Goal: Task Accomplishment & Management: Manage account settings

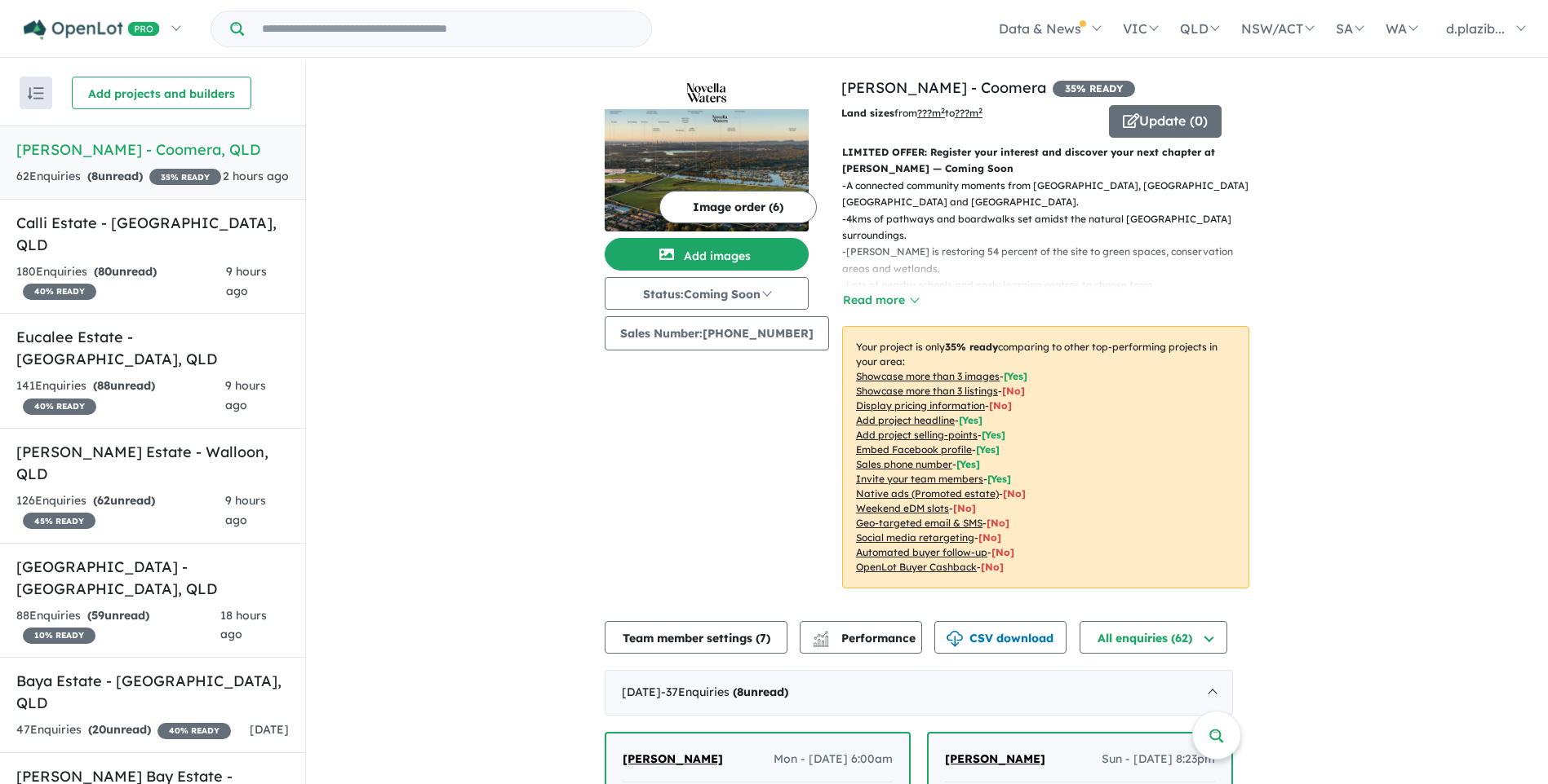
click at [644, 530] on div "Image order ( 6 ) Add images Status: Coming Soon In Planning Coming Soon Sellin…" at bounding box center [722, 342] width 237 height 532
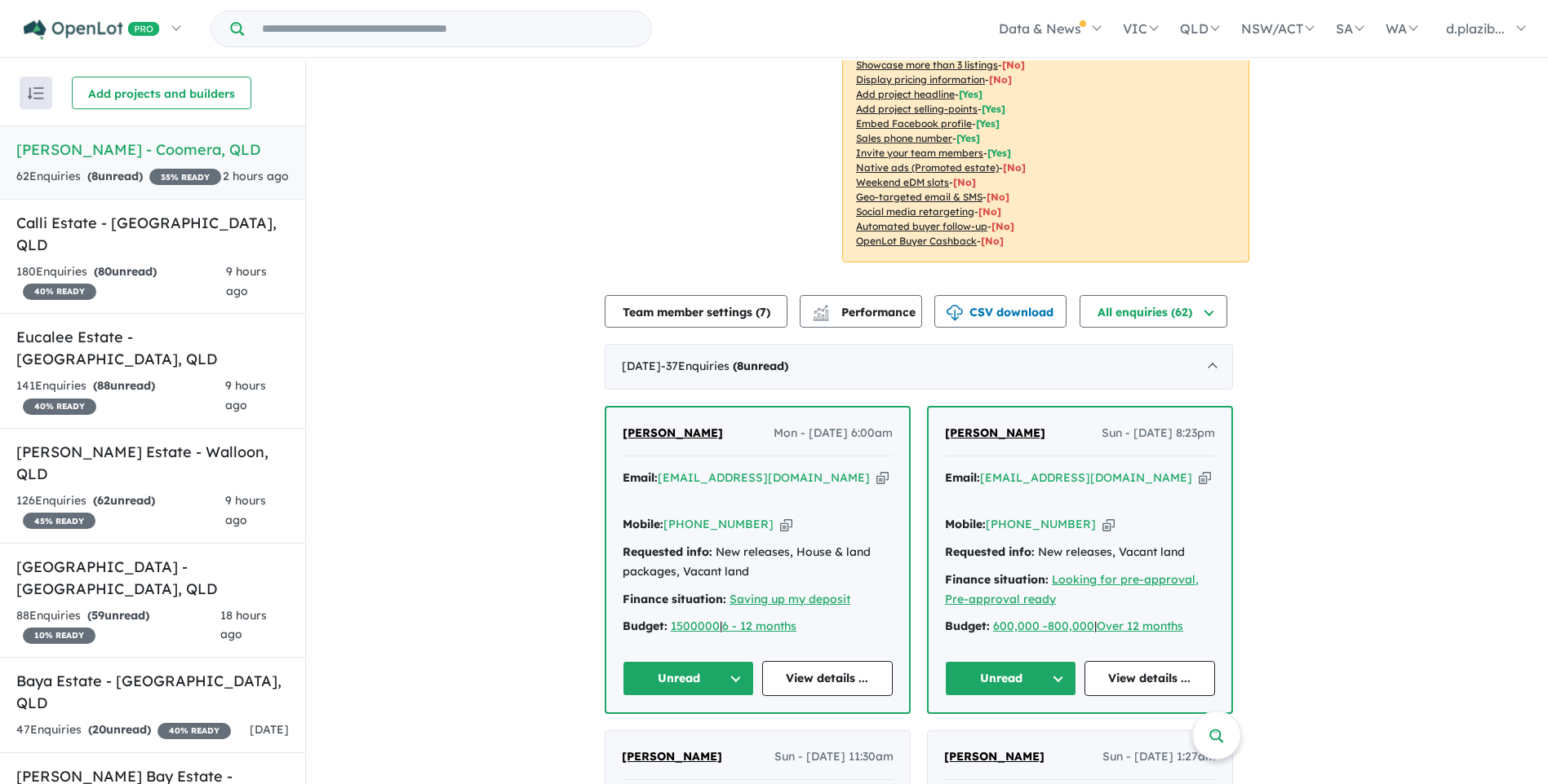
click at [840, 473] on div "Email: [EMAIL_ADDRESS][DOMAIN_NAME] Copied!" at bounding box center [758, 489] width 270 height 40
click at [877, 469] on icon "button" at bounding box center [882, 477] width 12 height 17
click at [877, 470] on icon "button" at bounding box center [882, 477] width 12 height 17
click at [779, 516] on icon "button" at bounding box center [785, 524] width 12 height 17
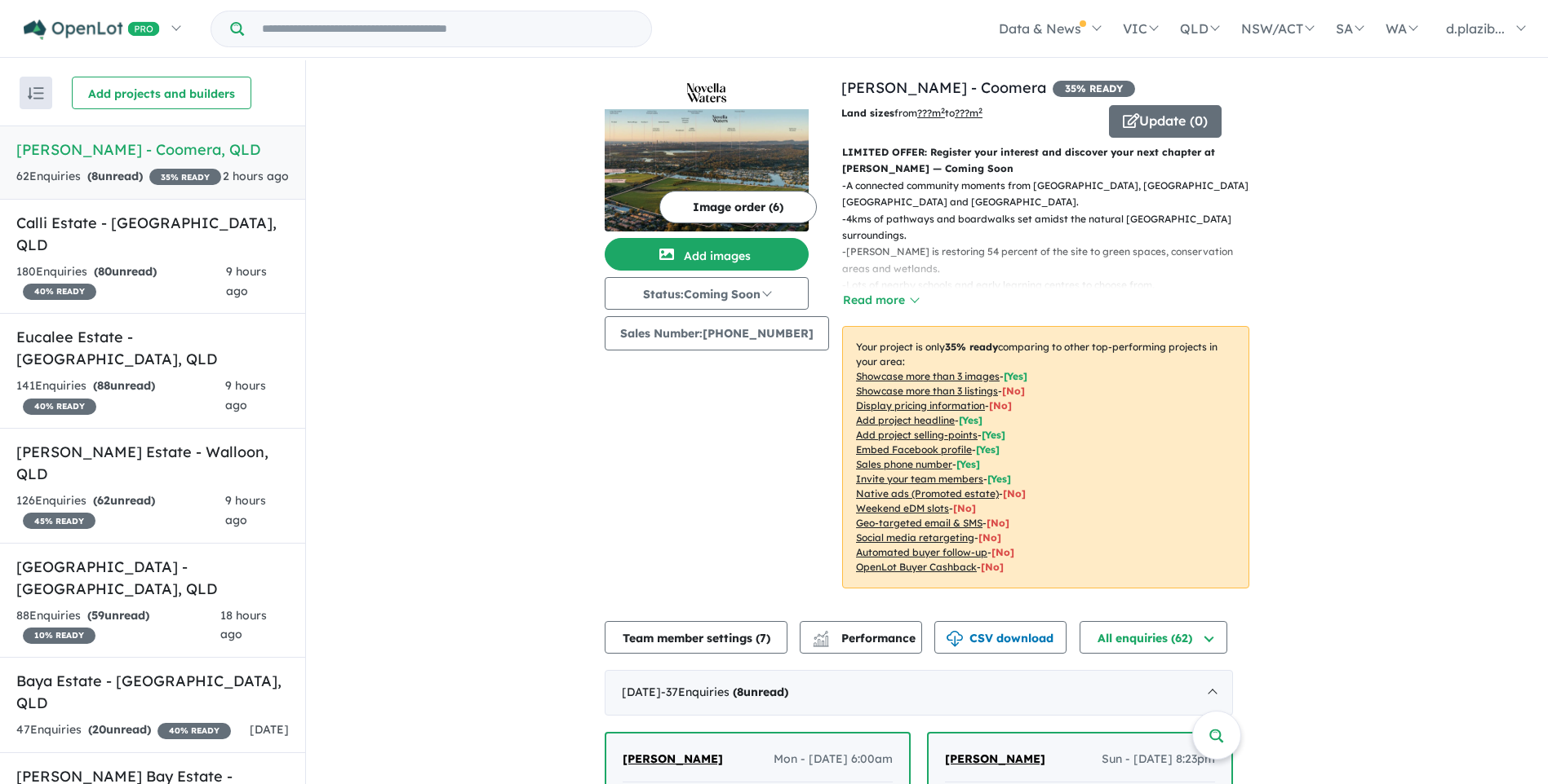
scroll to position [245, 0]
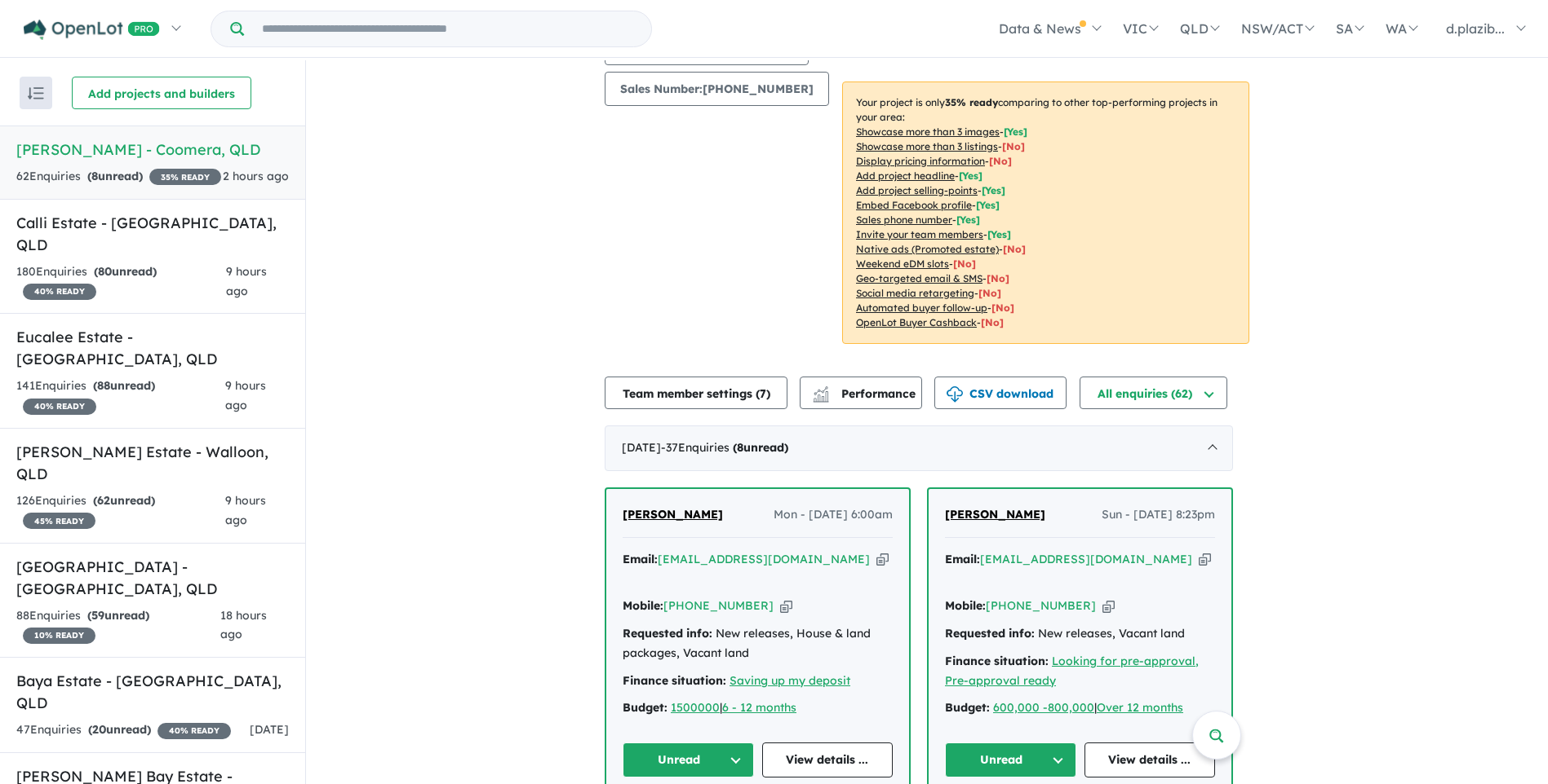
click at [673, 744] on button "Unread" at bounding box center [688, 759] width 132 height 35
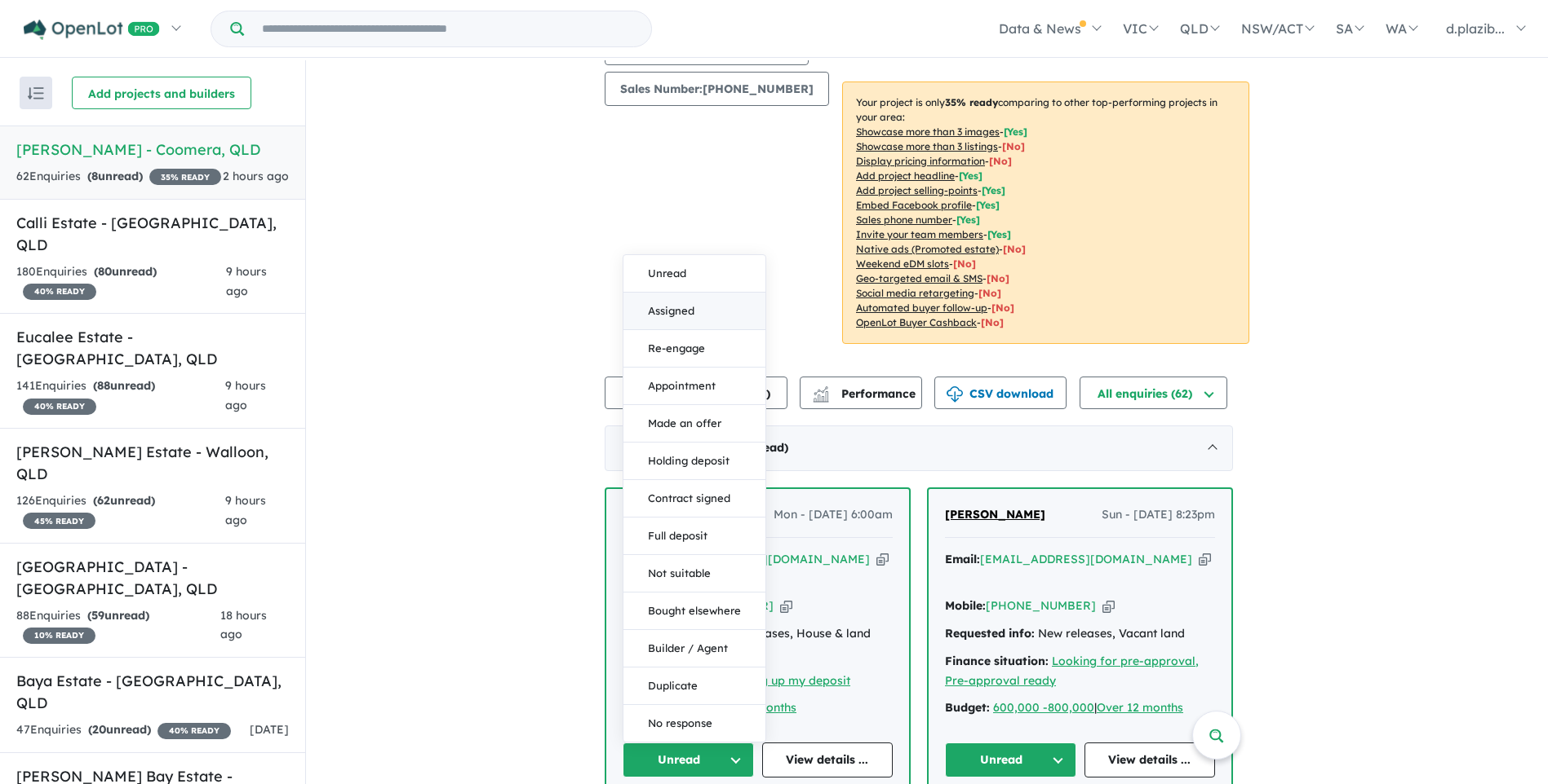
click at [724, 293] on button "Assigned" at bounding box center [693, 312] width 142 height 38
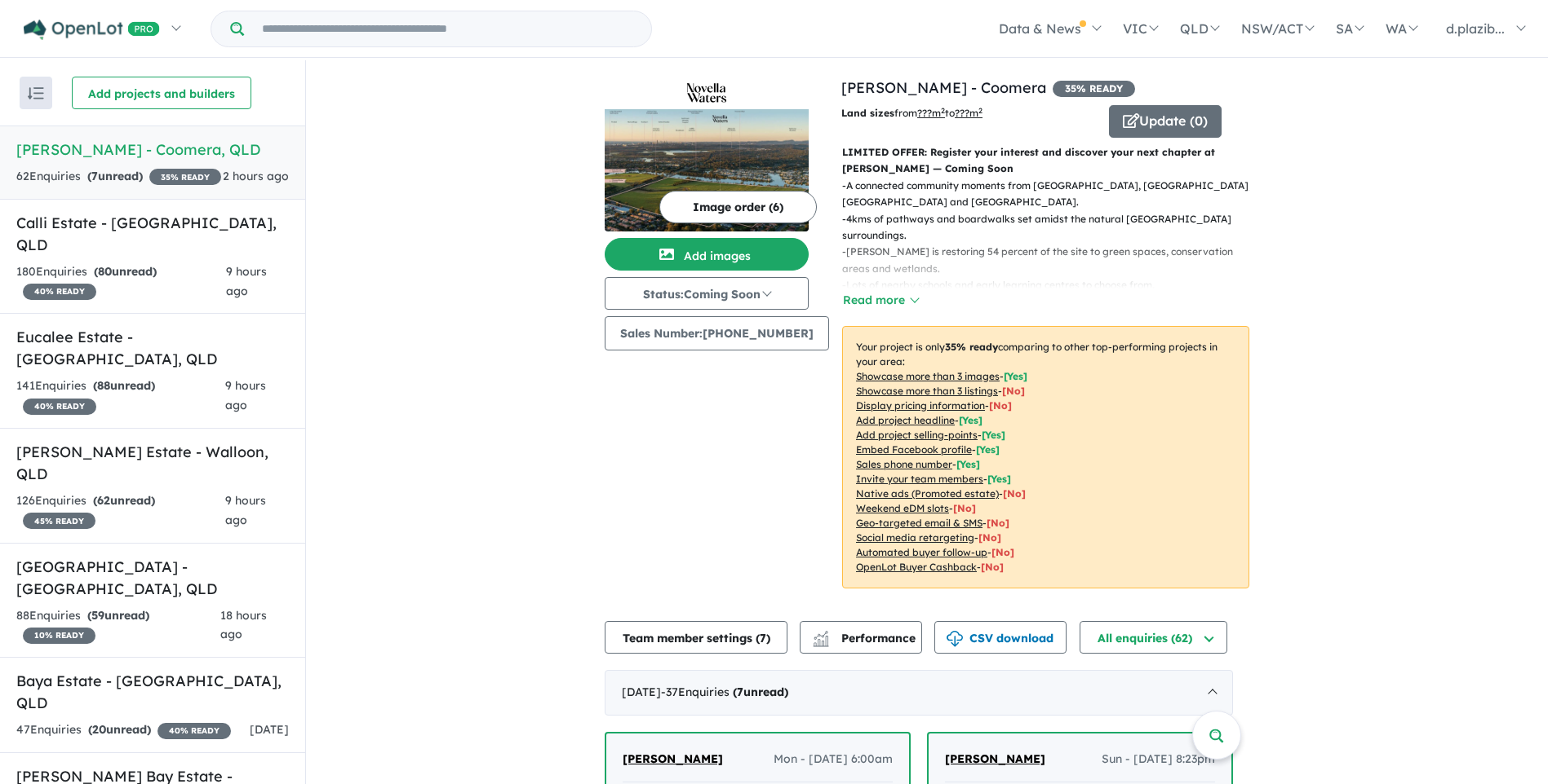
scroll to position [489, 0]
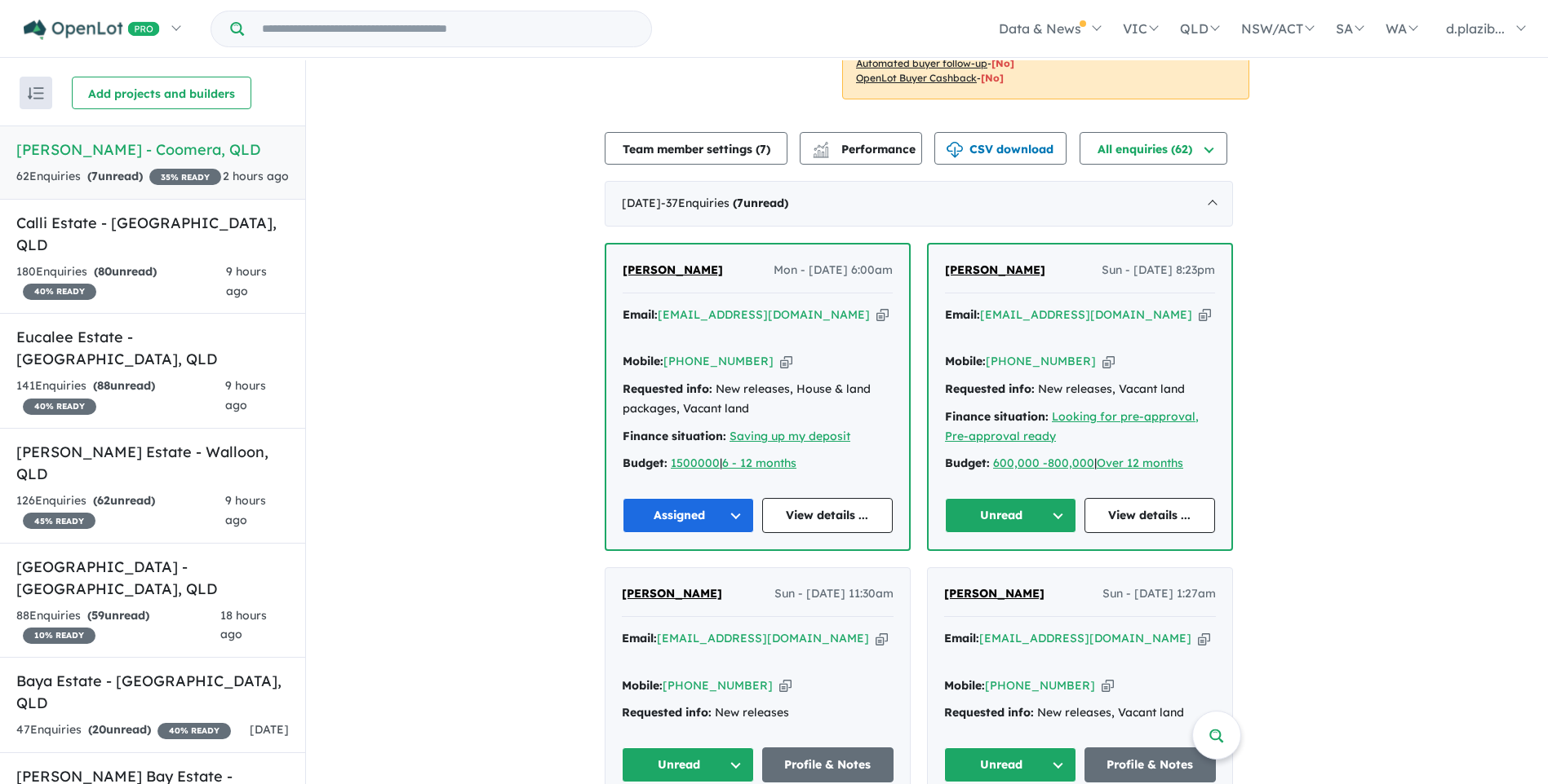
click at [1198, 307] on icon "button" at bounding box center [1204, 315] width 12 height 17
click at [1102, 353] on icon "button" at bounding box center [1108, 361] width 12 height 17
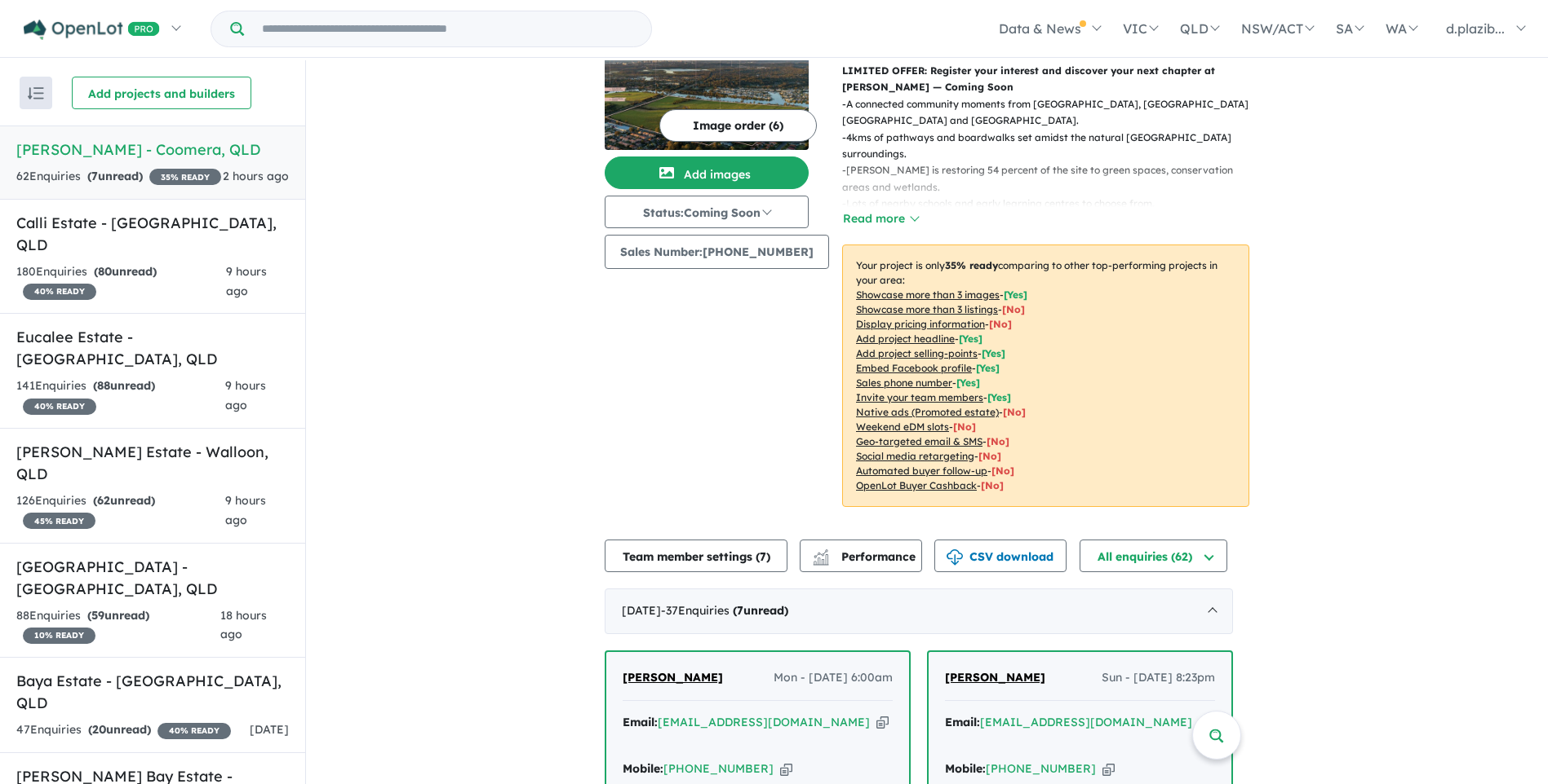
scroll to position [408, 0]
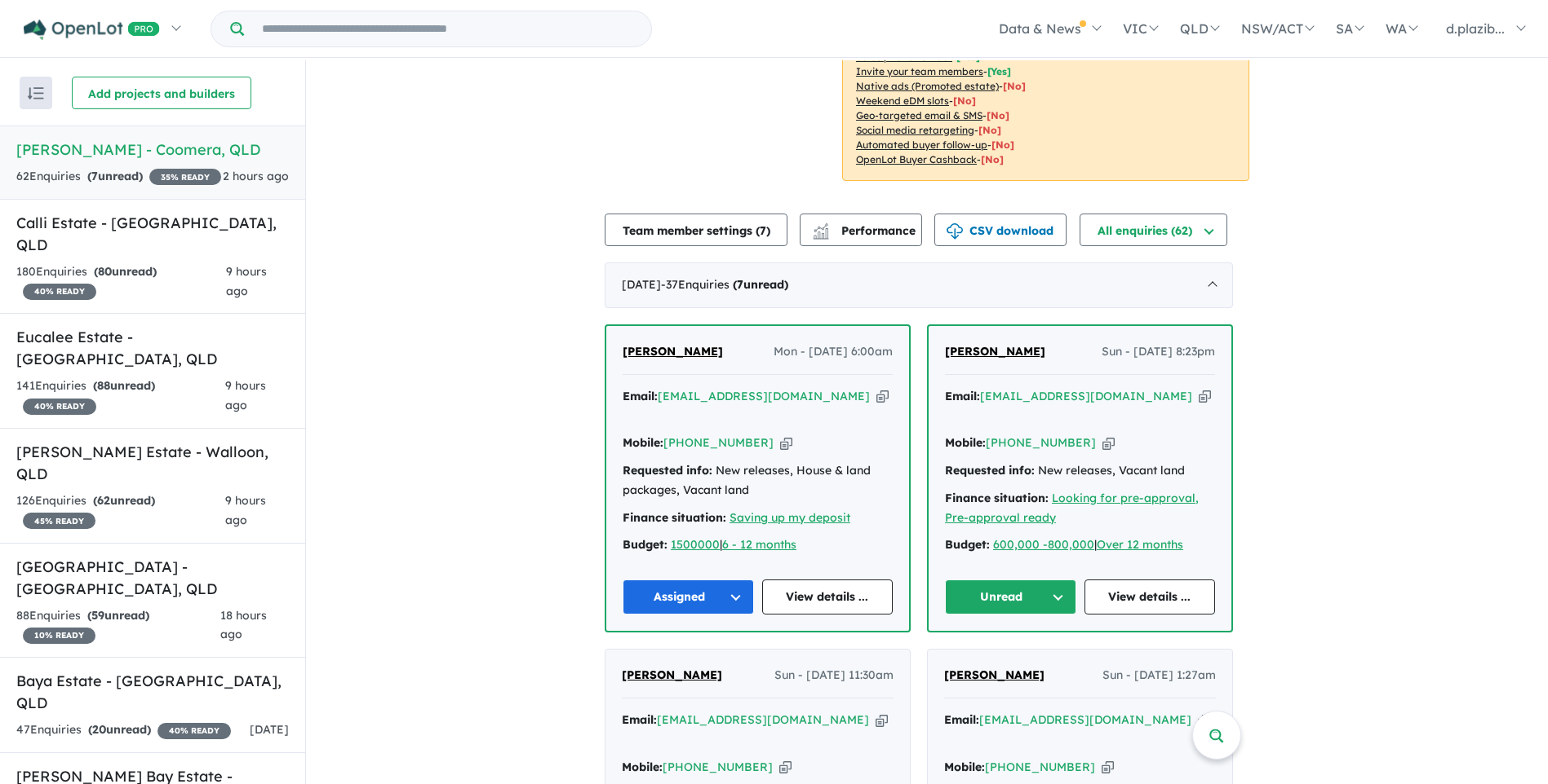
click at [1020, 580] on button "Unread" at bounding box center [1010, 597] width 132 height 35
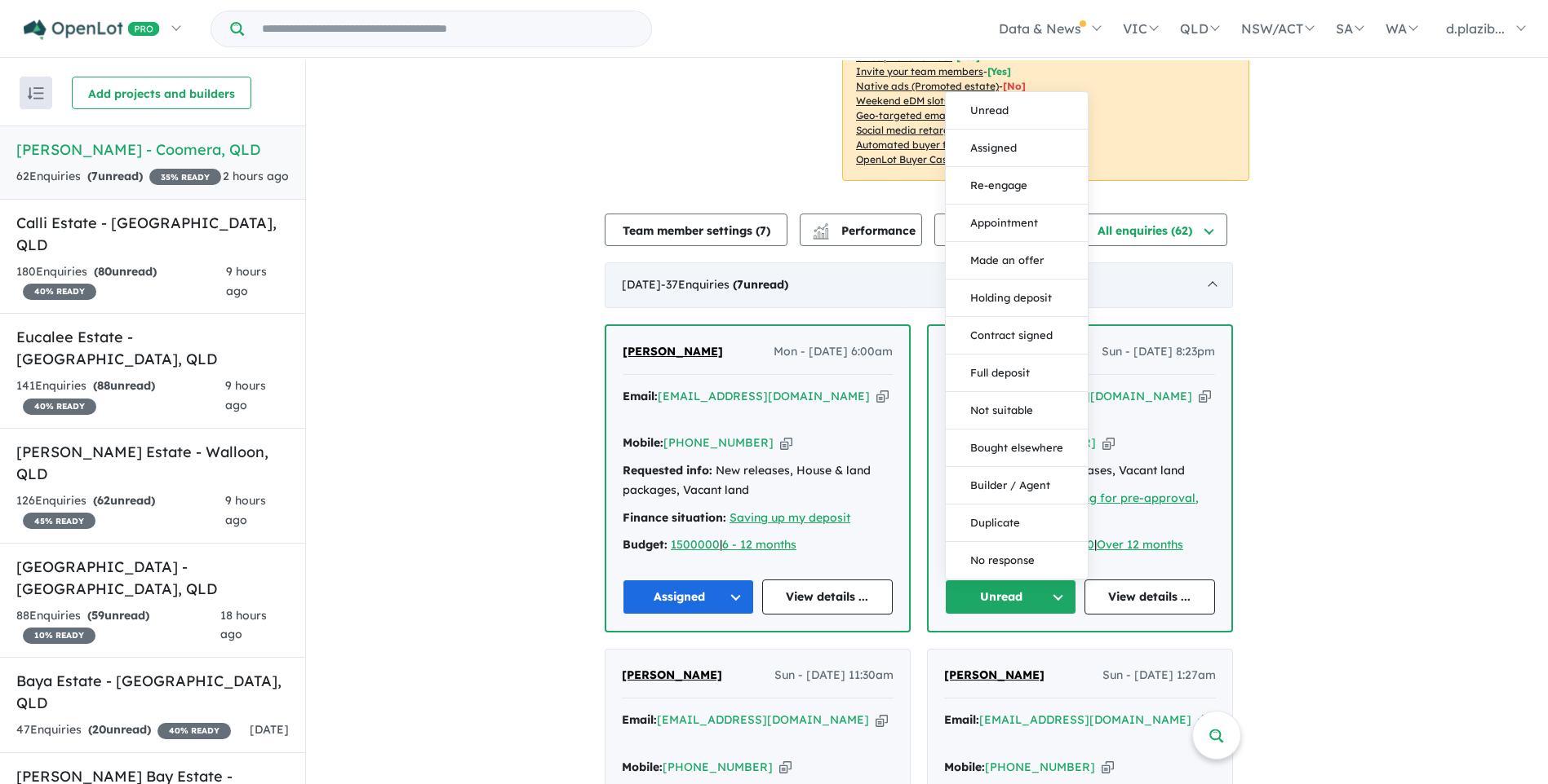
drag, startPoint x: 1025, startPoint y: 114, endPoint x: 914, endPoint y: 290, distance: 208.1
click at [1023, 130] on button "Assigned" at bounding box center [1016, 148] width 142 height 38
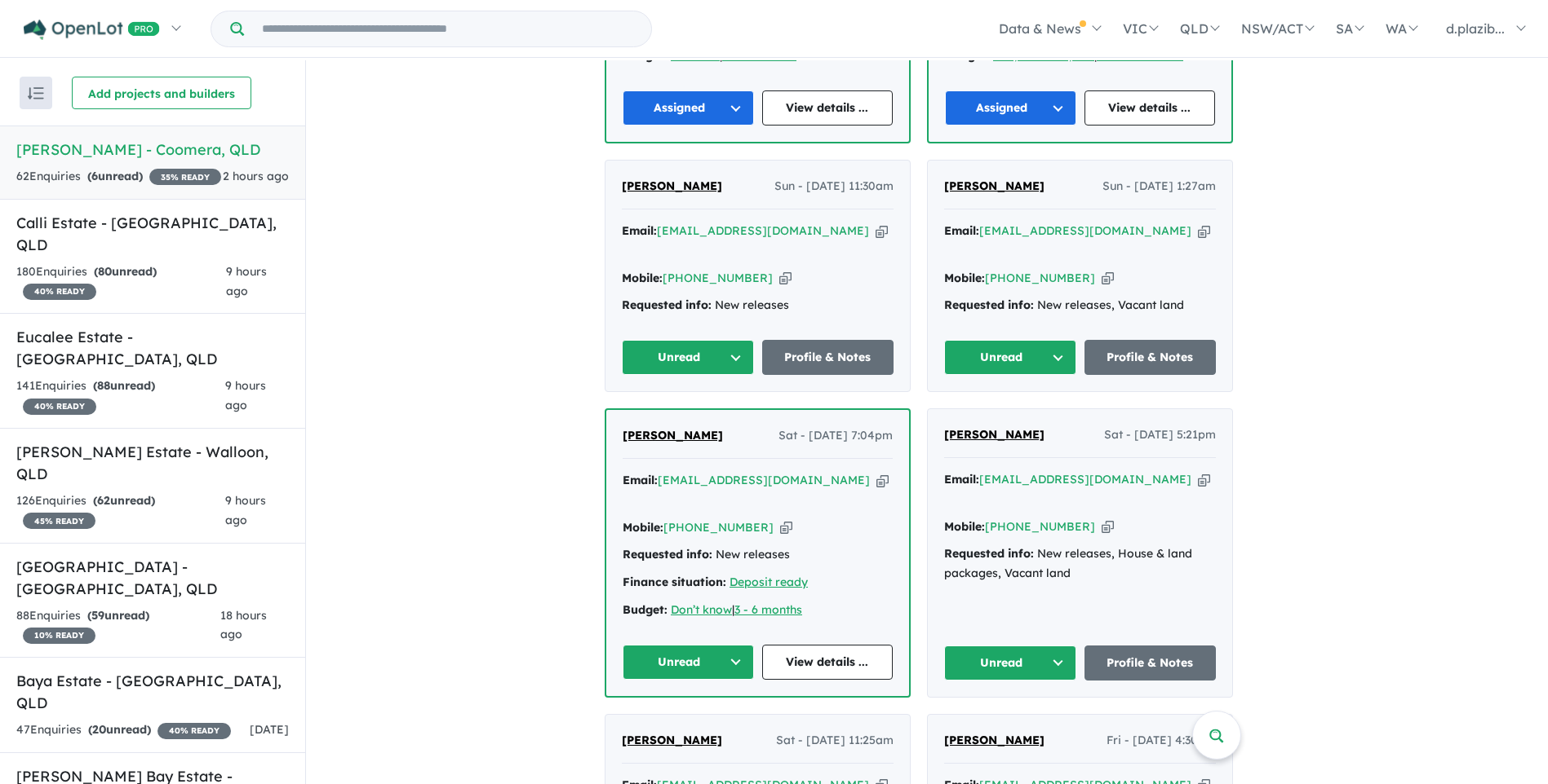
scroll to position [652, 0]
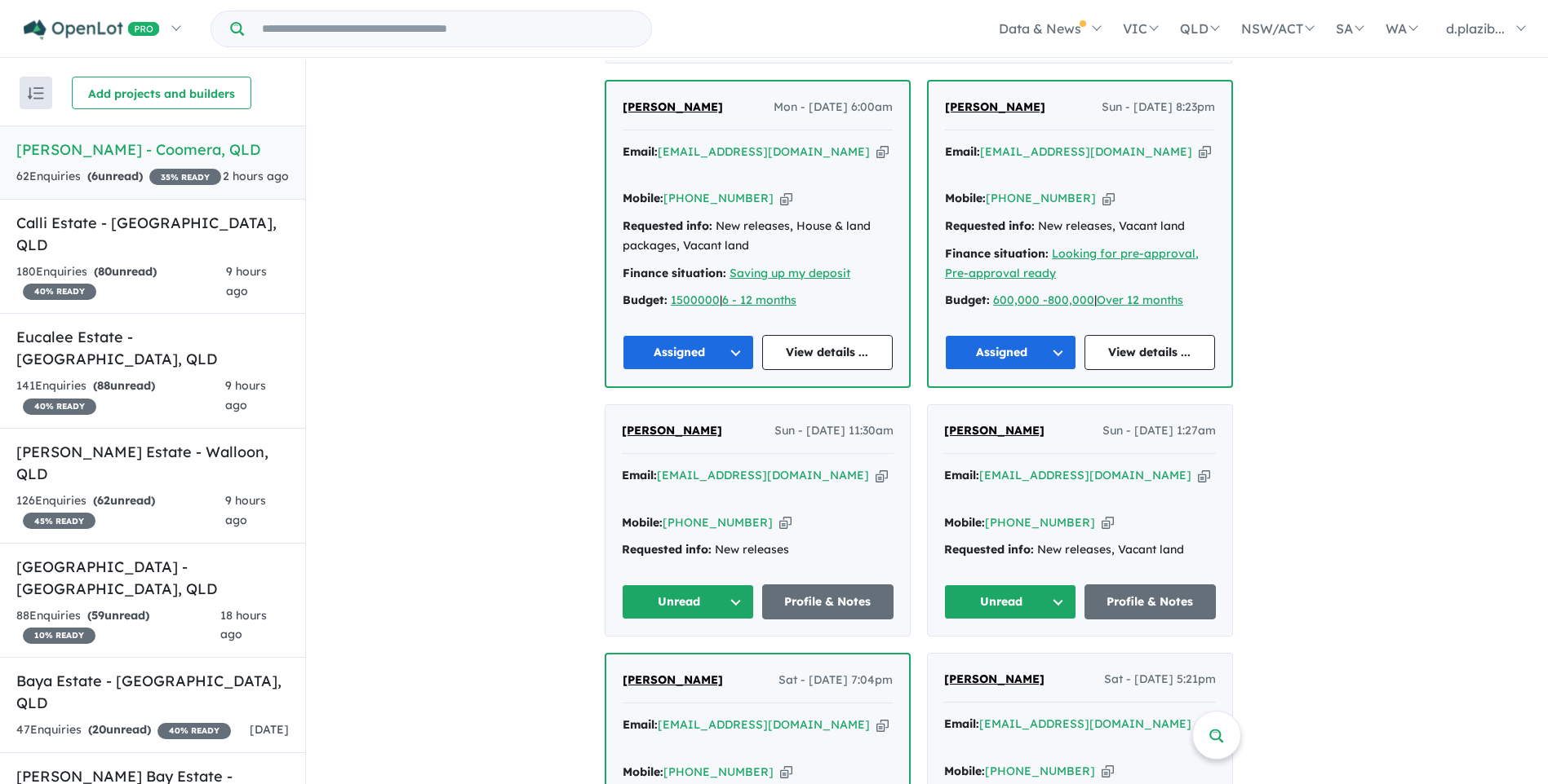
click at [876, 467] on icon "button" at bounding box center [881, 475] width 12 height 17
click at [673, 585] on button "Unread" at bounding box center [687, 602] width 132 height 35
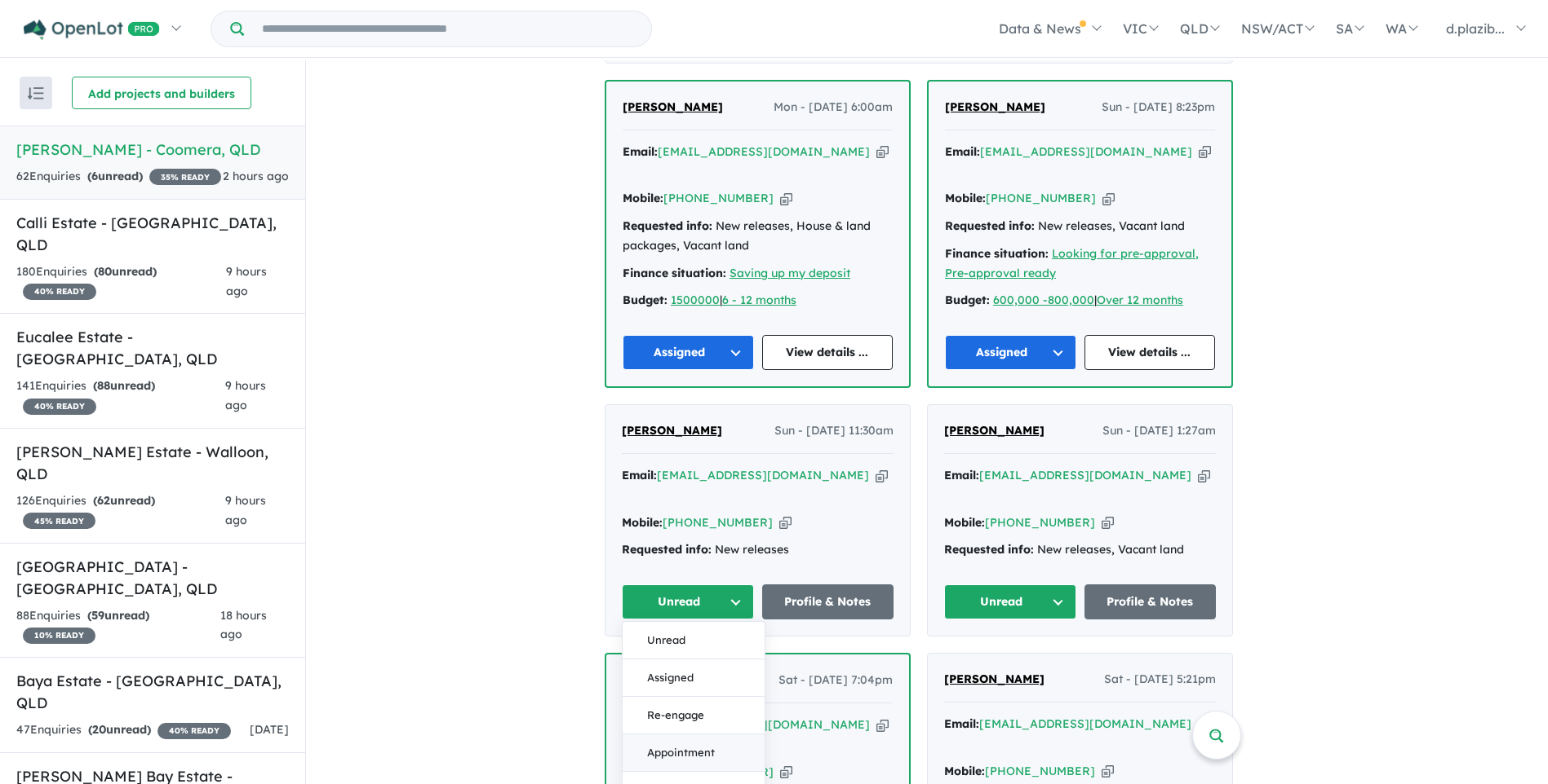
scroll to position [978, 0]
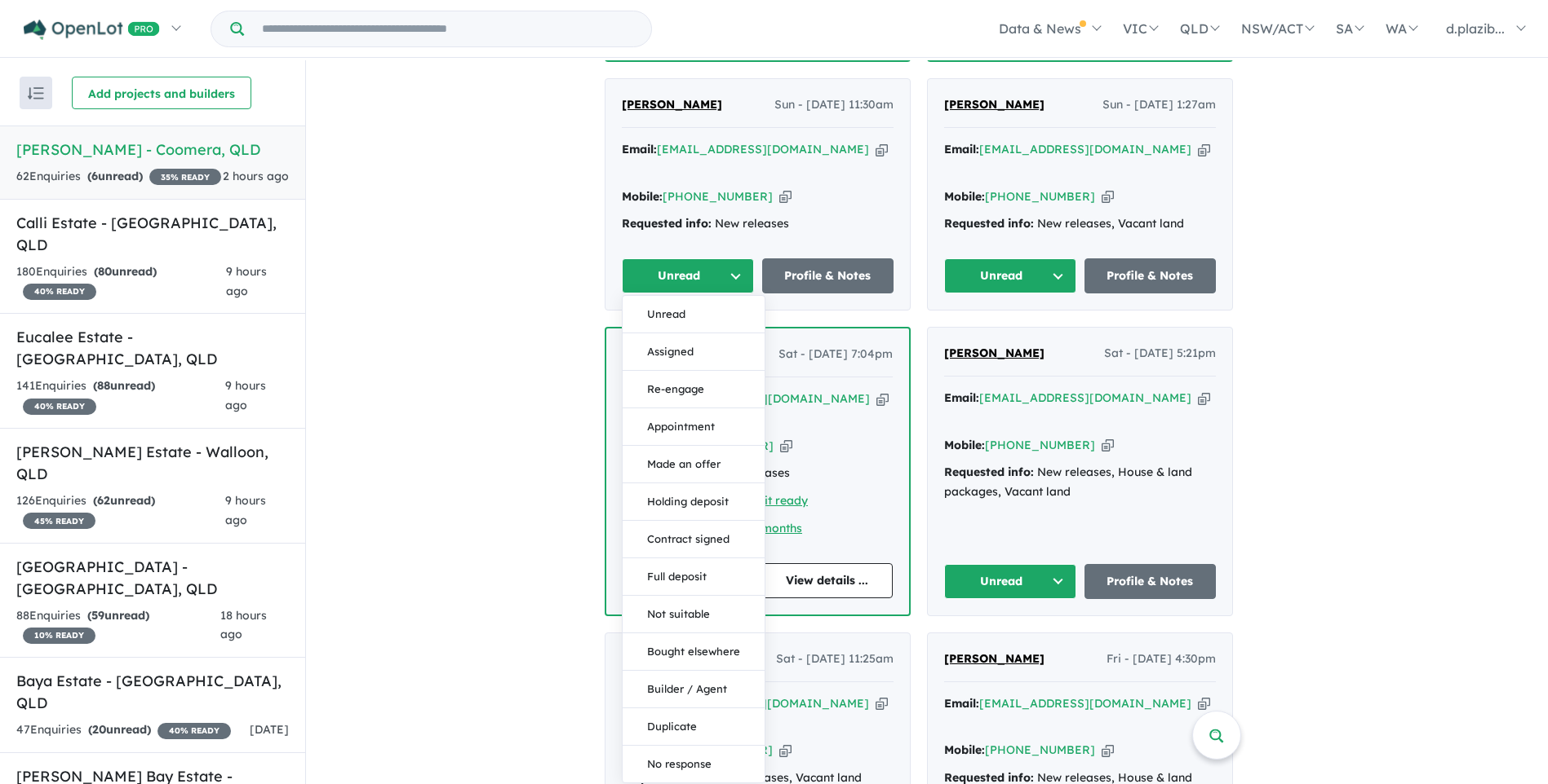
click at [713, 709] on button "Duplicate" at bounding box center [693, 728] width 142 height 38
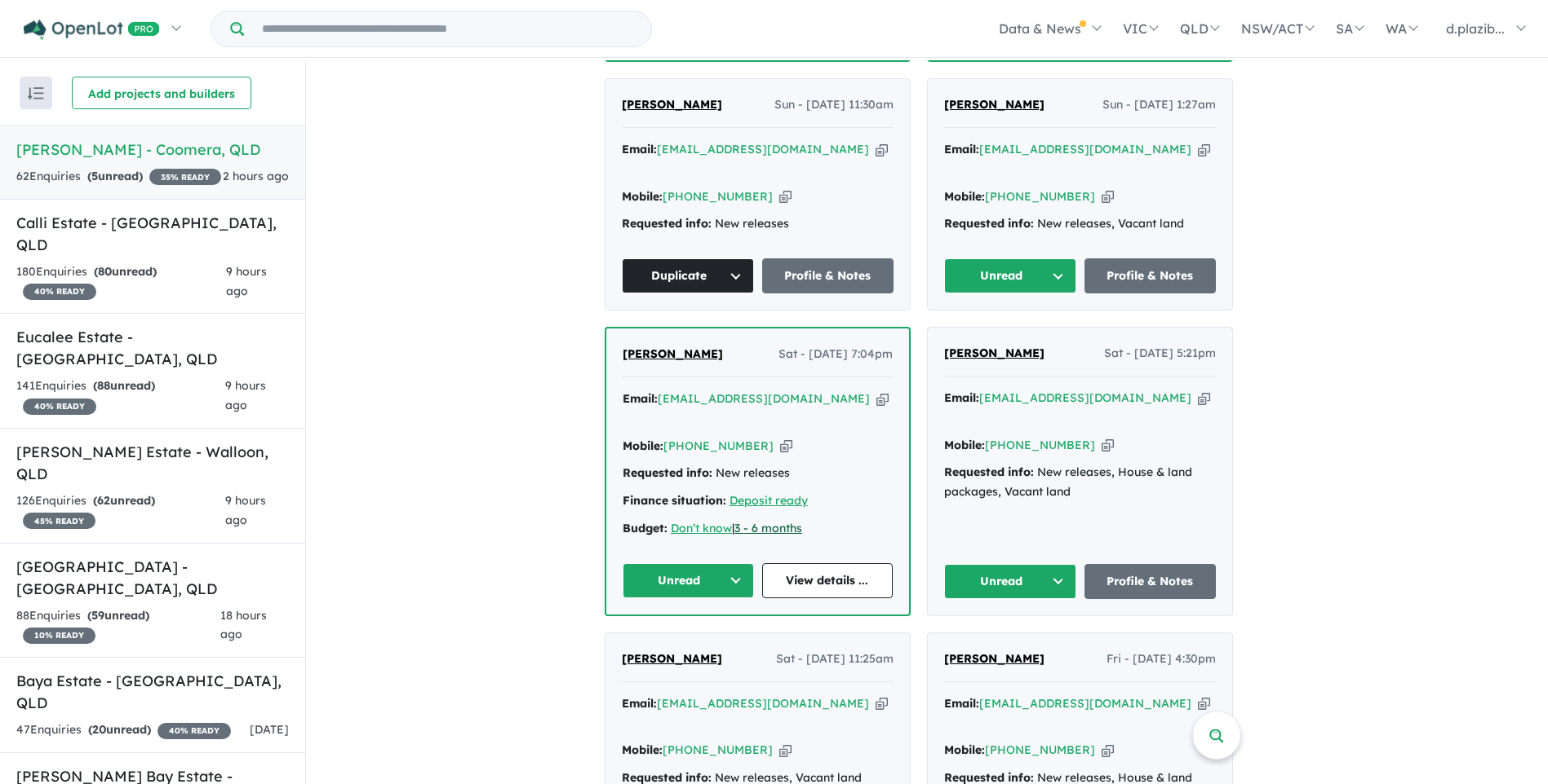
scroll to position [571, 0]
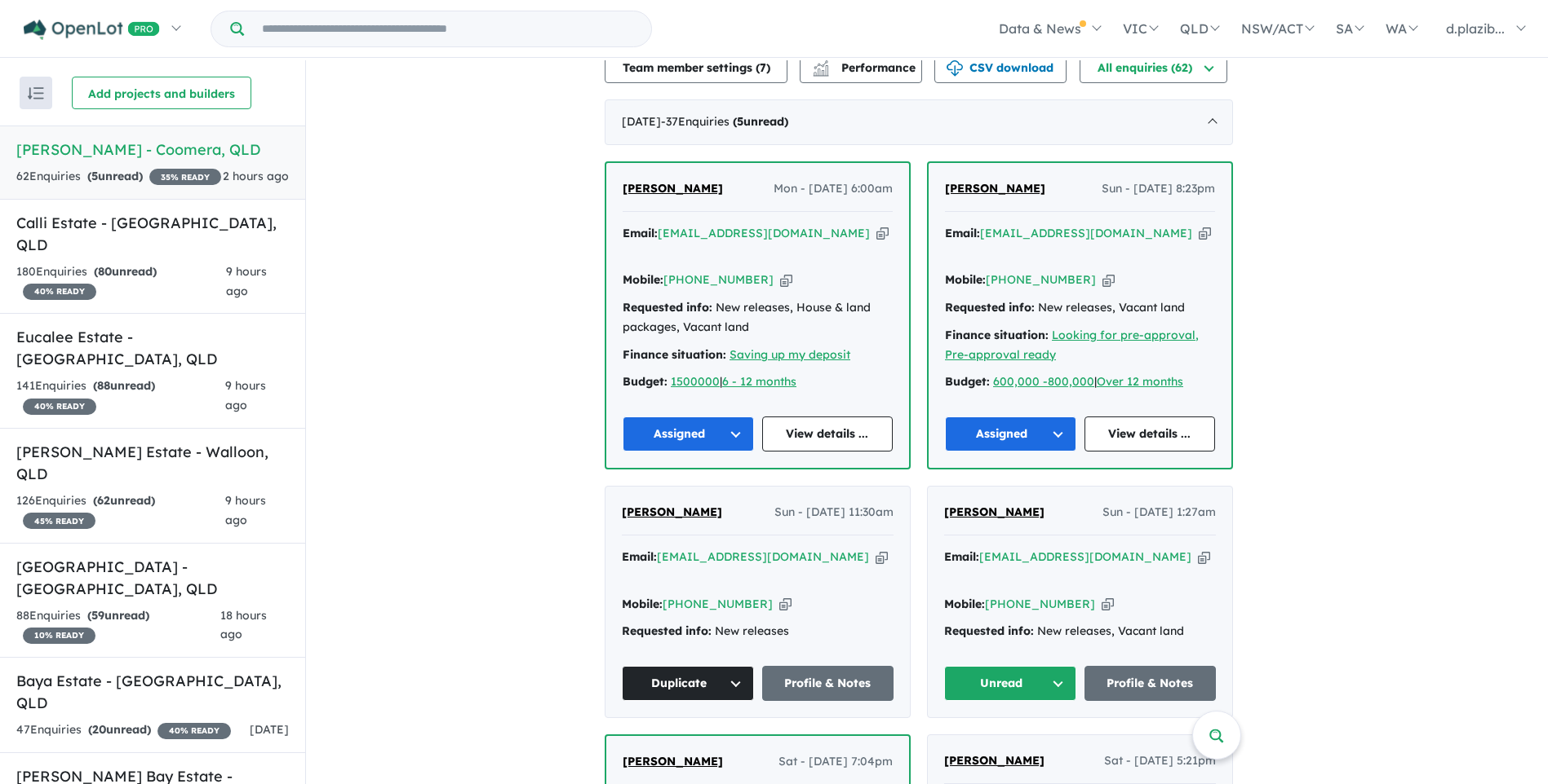
click at [1197, 548] on icon "button" at bounding box center [1203, 556] width 12 height 17
click at [1101, 596] on icon "button" at bounding box center [1107, 604] width 12 height 17
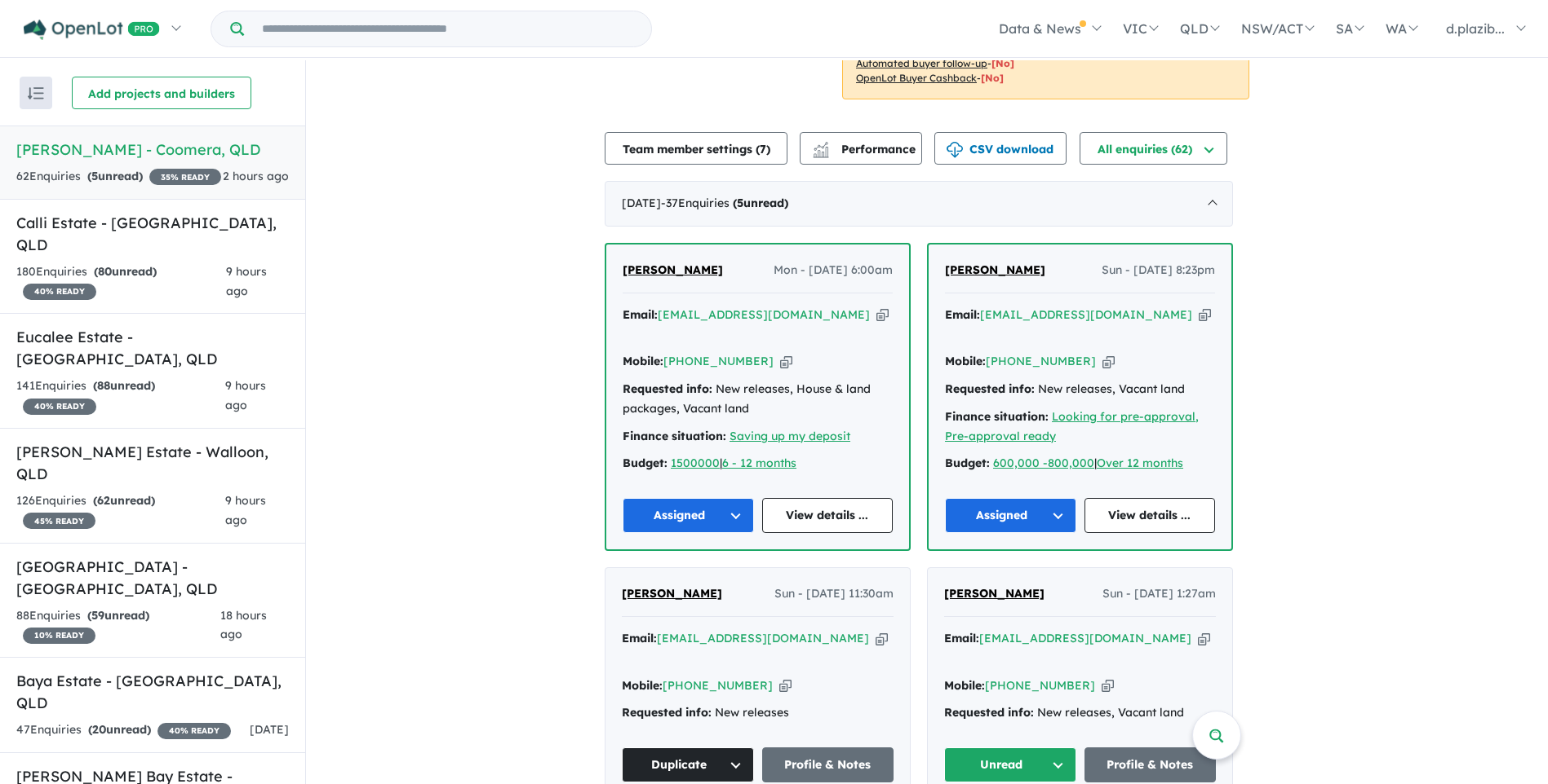
scroll to position [816, 0]
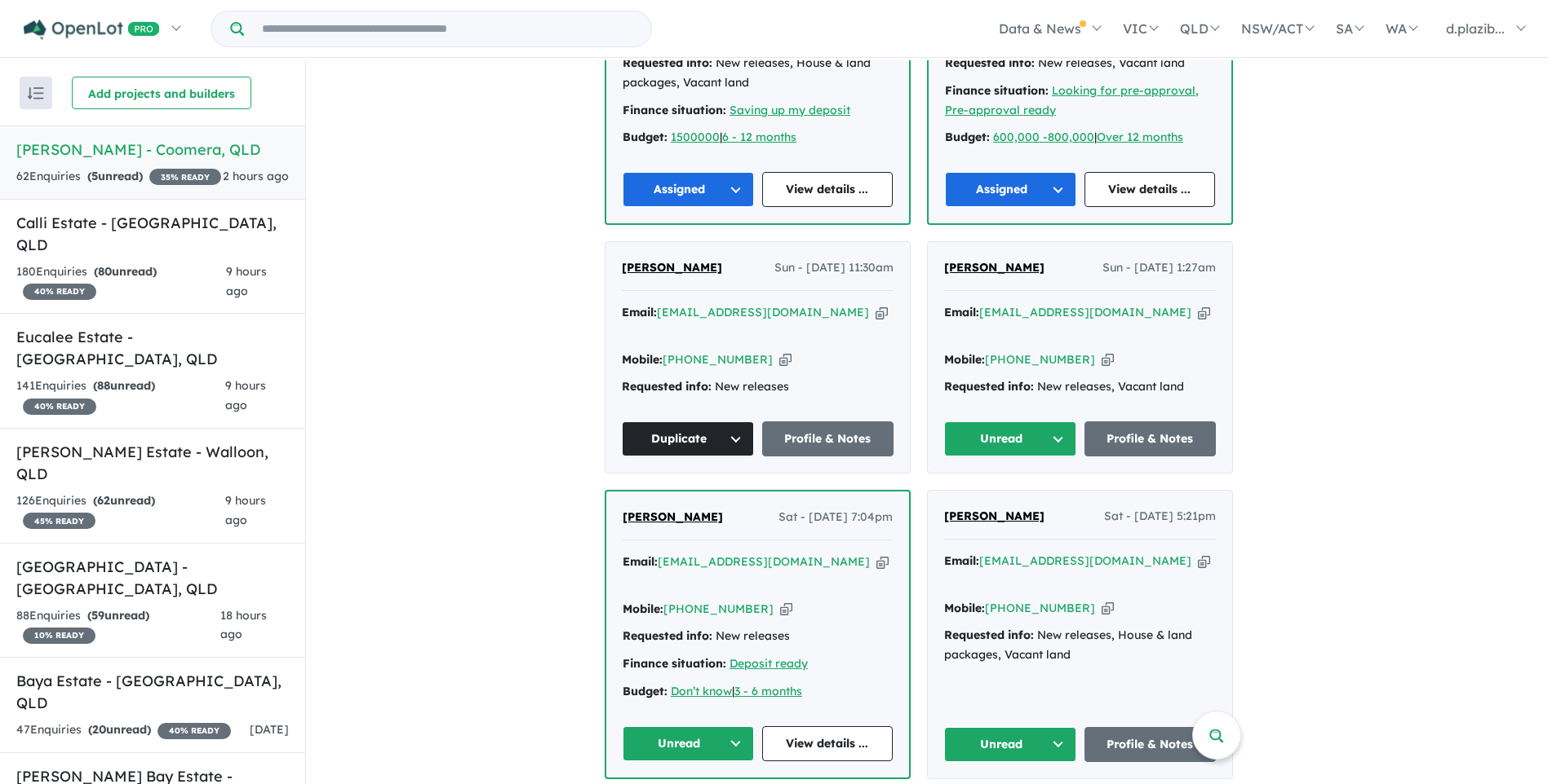
click at [986, 422] on button "Unread" at bounding box center [1009, 439] width 132 height 35
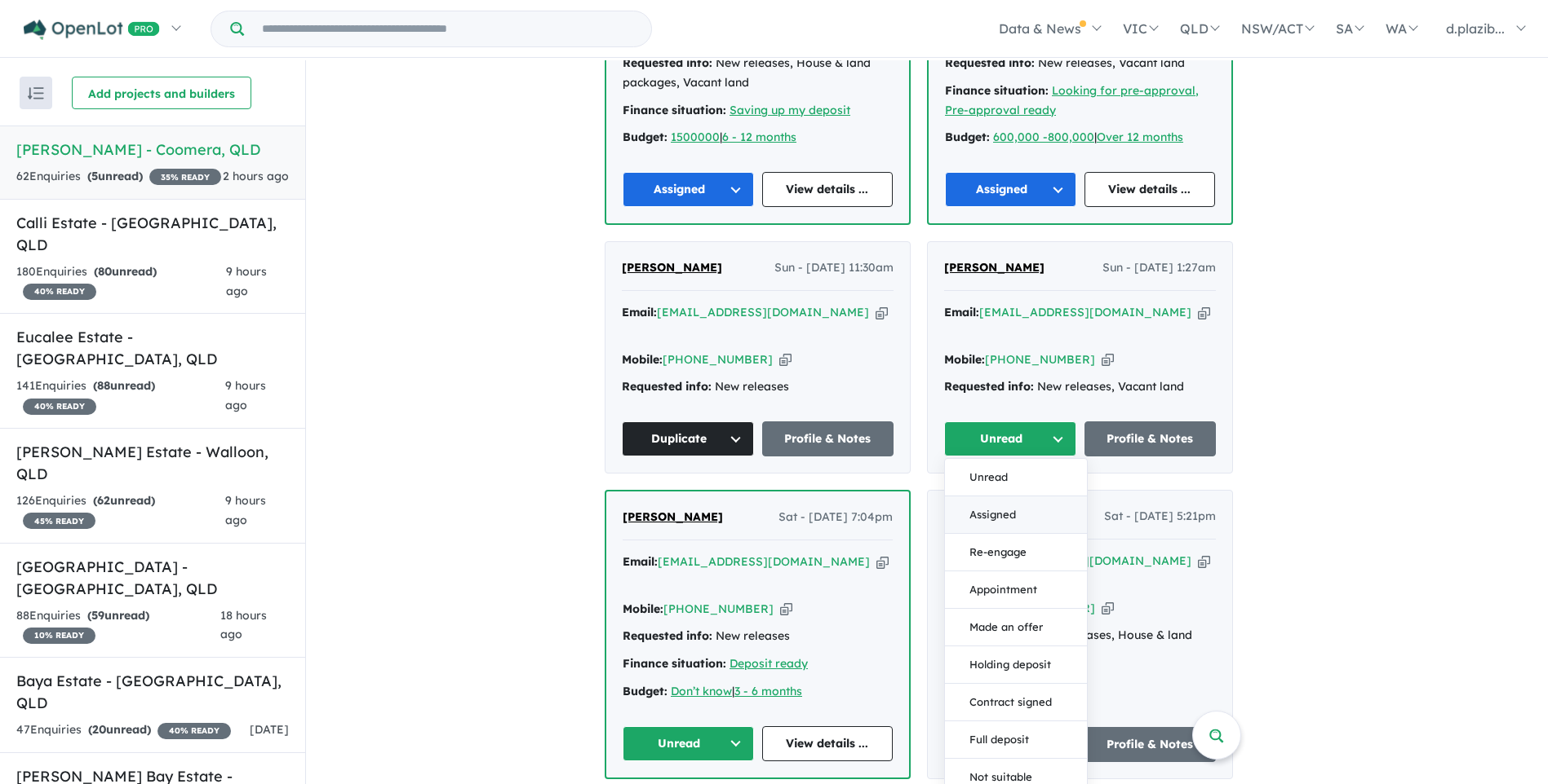
click at [1018, 497] on button "Assigned" at bounding box center [1015, 516] width 142 height 38
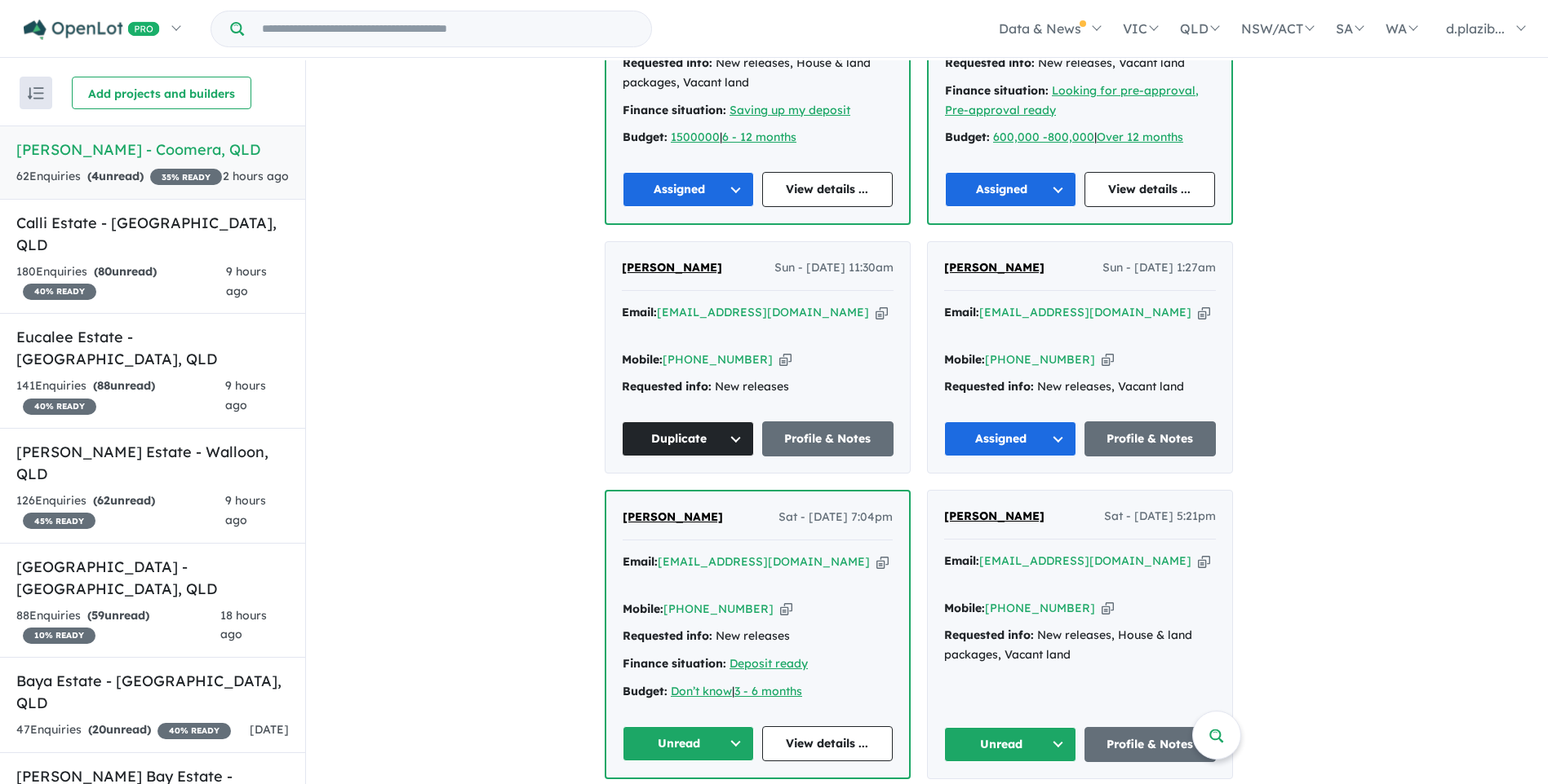
click at [877, 553] on icon "button" at bounding box center [882, 561] width 12 height 17
drag, startPoint x: 808, startPoint y: 511, endPoint x: 774, endPoint y: 518, distance: 34.7
click at [877, 553] on icon "button" at bounding box center [882, 561] width 12 height 17
click at [779, 601] on icon "button" at bounding box center [785, 609] width 12 height 17
click at [707, 727] on button "Unread" at bounding box center [688, 743] width 132 height 35
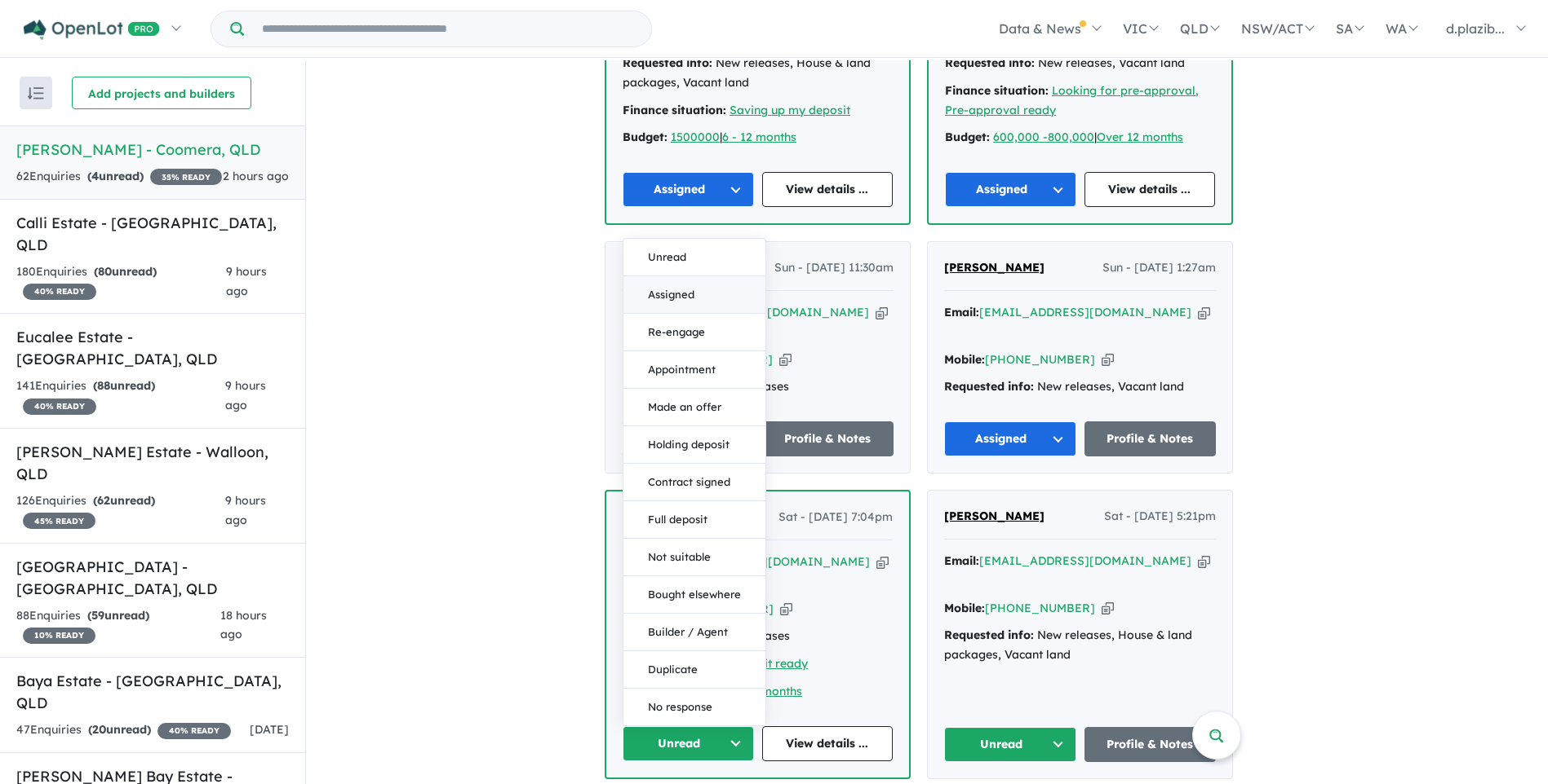
click at [698, 276] on button "Assigned" at bounding box center [693, 295] width 142 height 38
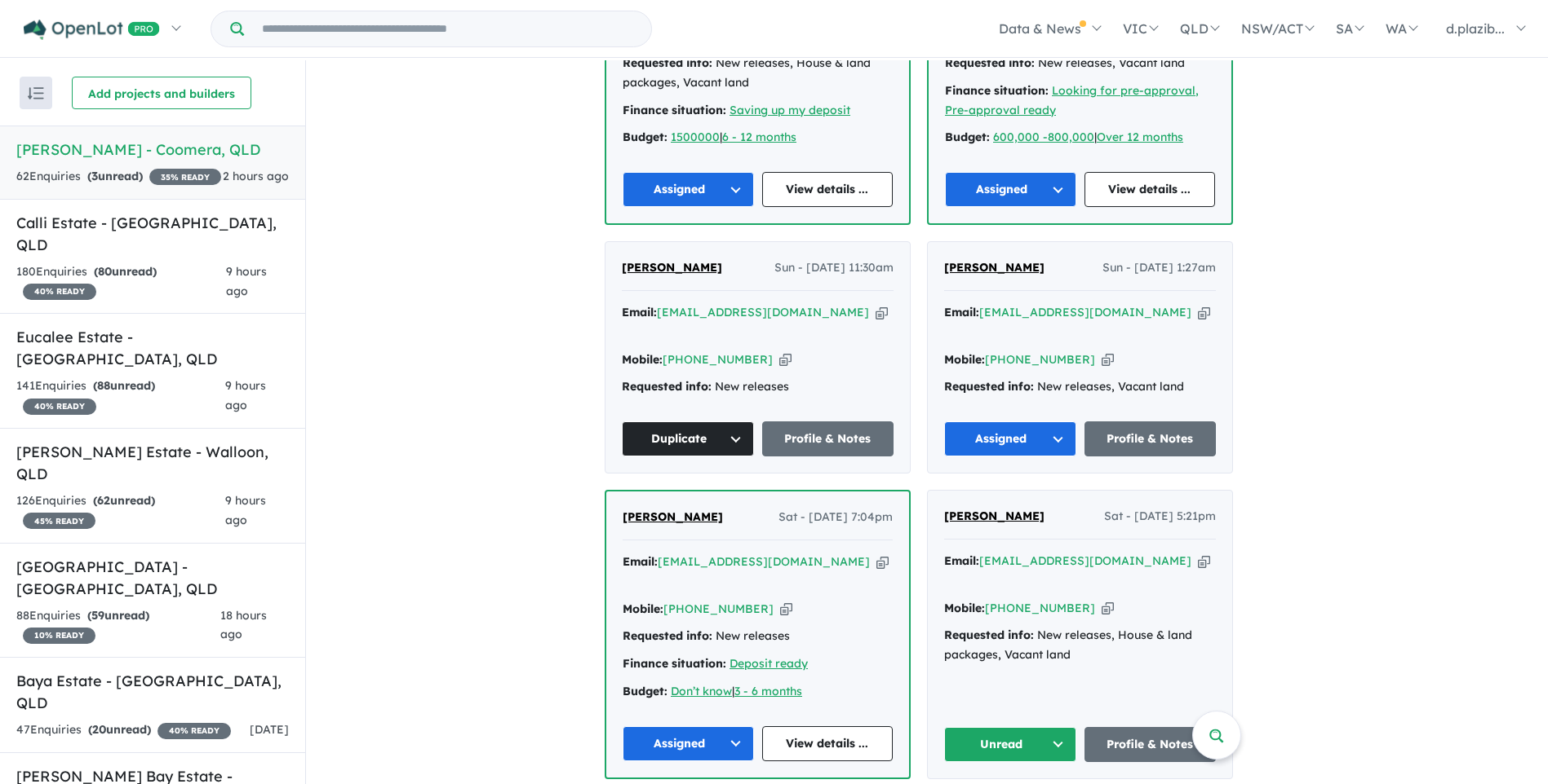
click at [1197, 552] on icon "button" at bounding box center [1203, 560] width 12 height 17
click at [1101, 600] on icon "button" at bounding box center [1107, 608] width 12 height 17
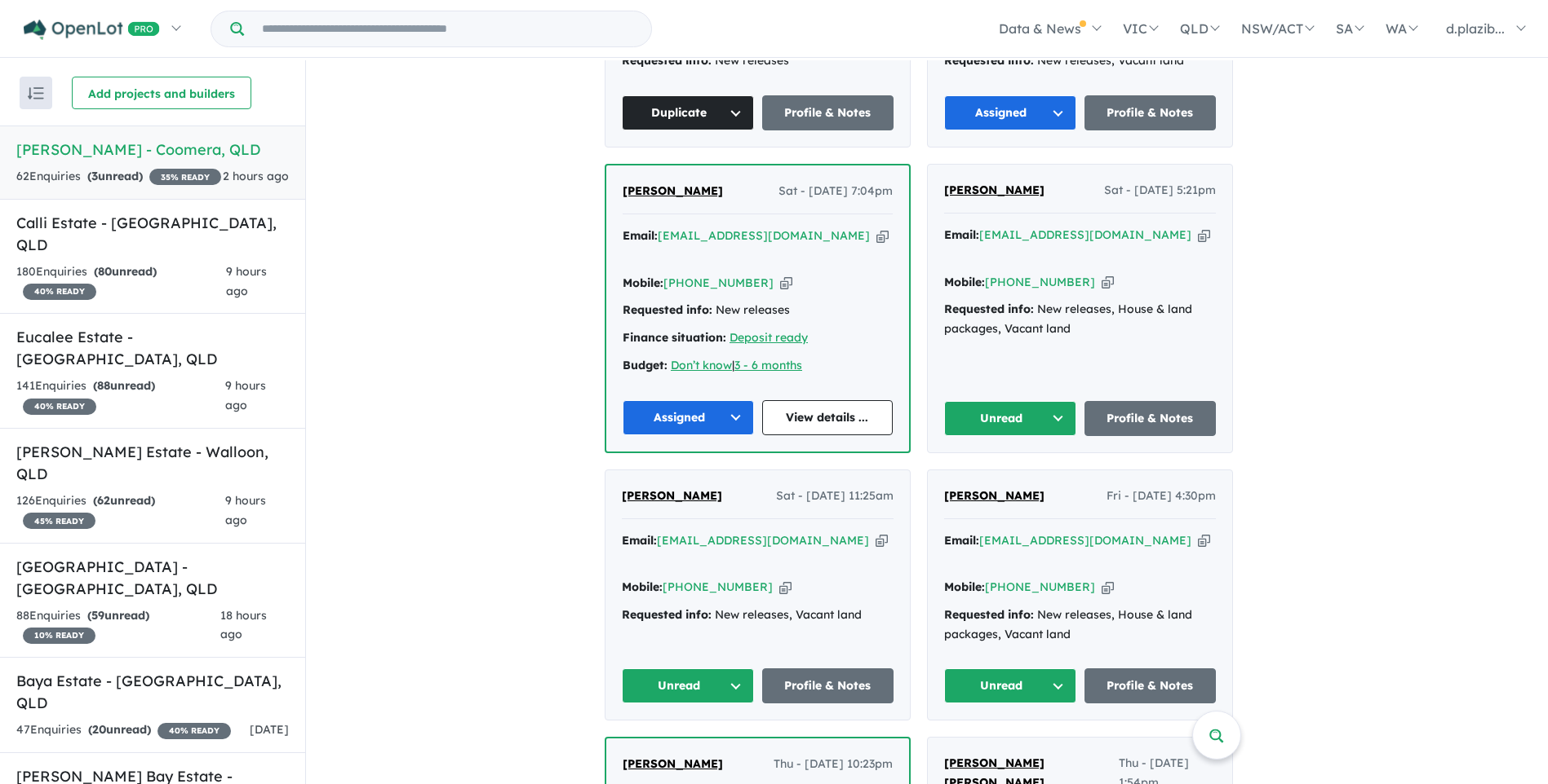
click at [1016, 401] on button "Unread" at bounding box center [1009, 418] width 132 height 35
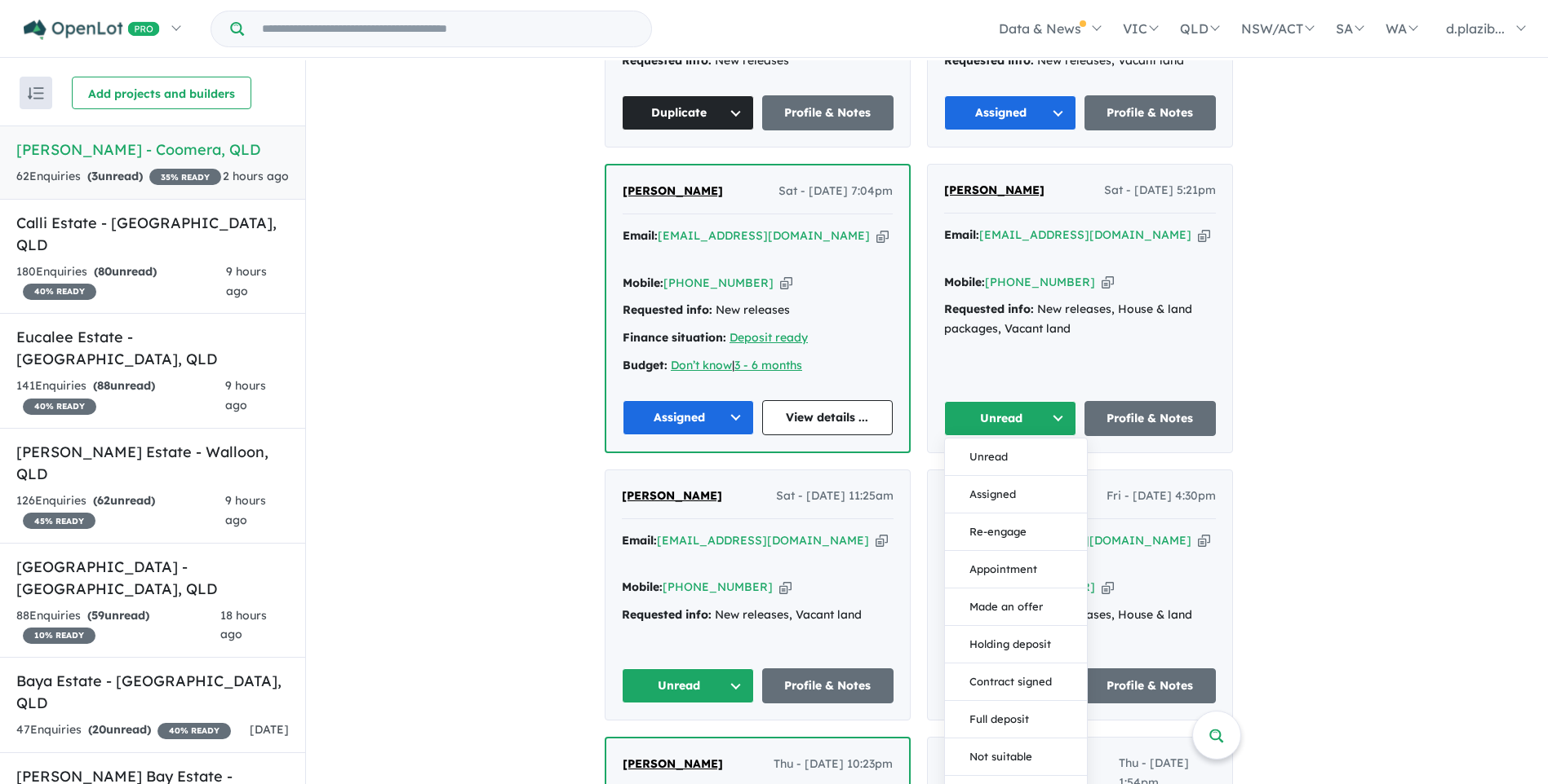
drag, startPoint x: 1045, startPoint y: 410, endPoint x: 956, endPoint y: 441, distance: 94.2
click at [1044, 476] on button "Assigned" at bounding box center [1015, 495] width 142 height 38
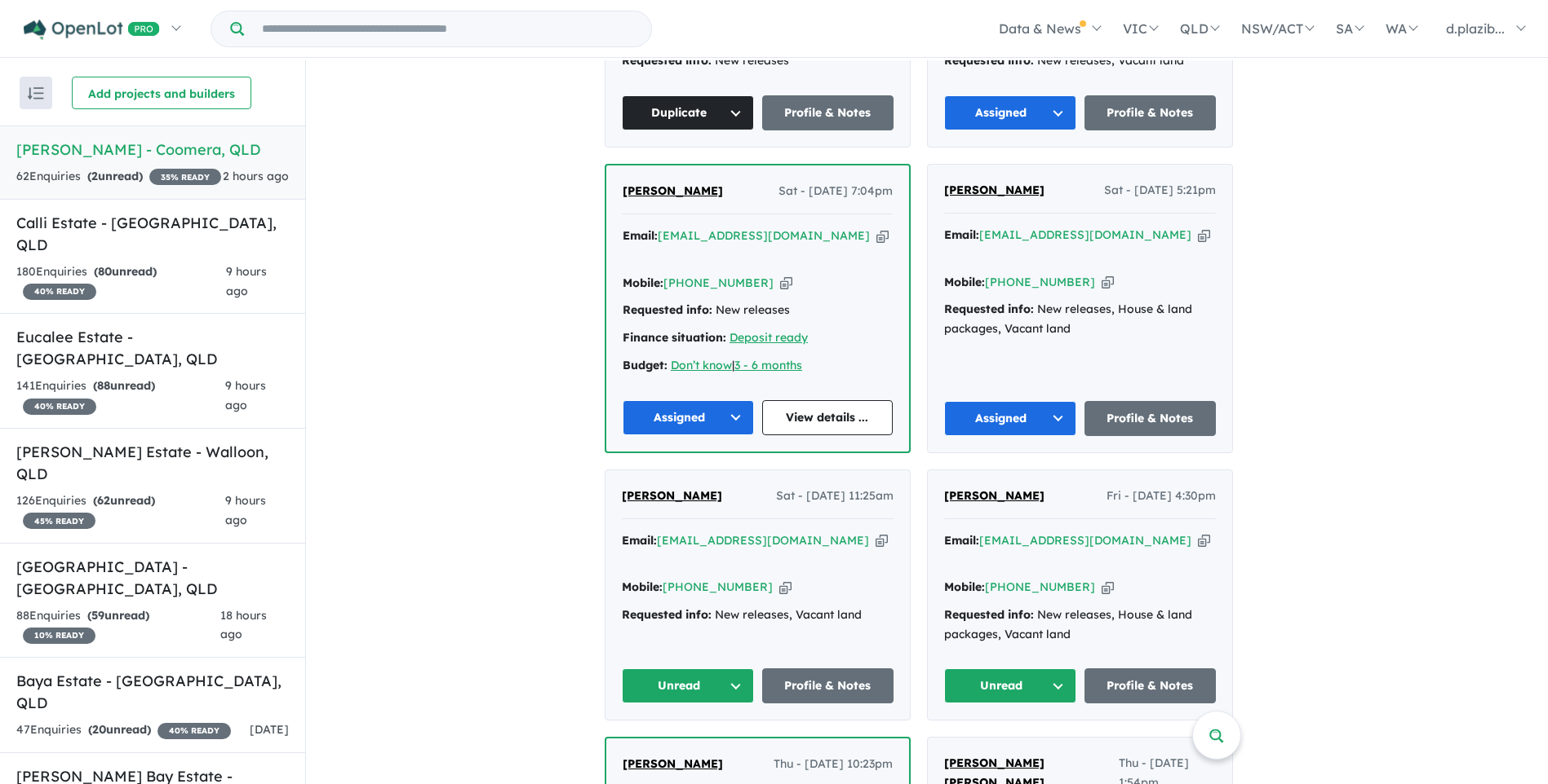
click at [793, 532] on div "Email: [EMAIL_ADDRESS][DOMAIN_NAME] Copied!" at bounding box center [758, 551] width 271 height 40
click at [876, 533] on icon "button" at bounding box center [881, 540] width 12 height 17
drag, startPoint x: 803, startPoint y: 469, endPoint x: 777, endPoint y: 477, distance: 27.2
click at [876, 533] on icon "button" at bounding box center [881, 540] width 12 height 17
click at [775, 578] on div "Mobile: [PHONE_NUMBER] Copied!" at bounding box center [758, 588] width 271 height 20
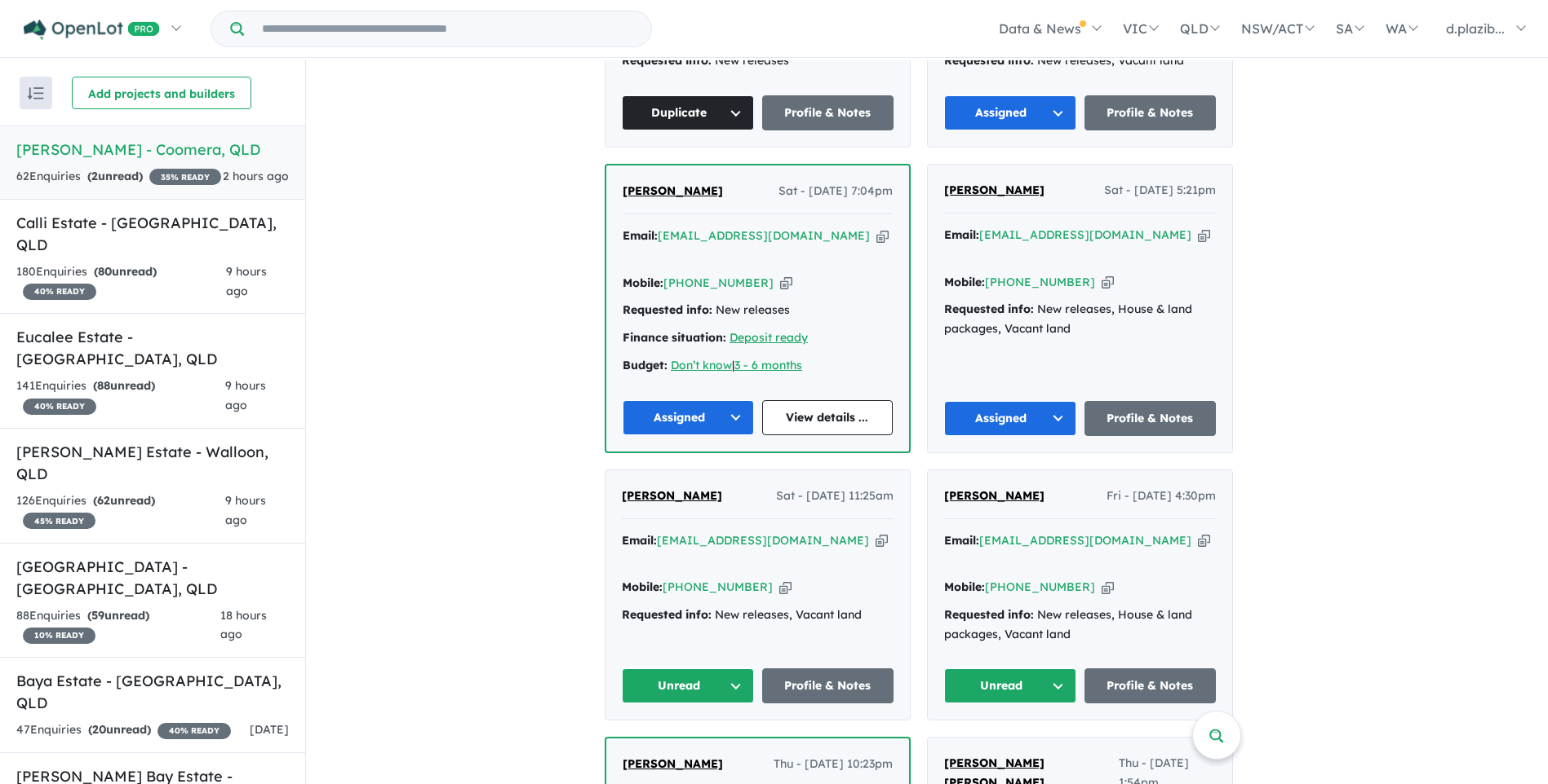
click at [779, 579] on icon "button" at bounding box center [785, 587] width 12 height 17
copy div "Copied!"
click at [707, 668] on button "Unread" at bounding box center [687, 685] width 132 height 35
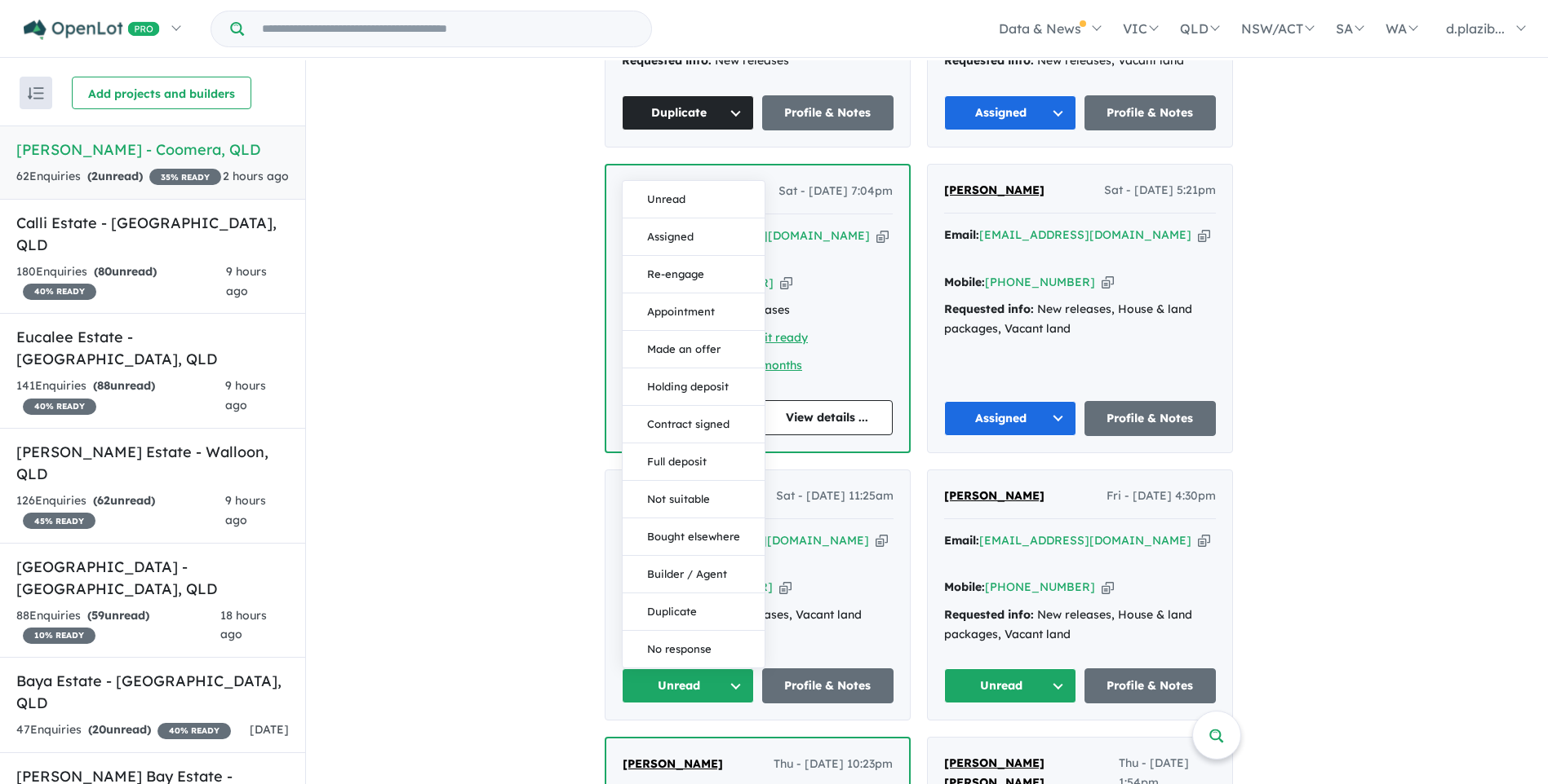
drag, startPoint x: 685, startPoint y: 153, endPoint x: 771, endPoint y: 284, distance: 156.7
click at [684, 219] on button "Assigned" at bounding box center [693, 238] width 142 height 38
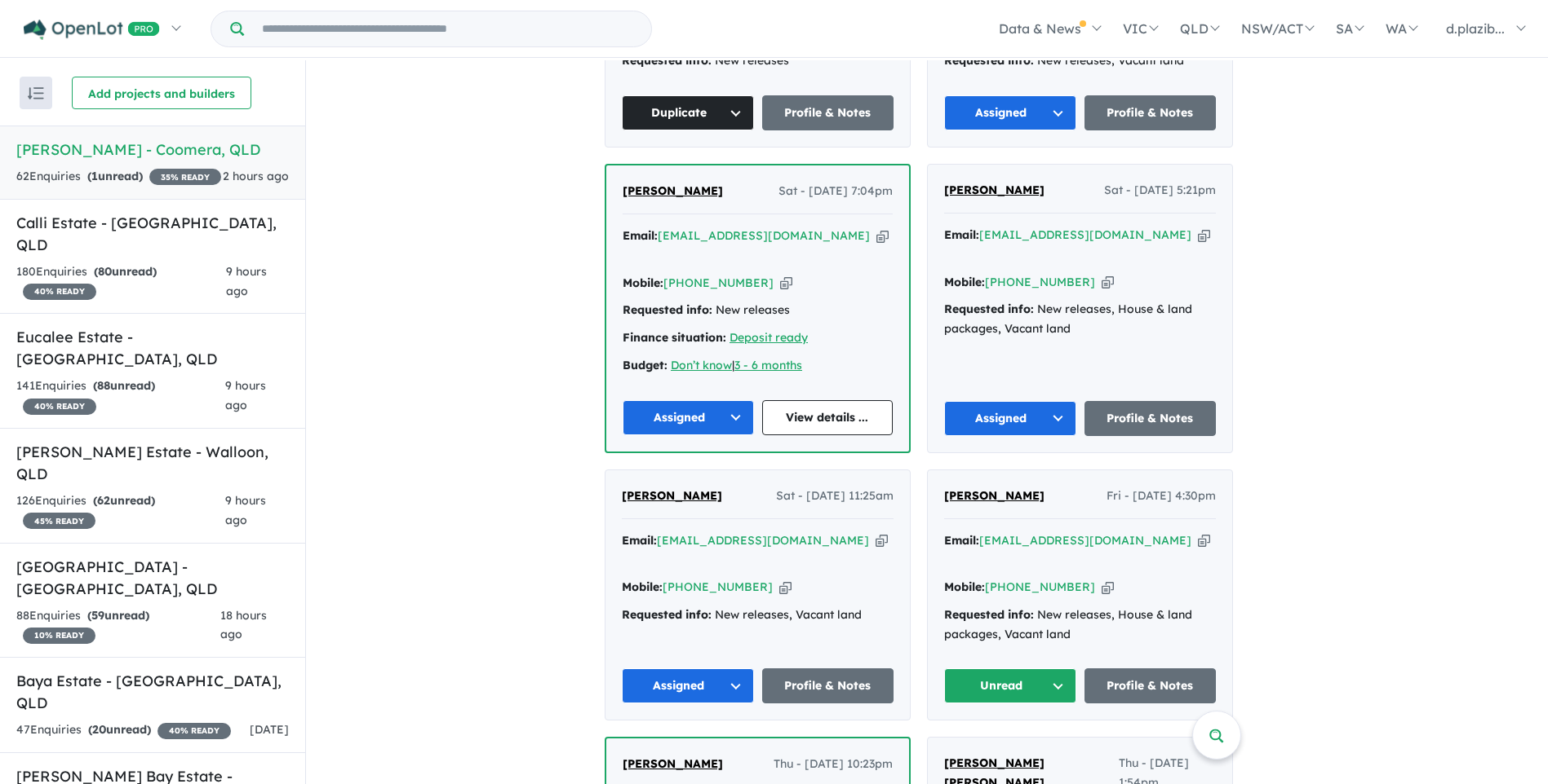
click at [1197, 533] on icon "button" at bounding box center [1203, 540] width 12 height 17
copy div "Copied!"
click at [1040, 668] on button "Unread" at bounding box center [1009, 685] width 132 height 35
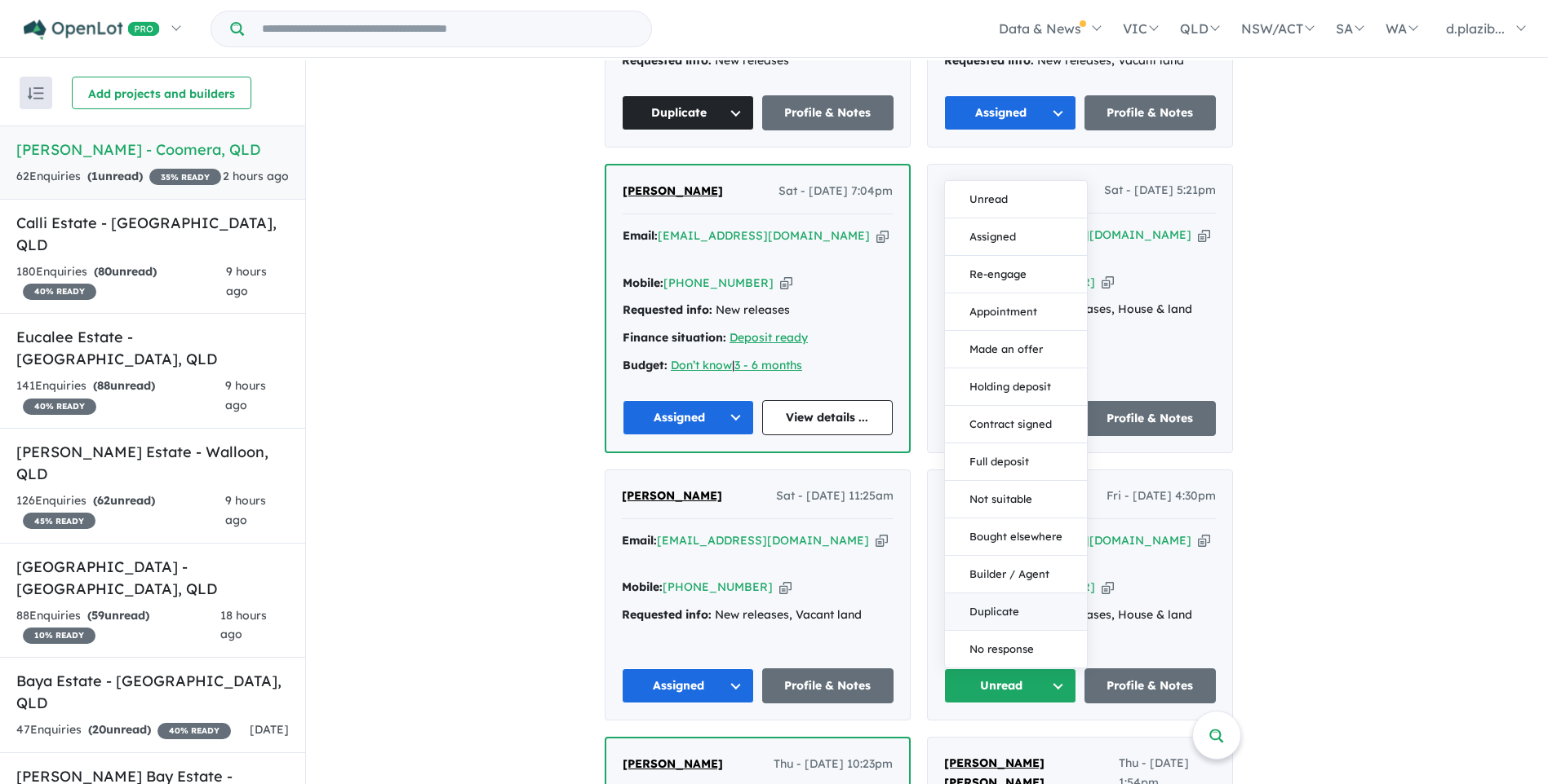
click at [1038, 594] on button "Duplicate" at bounding box center [1015, 613] width 142 height 38
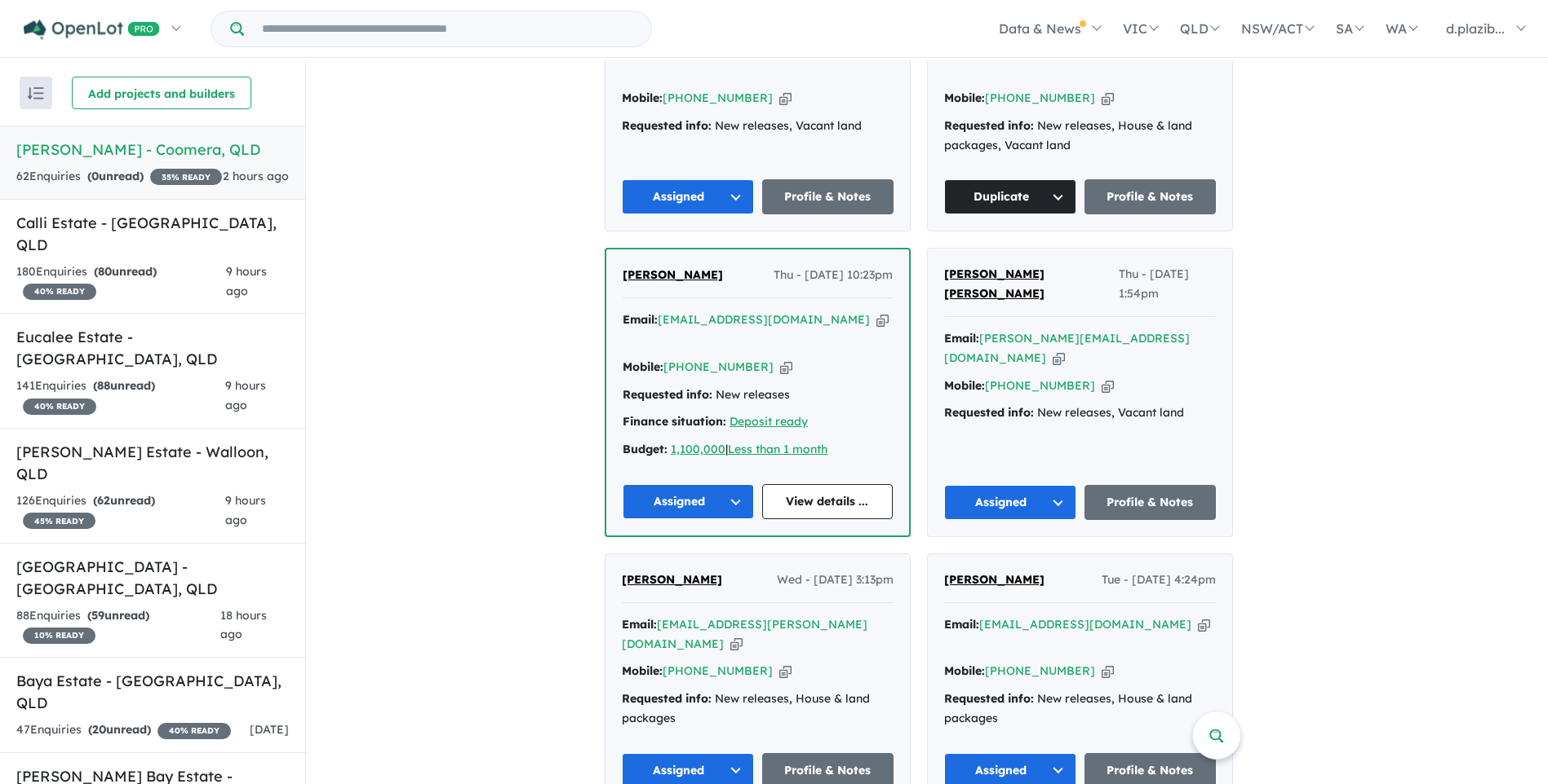
scroll to position [1713, 0]
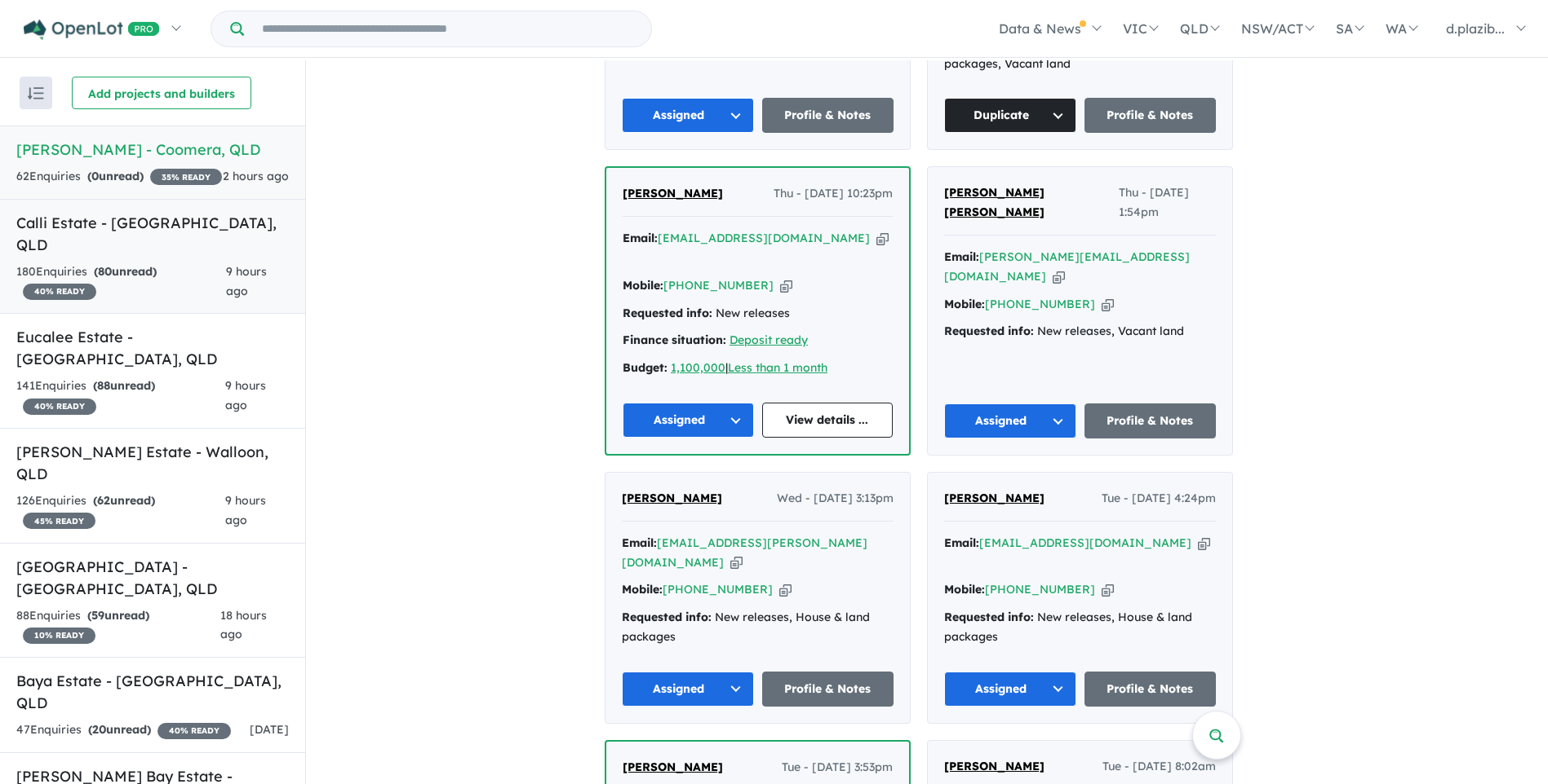
click at [187, 270] on div "180 Enquir ies ( 80 unread) 40 % READY" at bounding box center [121, 282] width 210 height 40
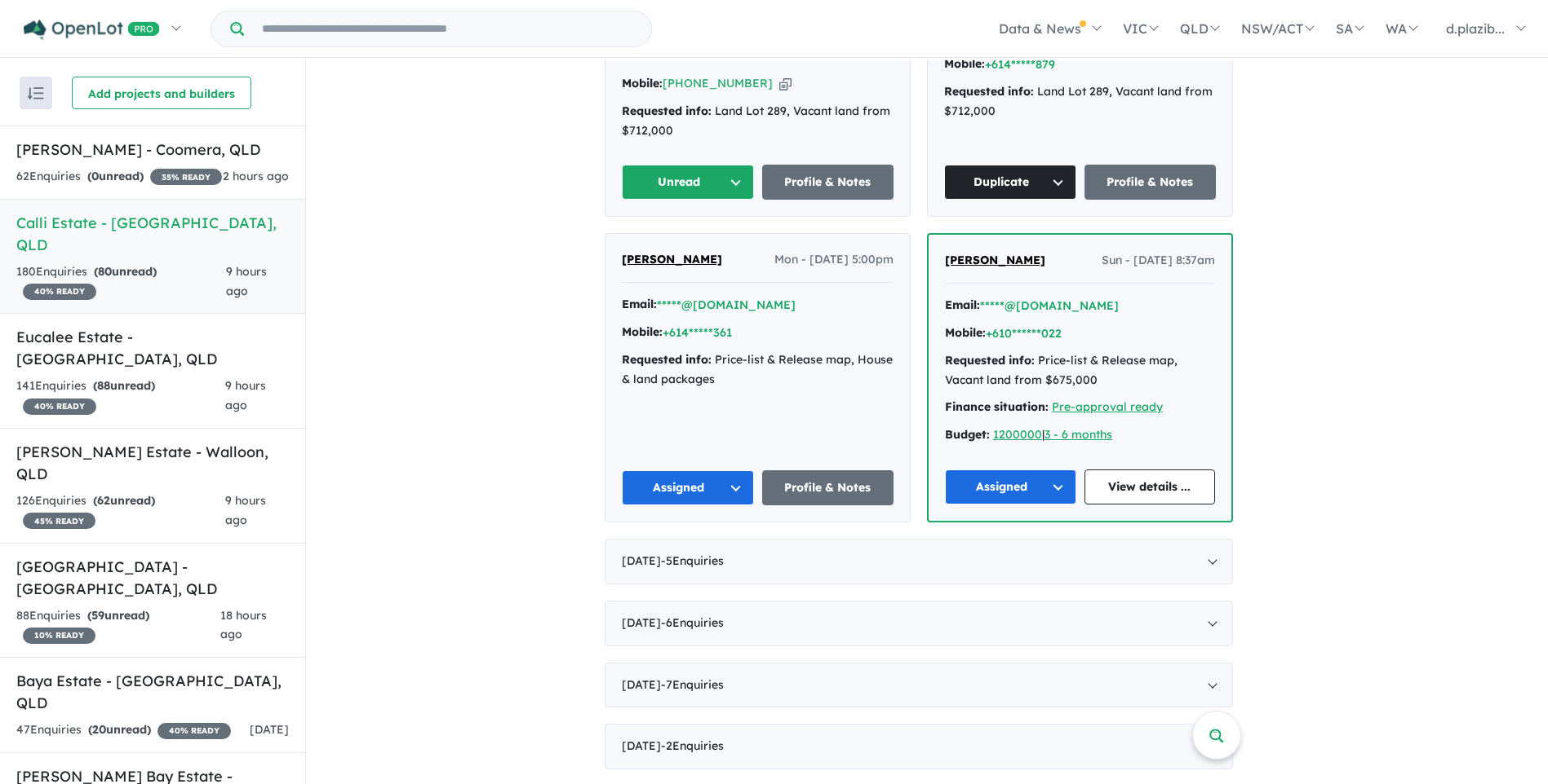
scroll to position [326, 0]
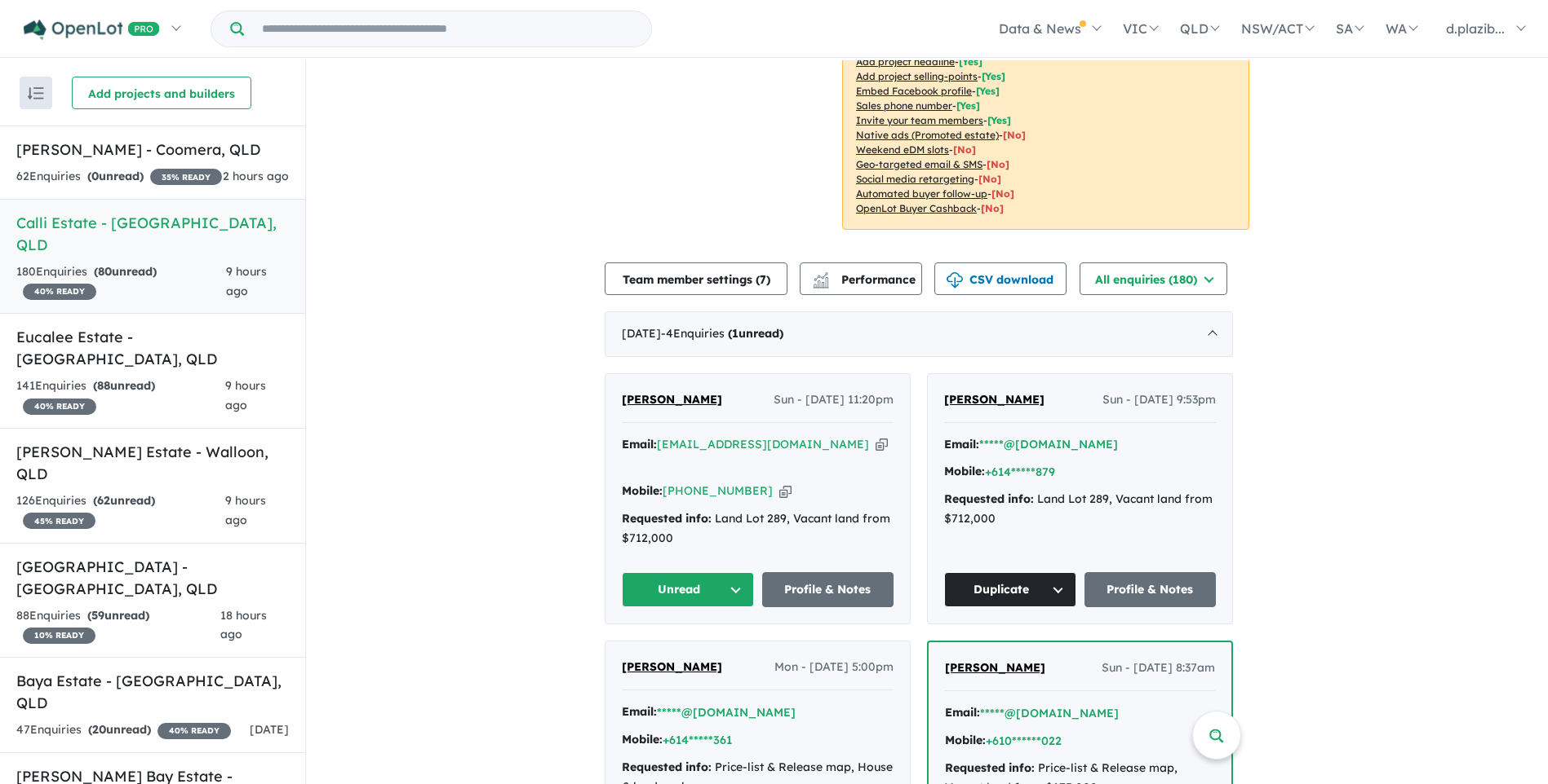
click at [876, 443] on icon "button" at bounding box center [881, 444] width 12 height 17
click at [779, 483] on icon "button" at bounding box center [785, 491] width 12 height 17
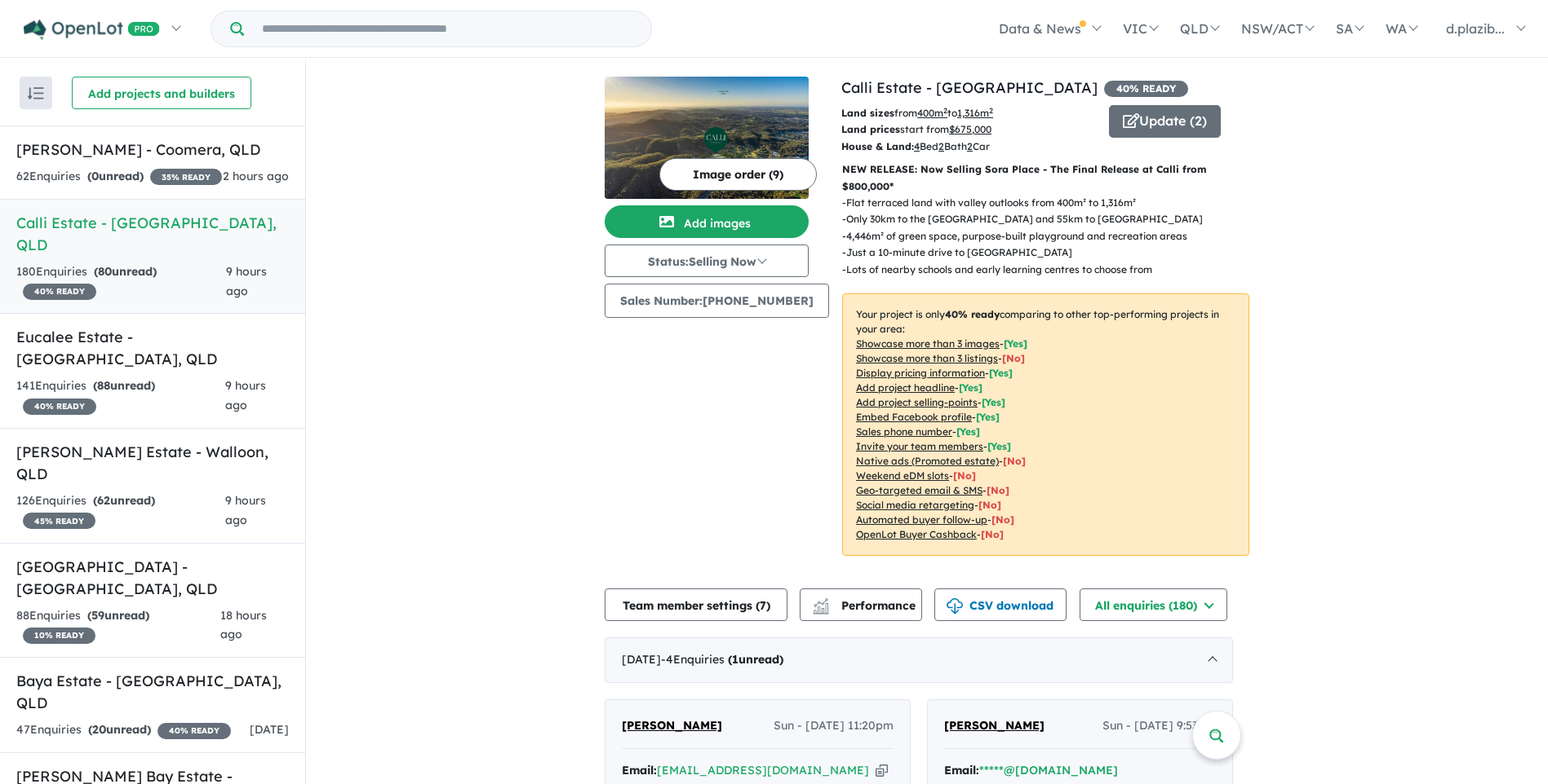
scroll to position [245, 0]
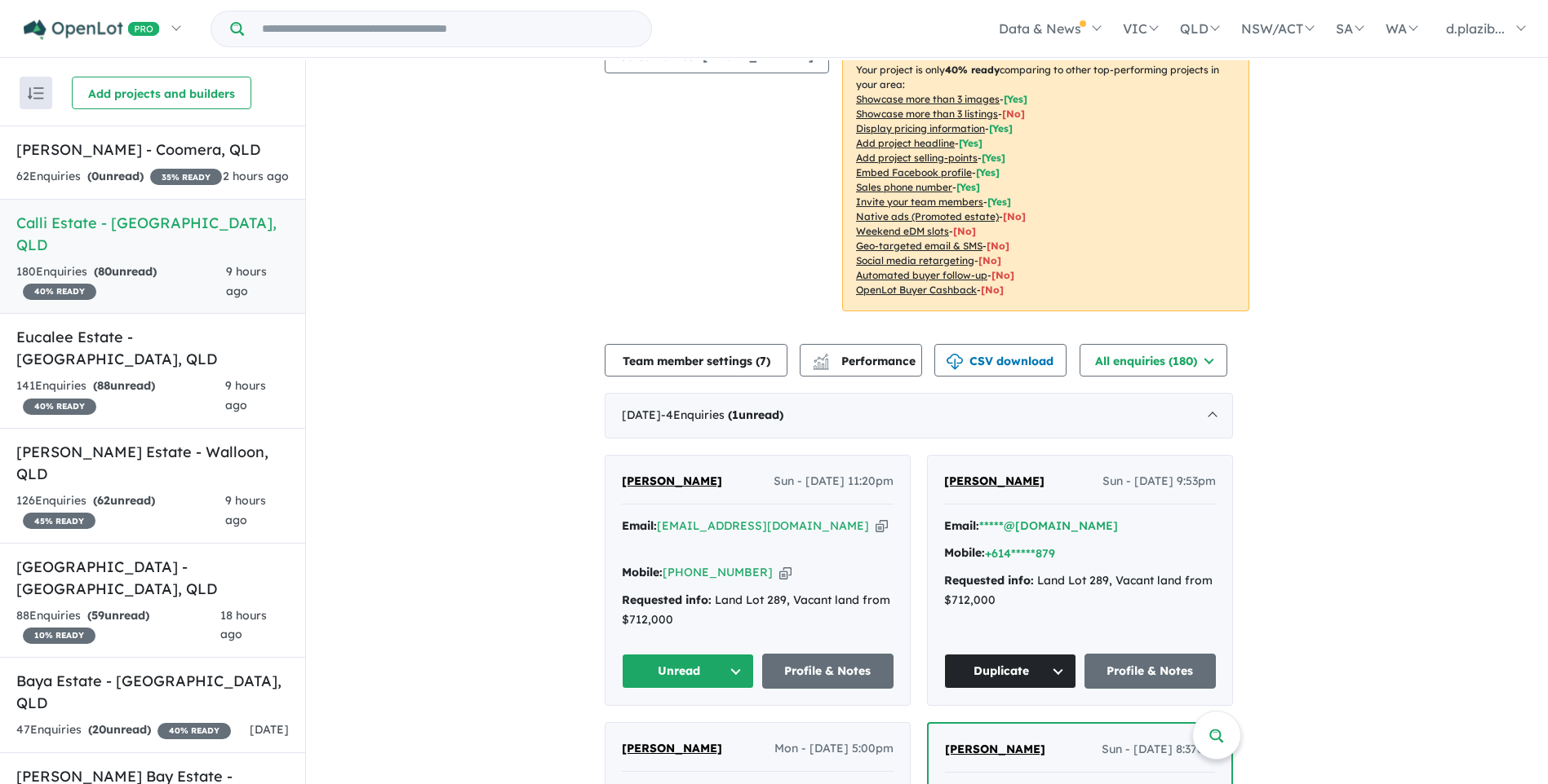
drag, startPoint x: 706, startPoint y: 645, endPoint x: 708, endPoint y: 637, distance: 8.2
click at [706, 654] on button "Unread" at bounding box center [687, 671] width 132 height 35
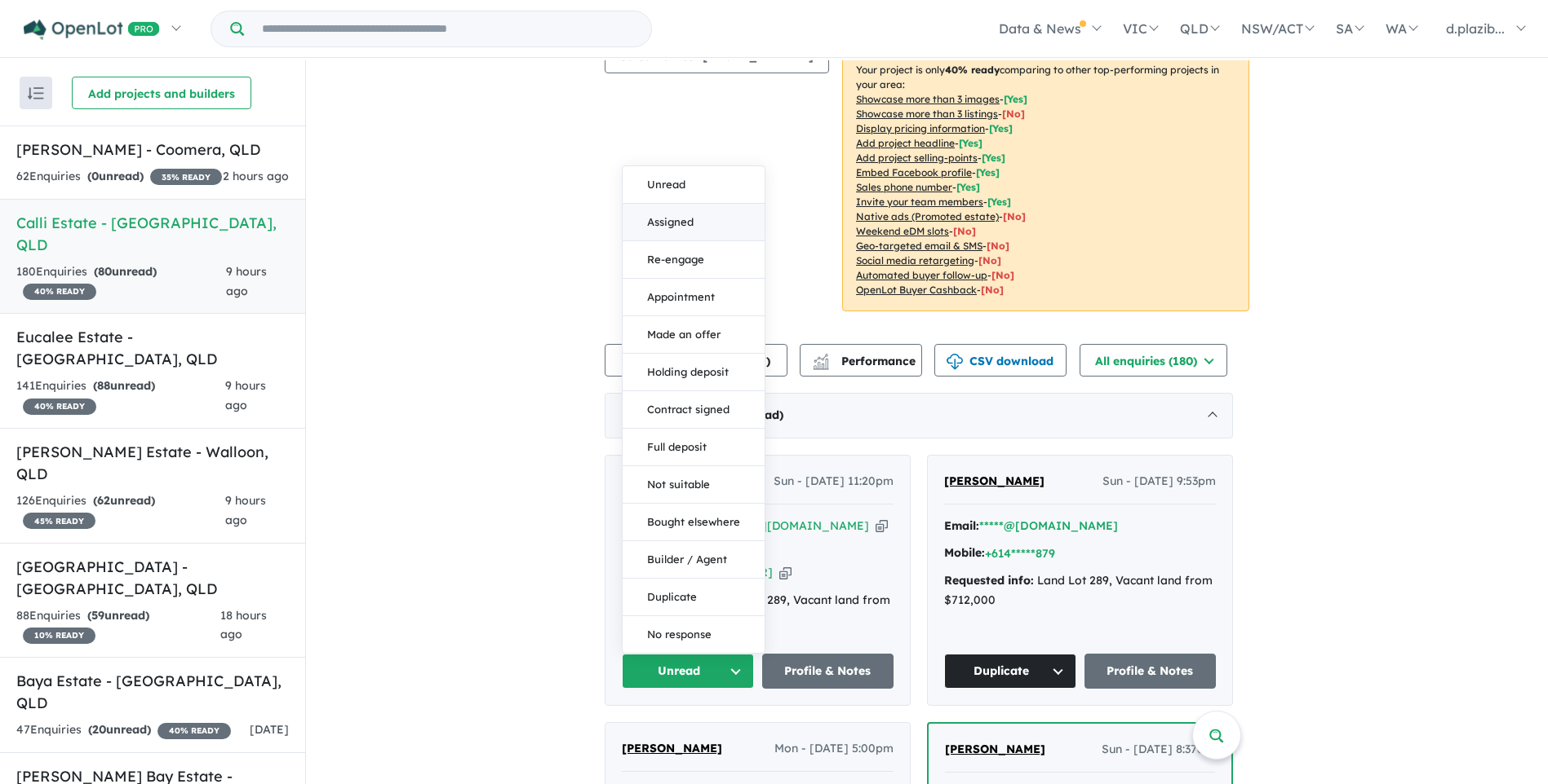
click at [706, 204] on button "Assigned" at bounding box center [693, 223] width 142 height 38
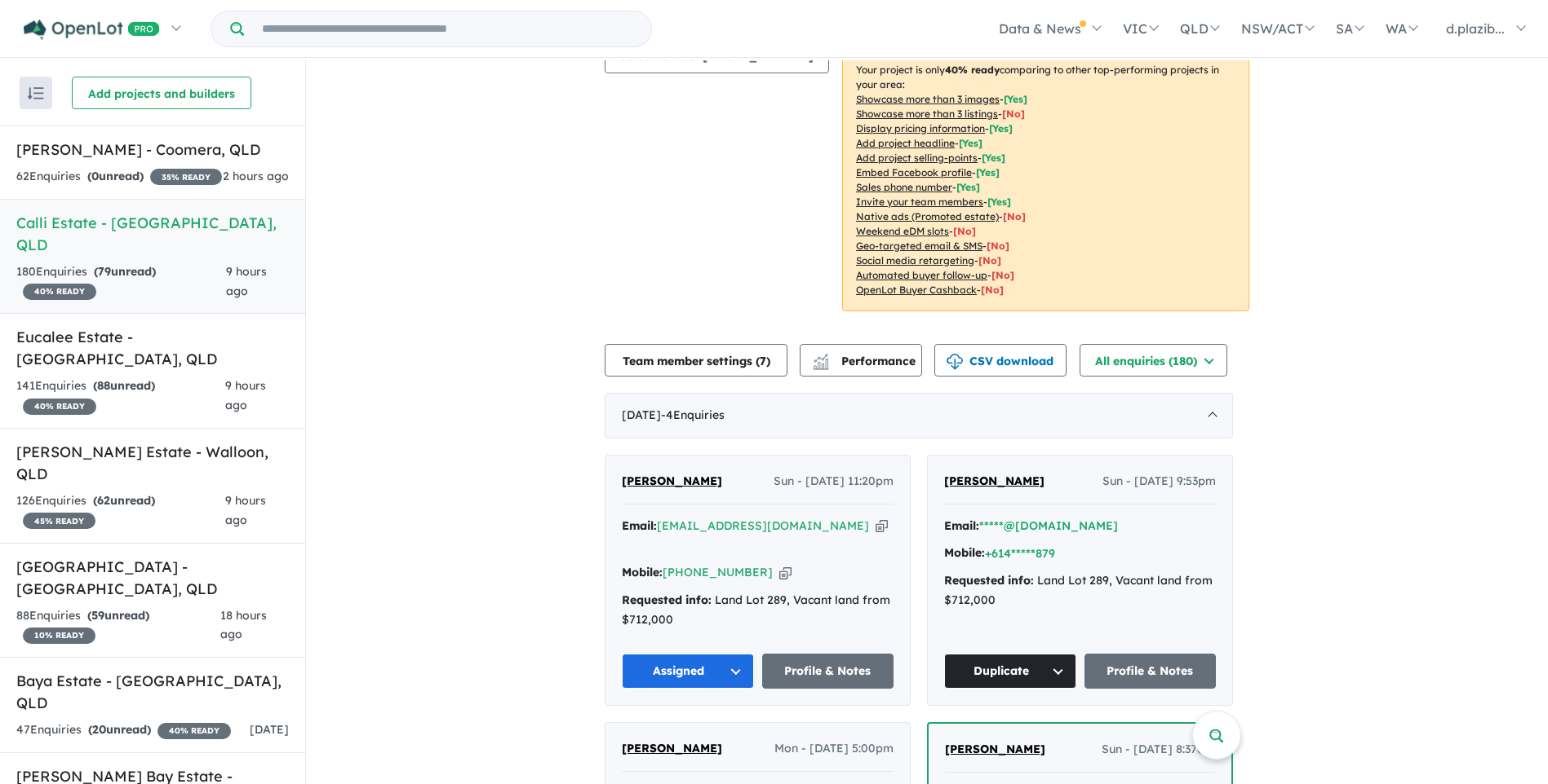
scroll to position [0, 0]
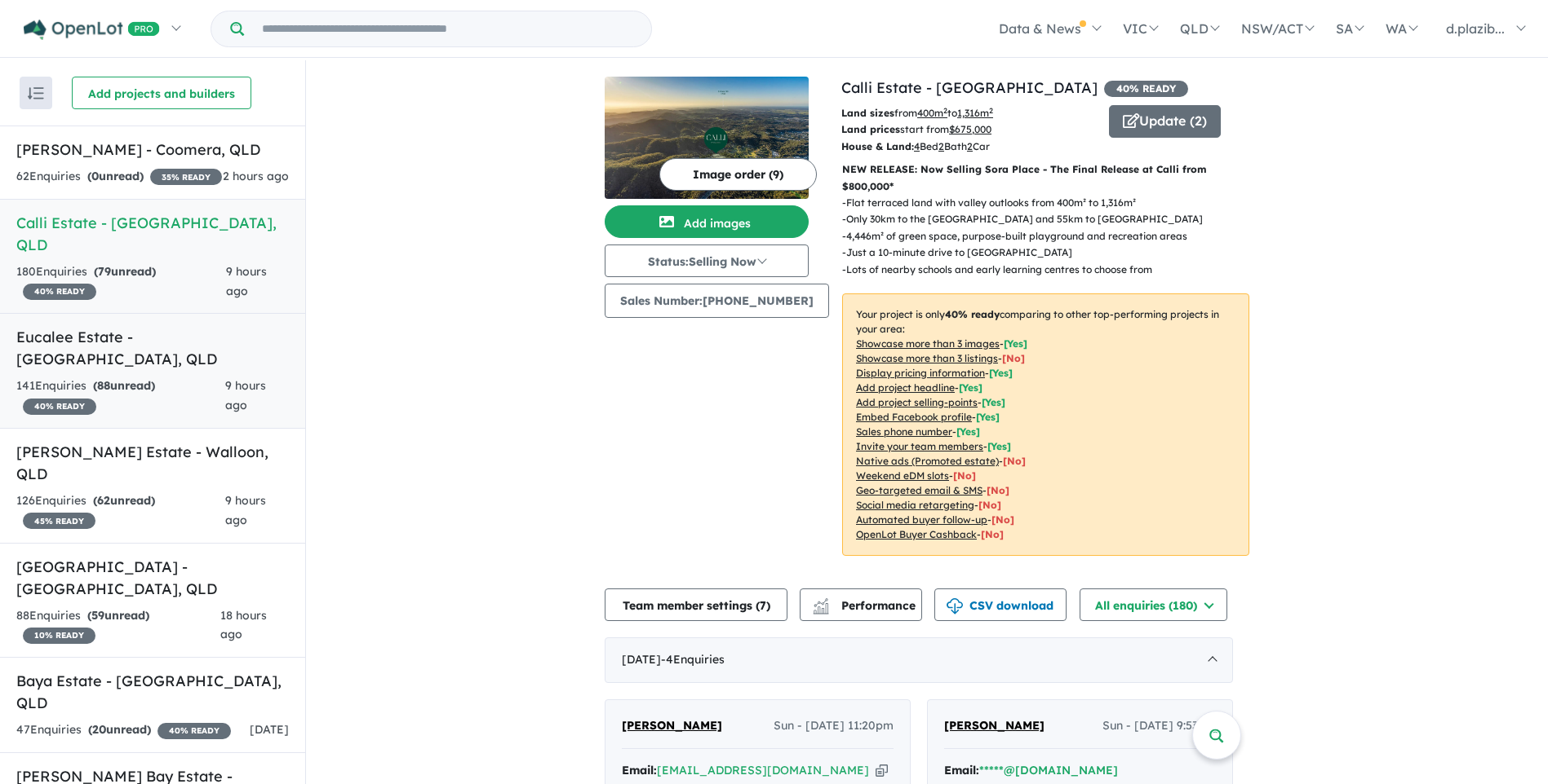
click at [183, 381] on div "141 Enquir ies ( 88 unread) 40 % READY" at bounding box center [120, 397] width 209 height 40
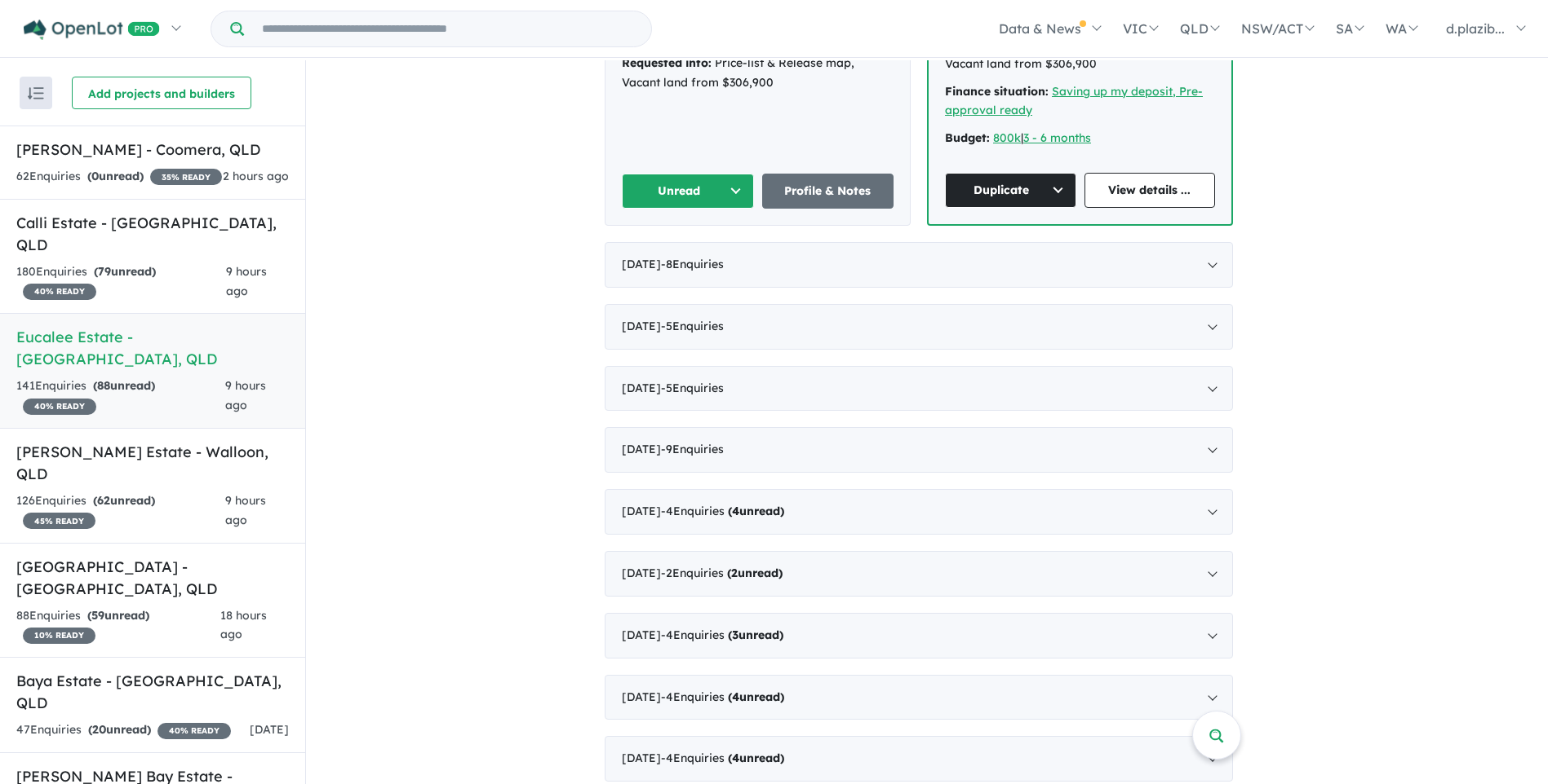
scroll to position [245, 0]
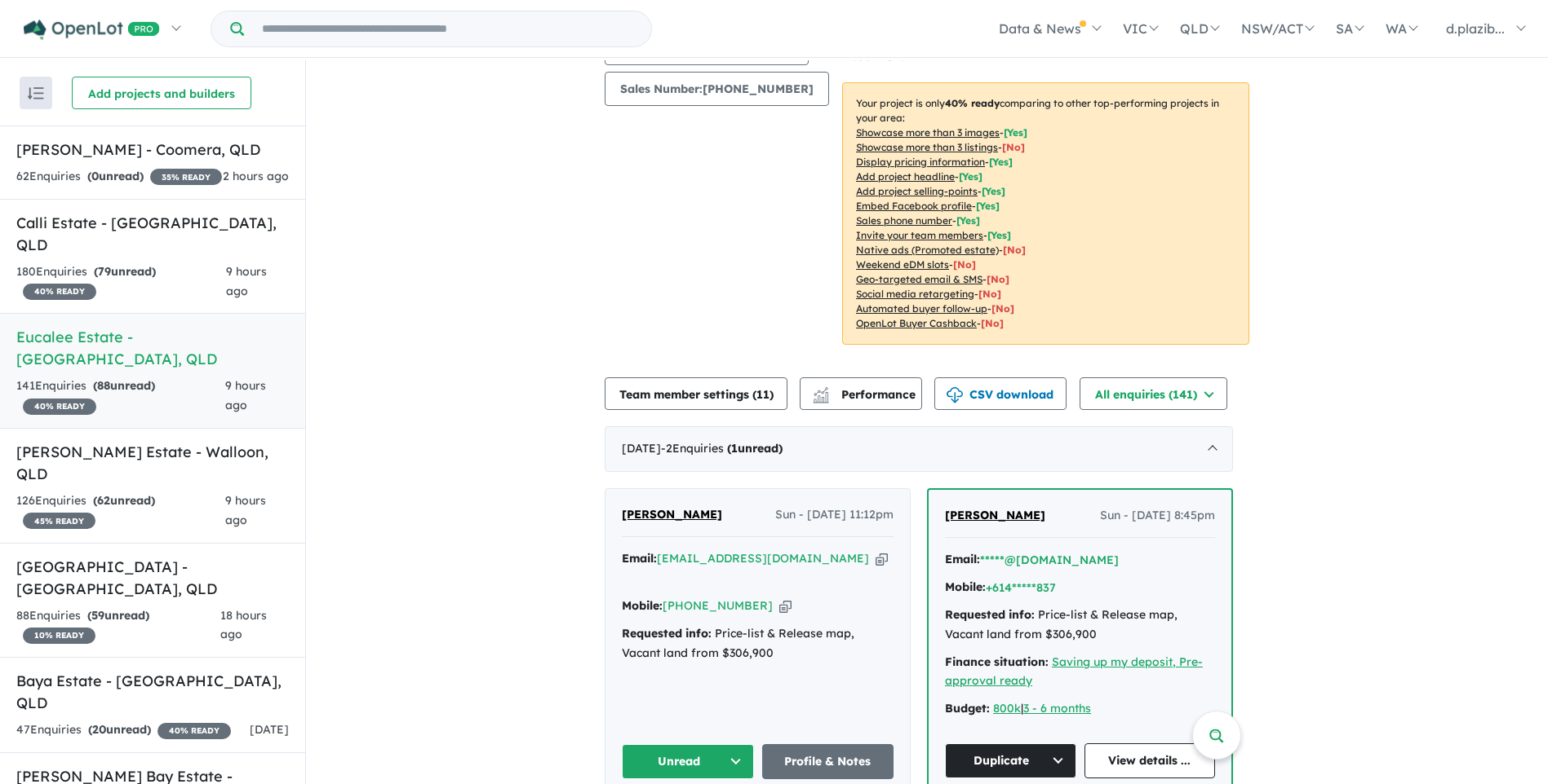
click at [876, 563] on icon "button" at bounding box center [881, 558] width 12 height 17
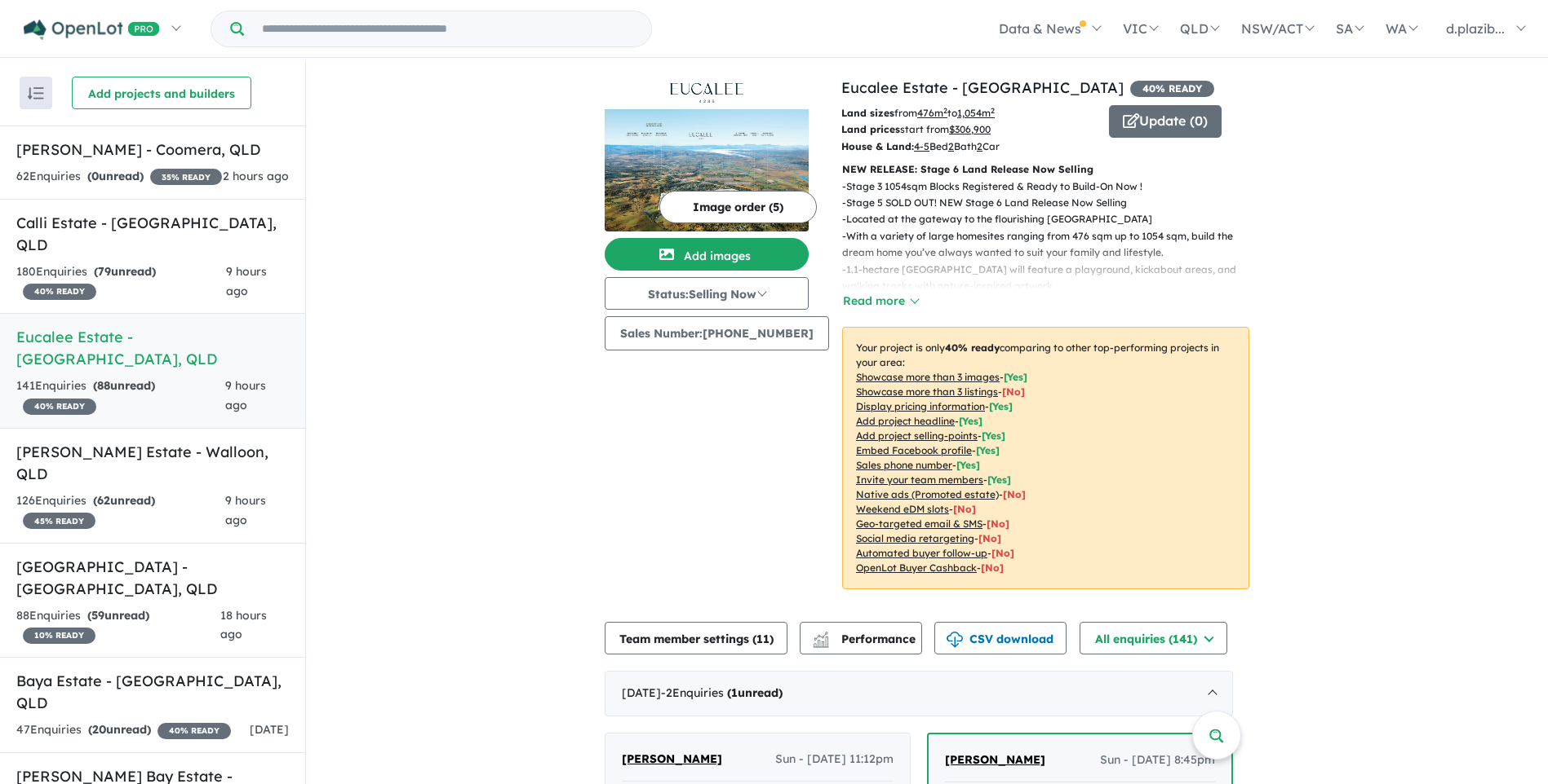
scroll to position [326, 0]
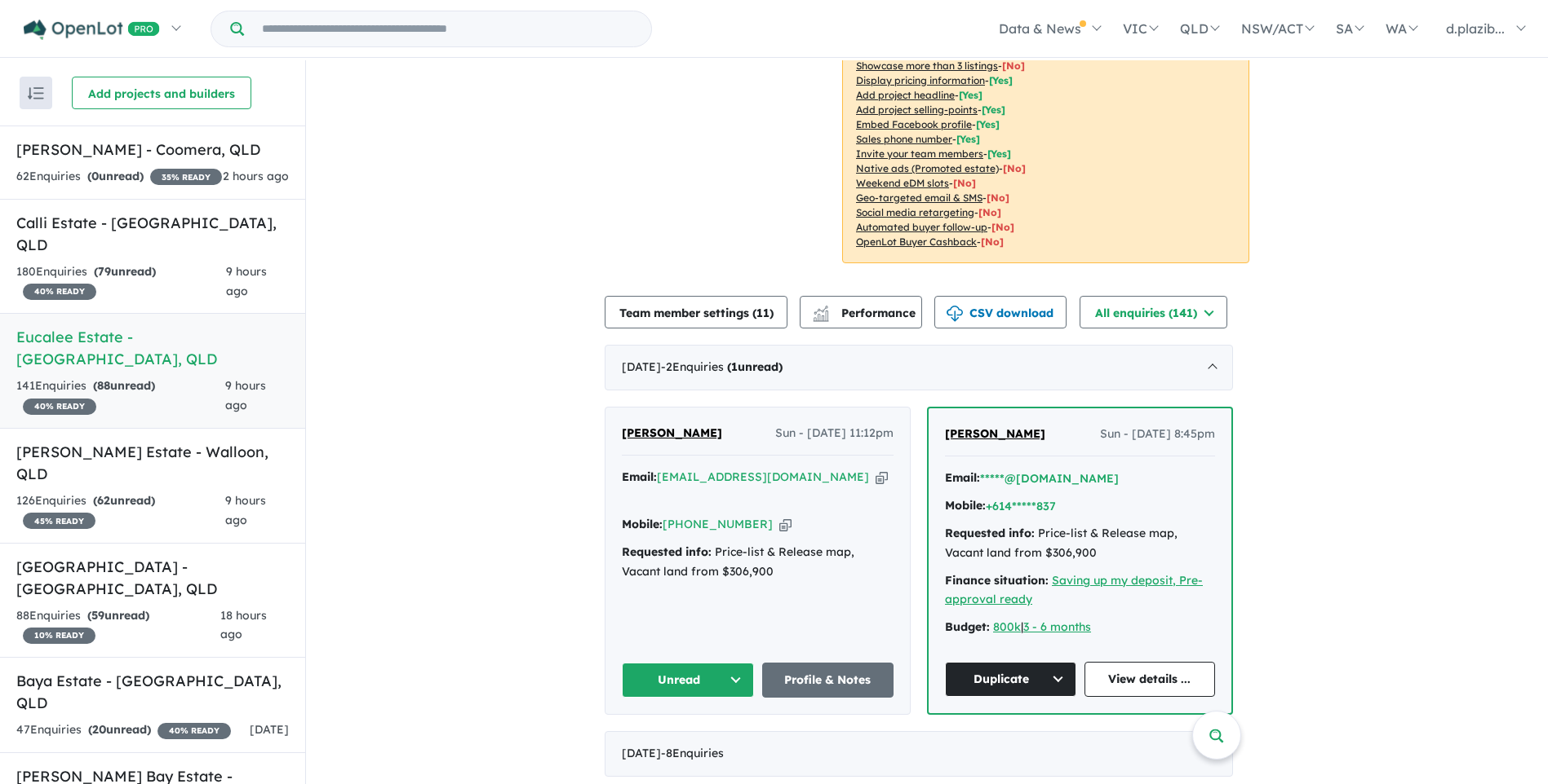
drag, startPoint x: 850, startPoint y: 480, endPoint x: 836, endPoint y: 481, distance: 14.0
click at [876, 481] on icon "button" at bounding box center [881, 477] width 12 height 17
click at [779, 516] on icon "button" at bounding box center [785, 524] width 12 height 17
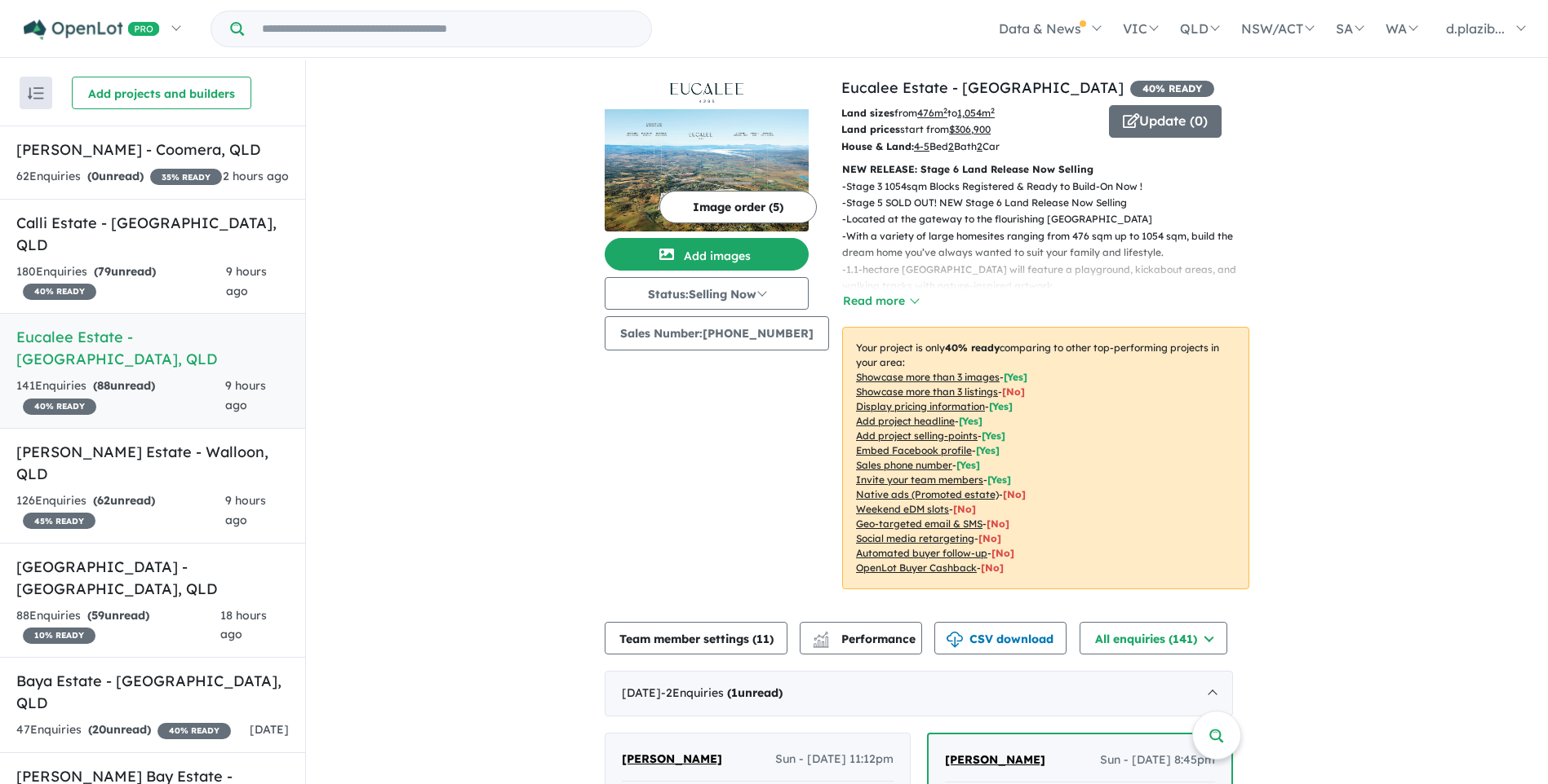
scroll to position [489, 0]
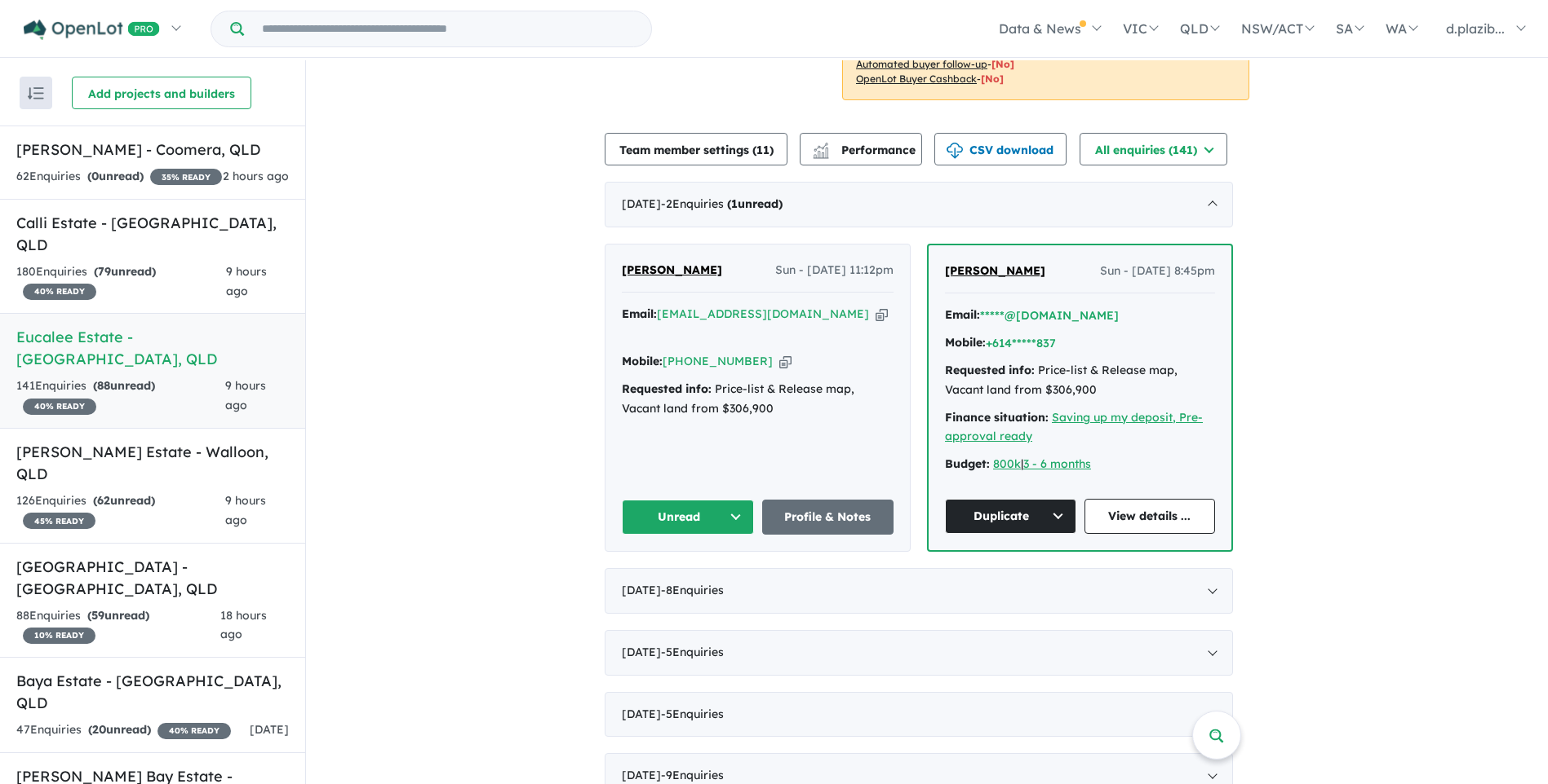
click at [703, 515] on button "Unread" at bounding box center [687, 517] width 132 height 35
drag, startPoint x: 671, startPoint y: 589, endPoint x: 664, endPoint y: 590, distance: 7.1
click at [671, 590] on button "Assigned" at bounding box center [693, 594] width 142 height 38
click at [196, 492] on div "126 Enquir ies ( 62 unread) 45 % READY" at bounding box center [120, 512] width 209 height 40
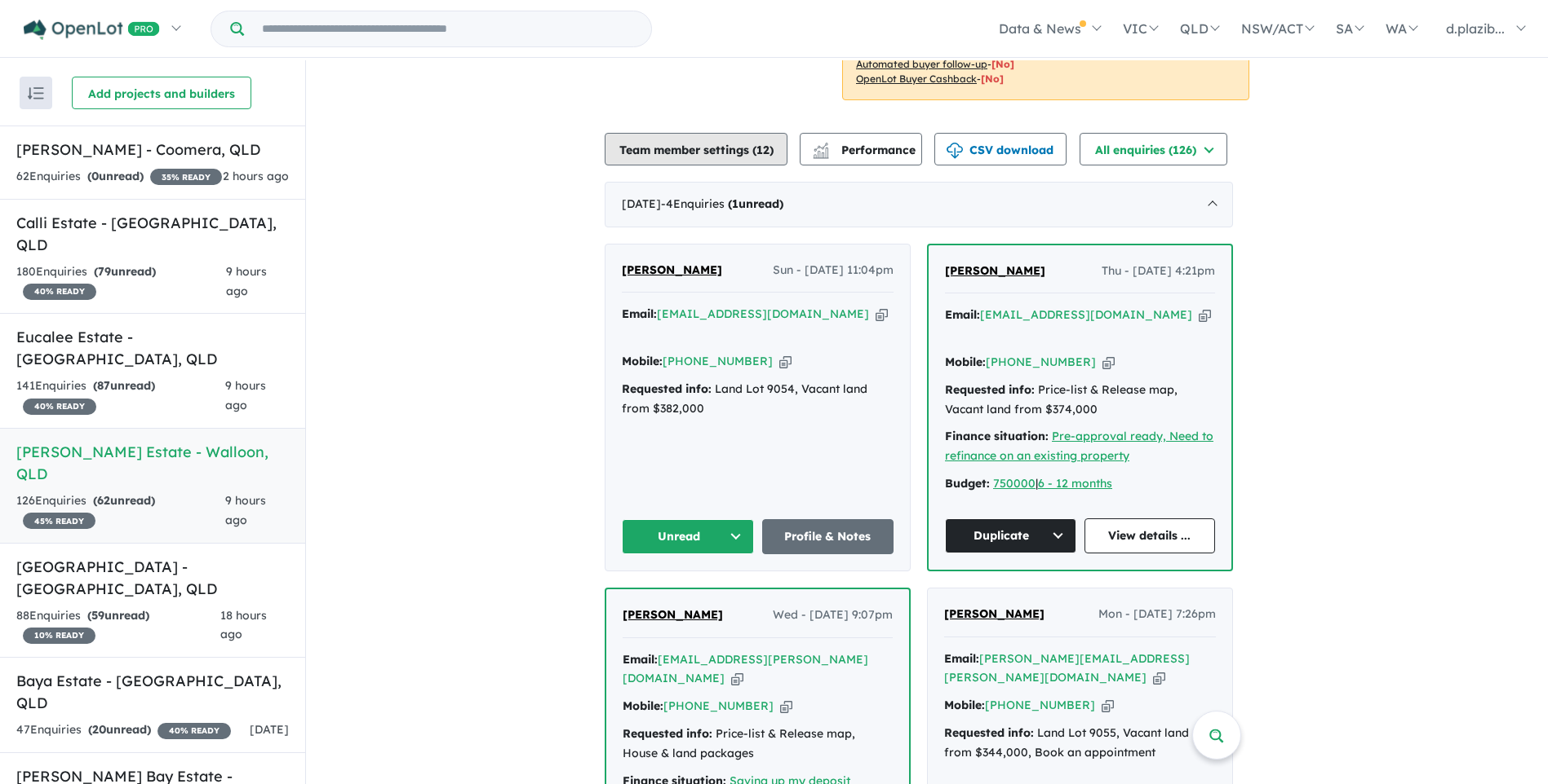
scroll to position [571, 0]
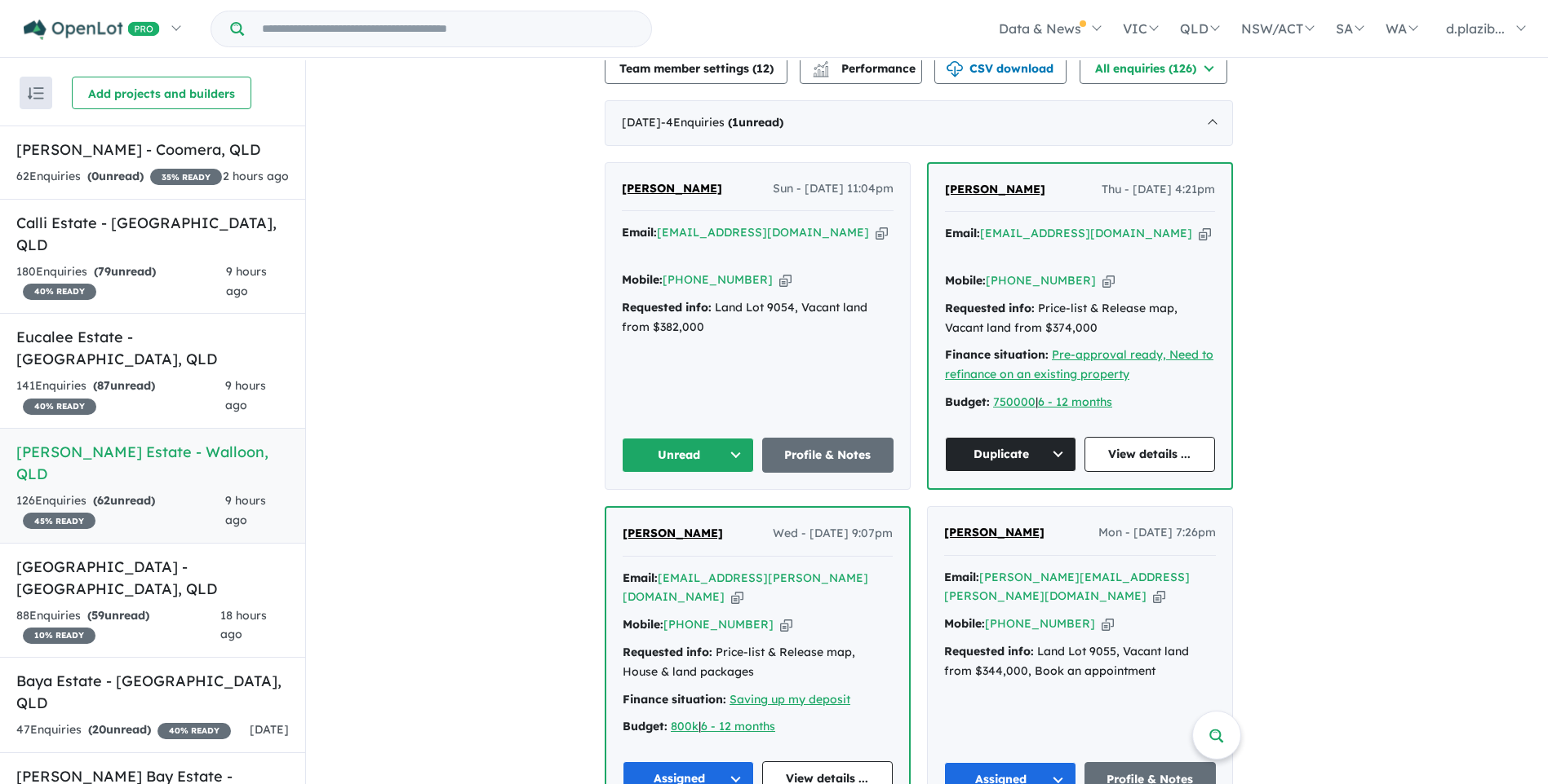
click at [876, 234] on icon "button" at bounding box center [881, 233] width 12 height 17
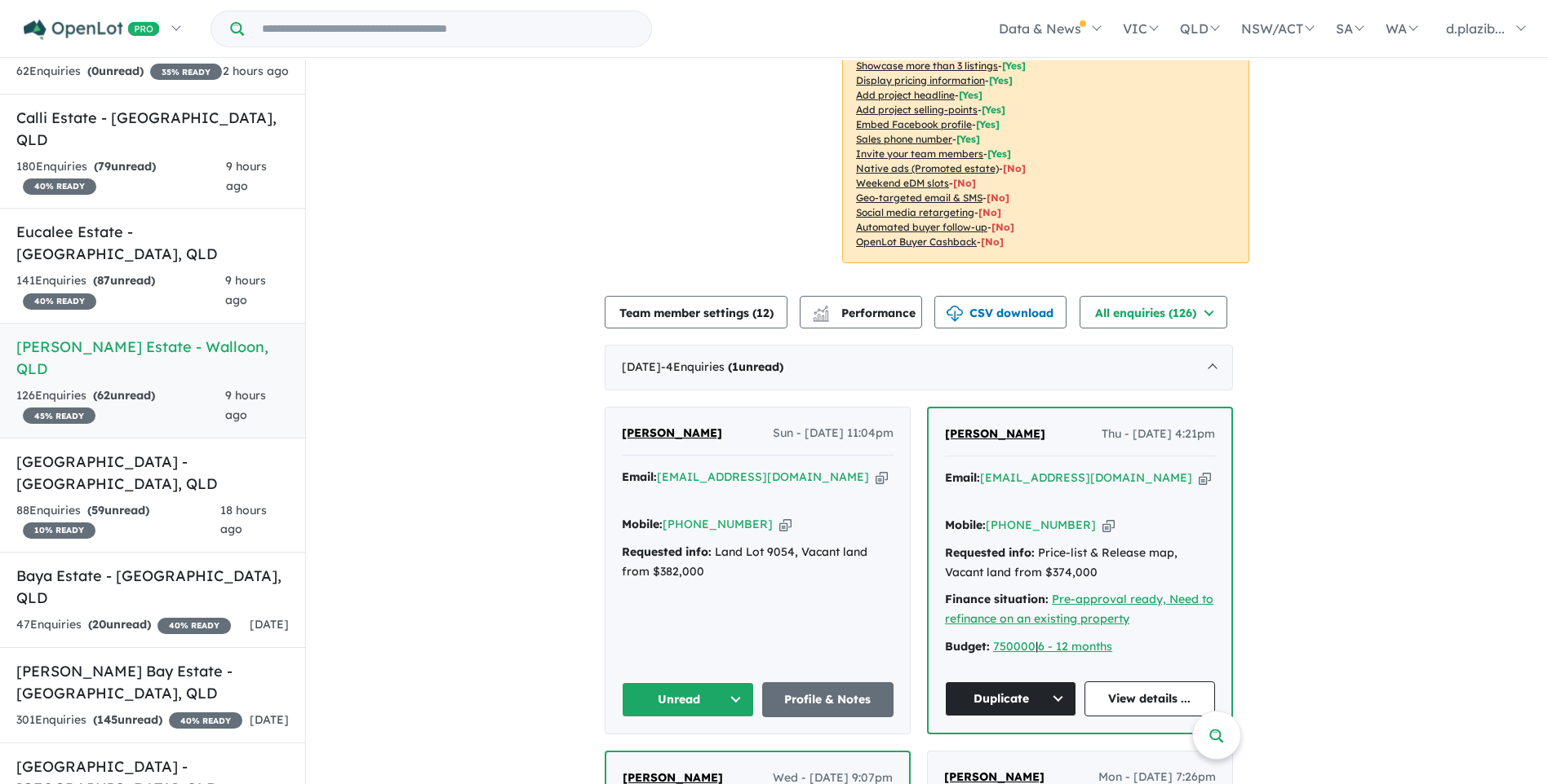
scroll to position [0, 0]
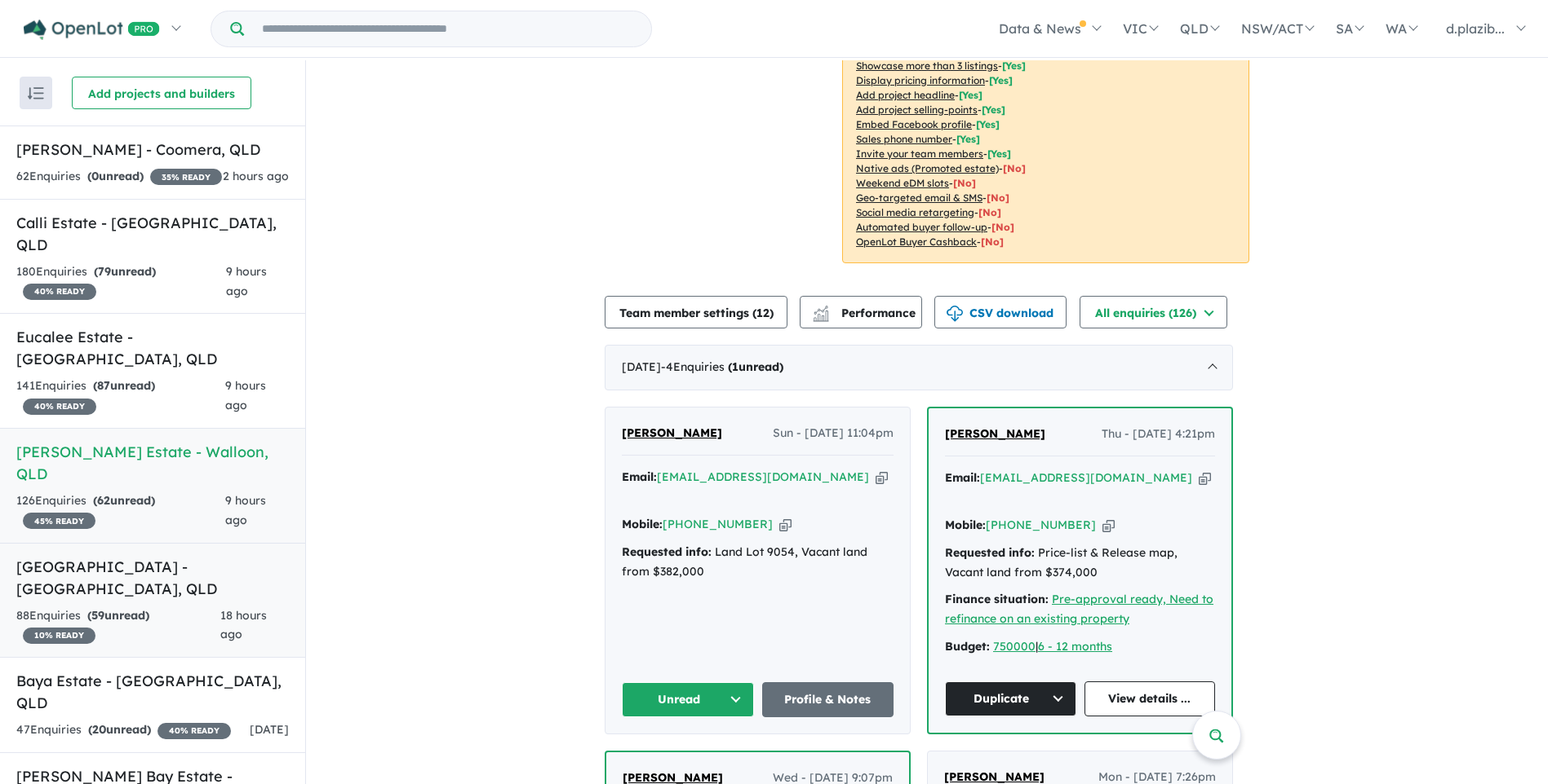
click at [153, 554] on link "Half [GEOGRAPHIC_DATA] - [GEOGRAPHIC_DATA] , [GEOGRAPHIC_DATA] 88 Enquir ies ( …" at bounding box center [153, 601] width 305 height 116
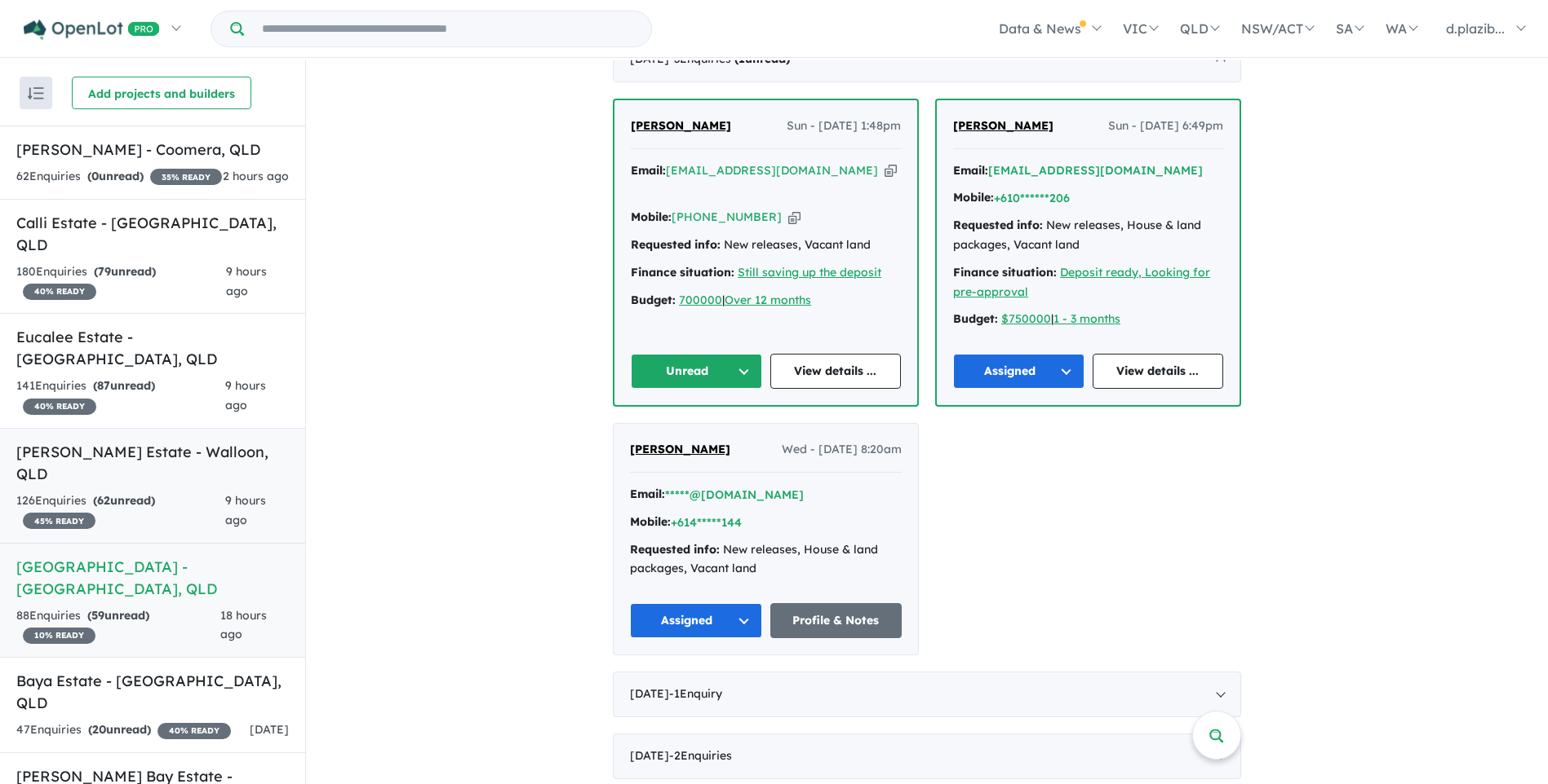
scroll to position [105, 0]
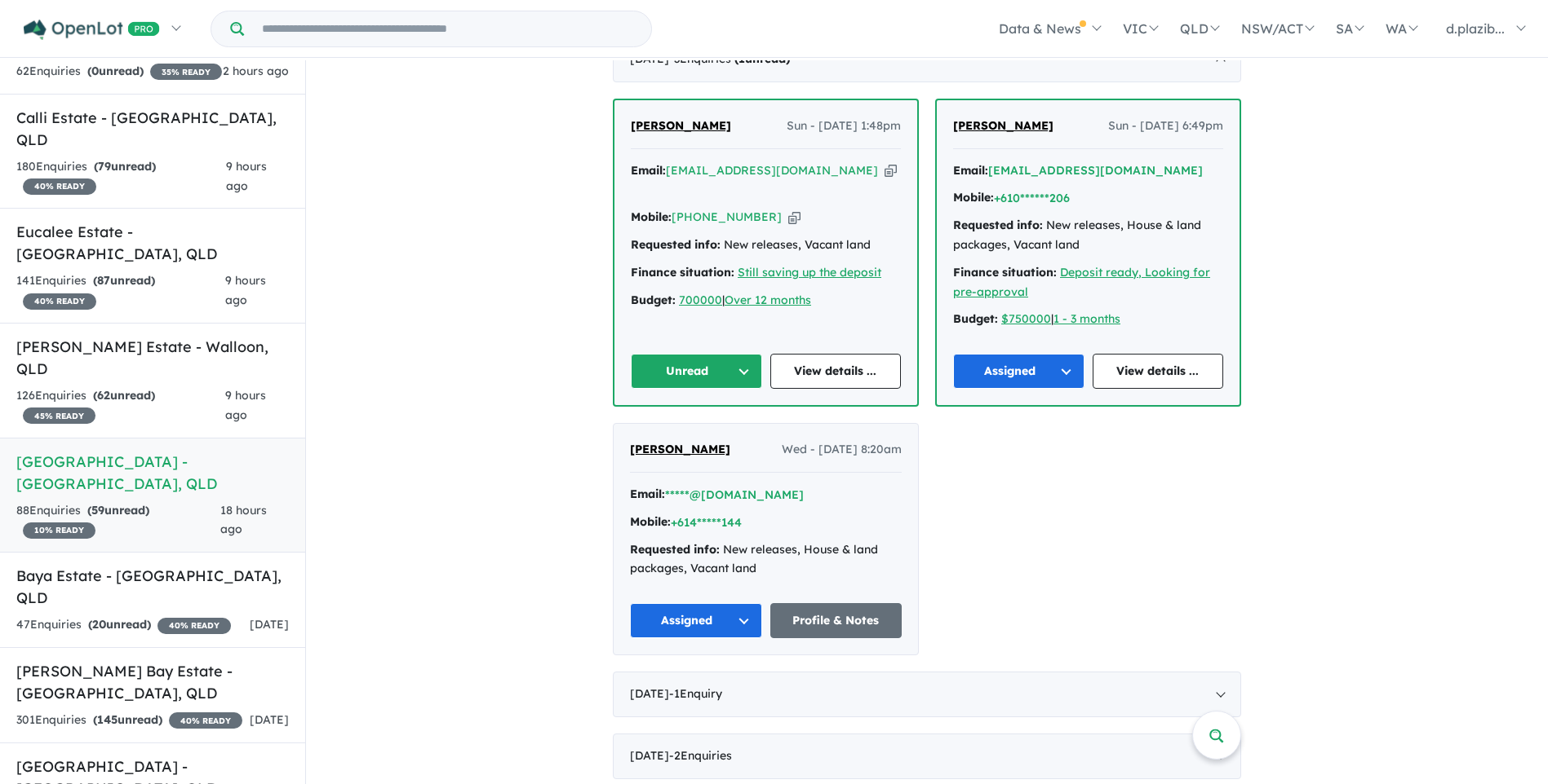
click at [884, 162] on icon "button" at bounding box center [890, 170] width 12 height 17
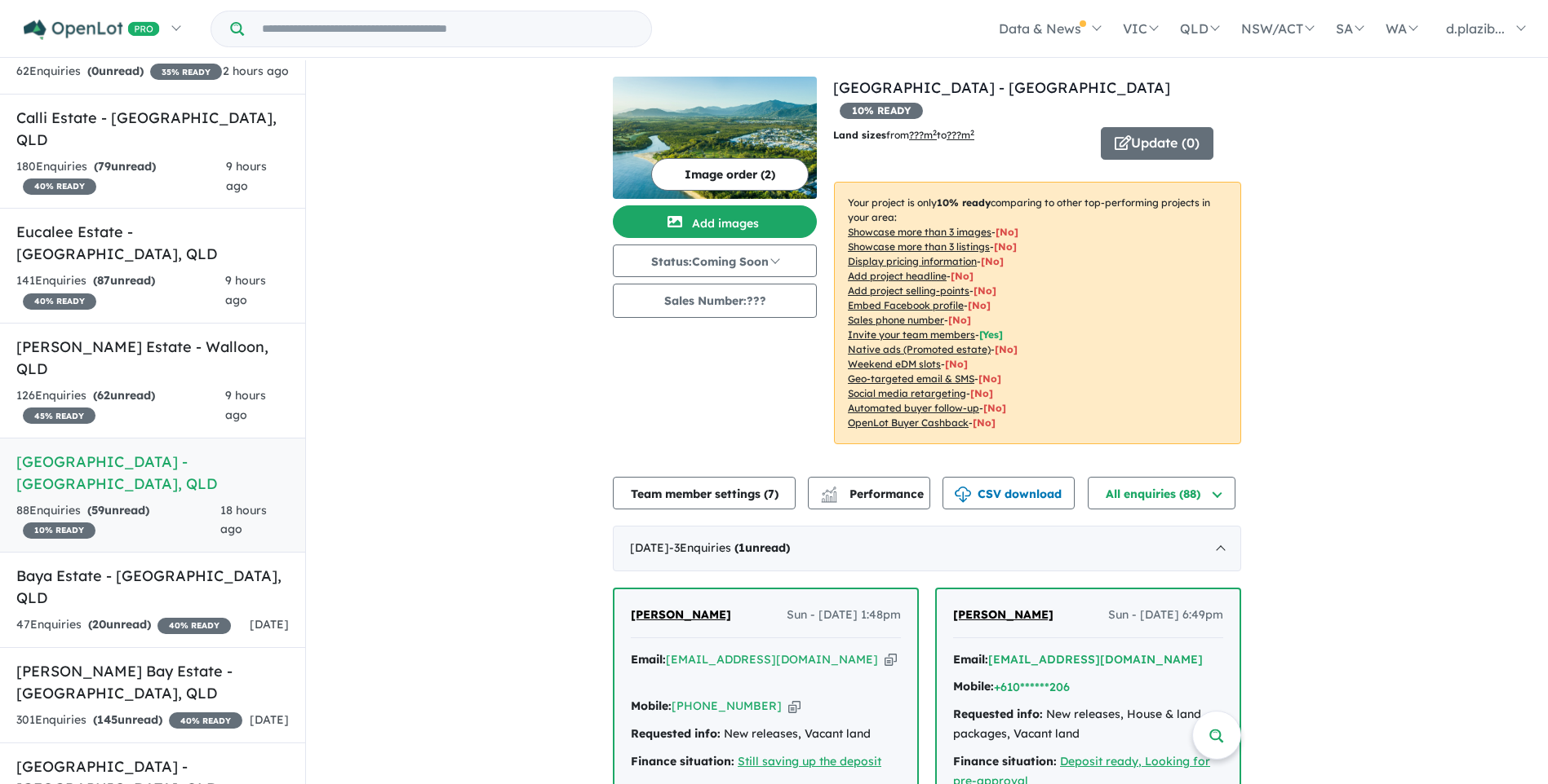
scroll to position [81, 0]
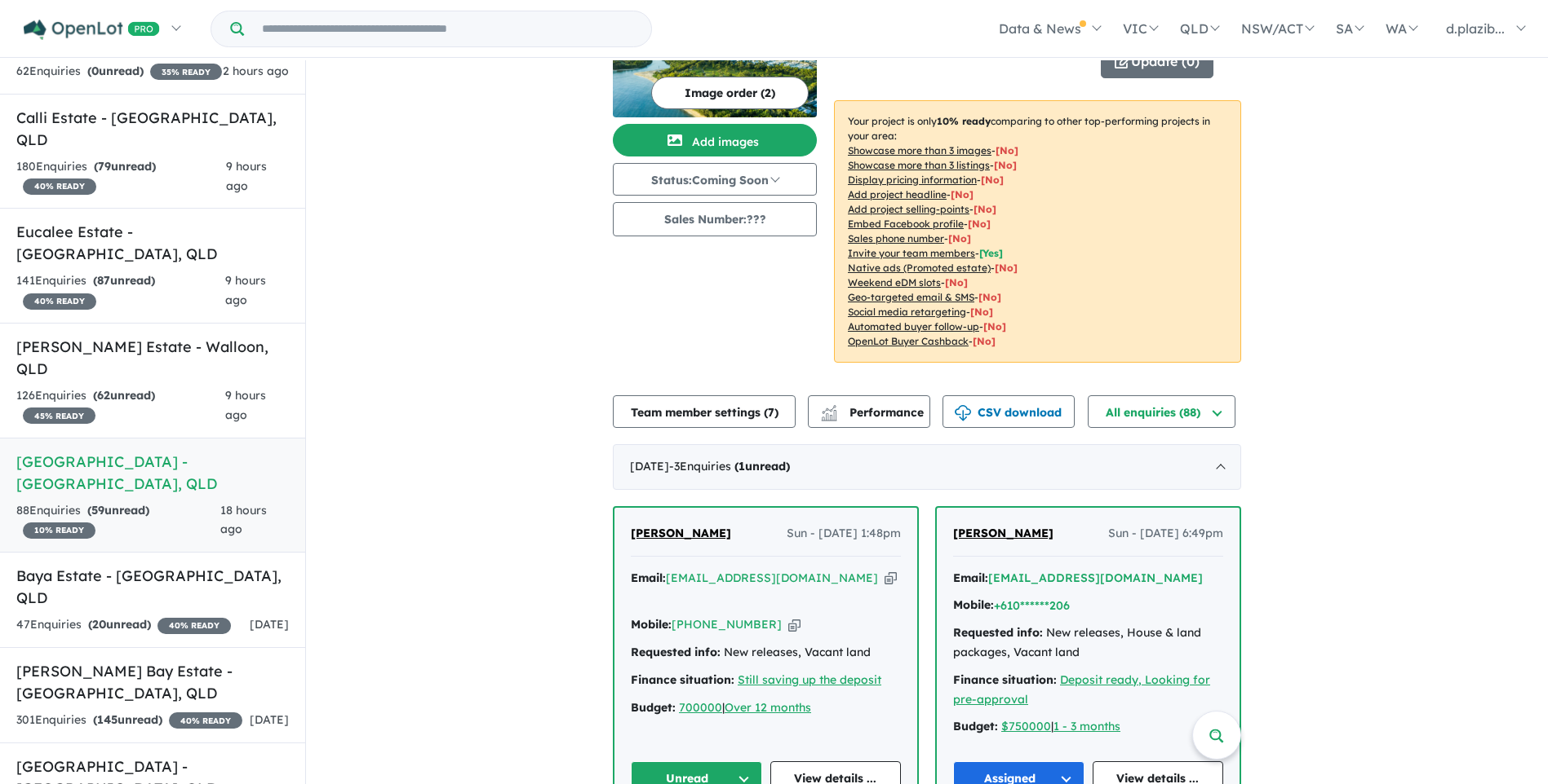
click at [884, 570] on icon "button" at bounding box center [890, 578] width 12 height 17
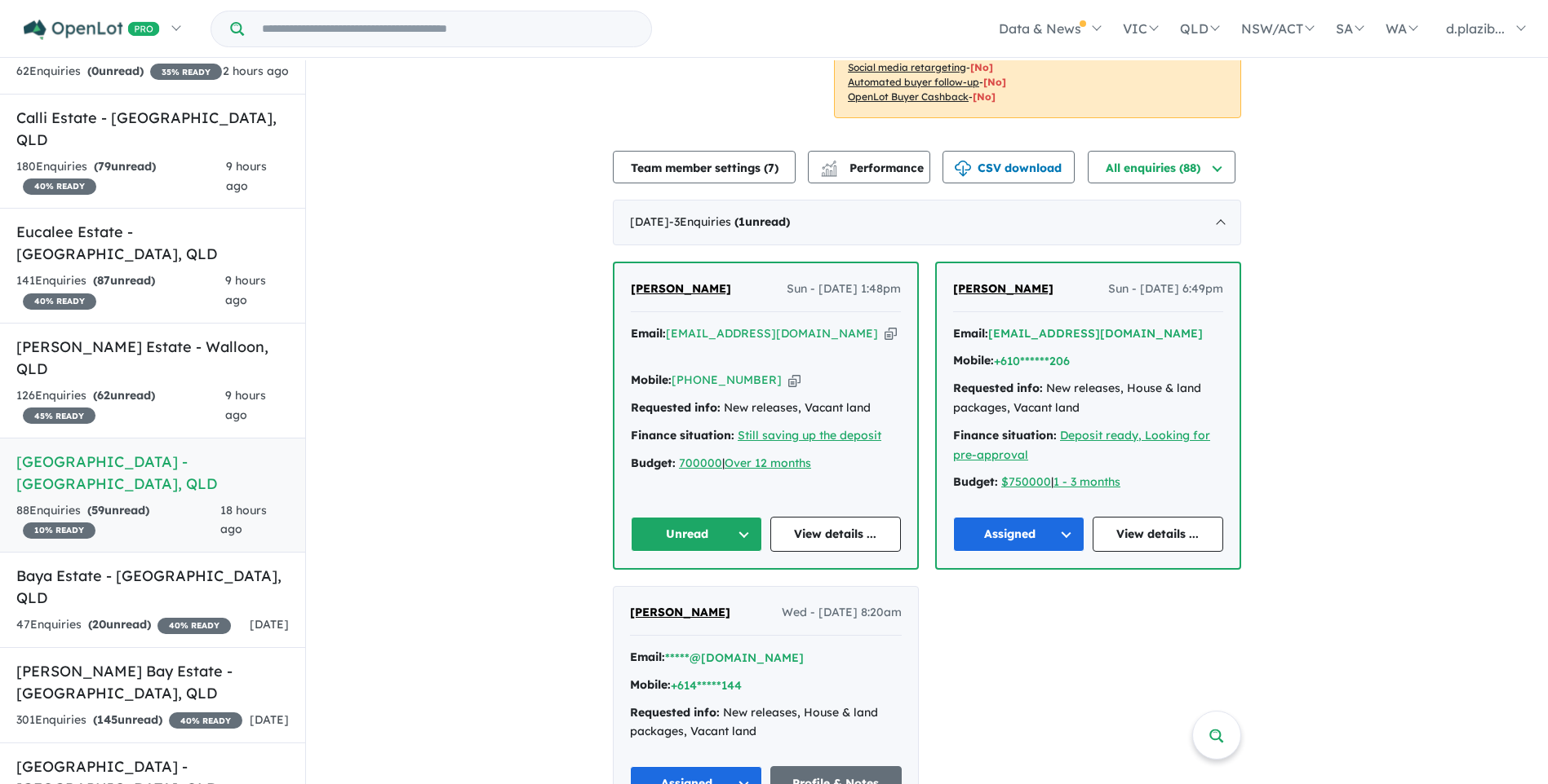
drag, startPoint x: 815, startPoint y: 311, endPoint x: 804, endPoint y: 313, distance: 11.2
click at [884, 326] on icon "button" at bounding box center [890, 334] width 12 height 17
drag, startPoint x: 773, startPoint y: 338, endPoint x: 411, endPoint y: 391, distance: 365.9
click at [788, 372] on icon "button" at bounding box center [794, 380] width 12 height 17
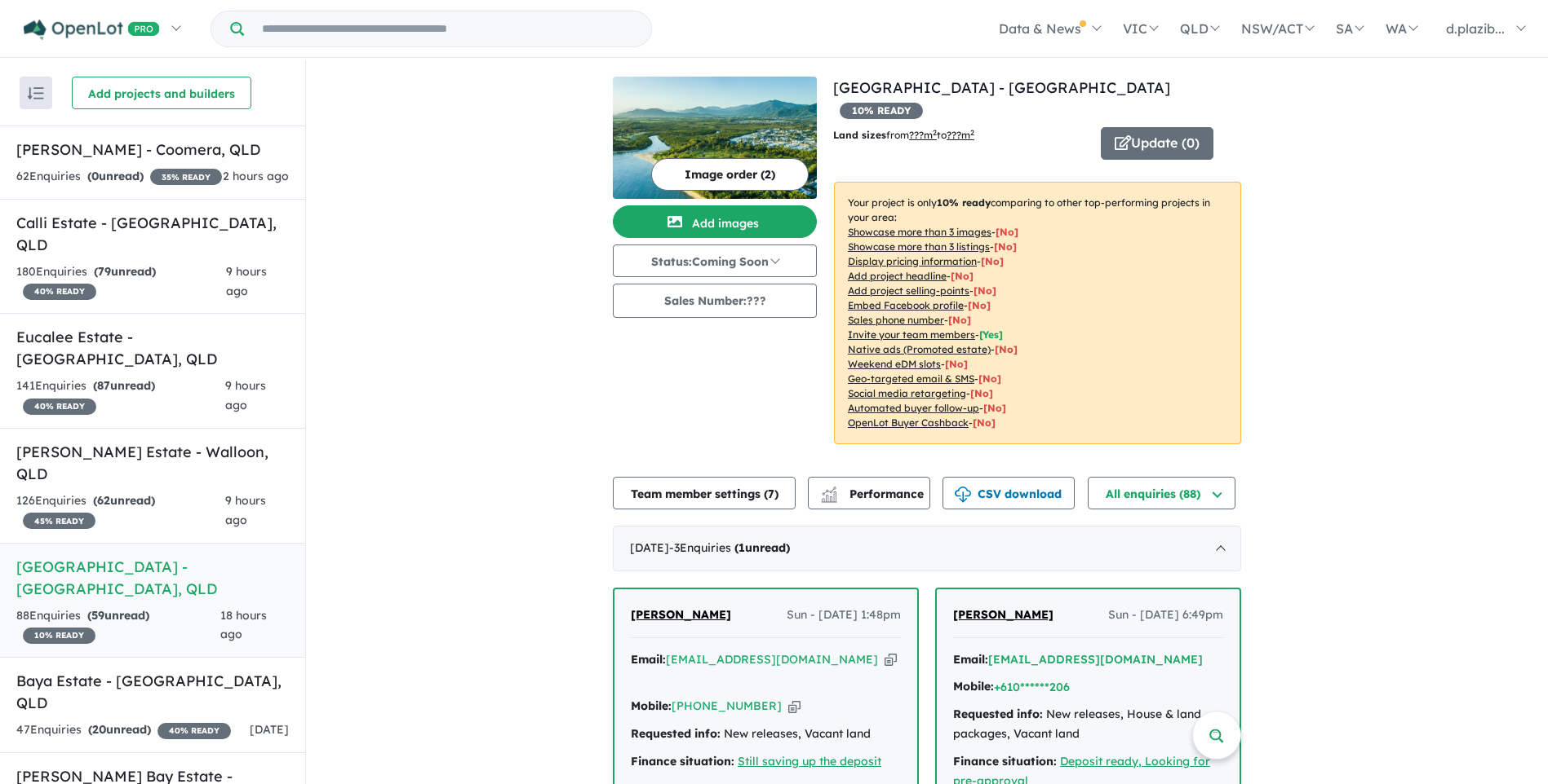
scroll to position [408, 0]
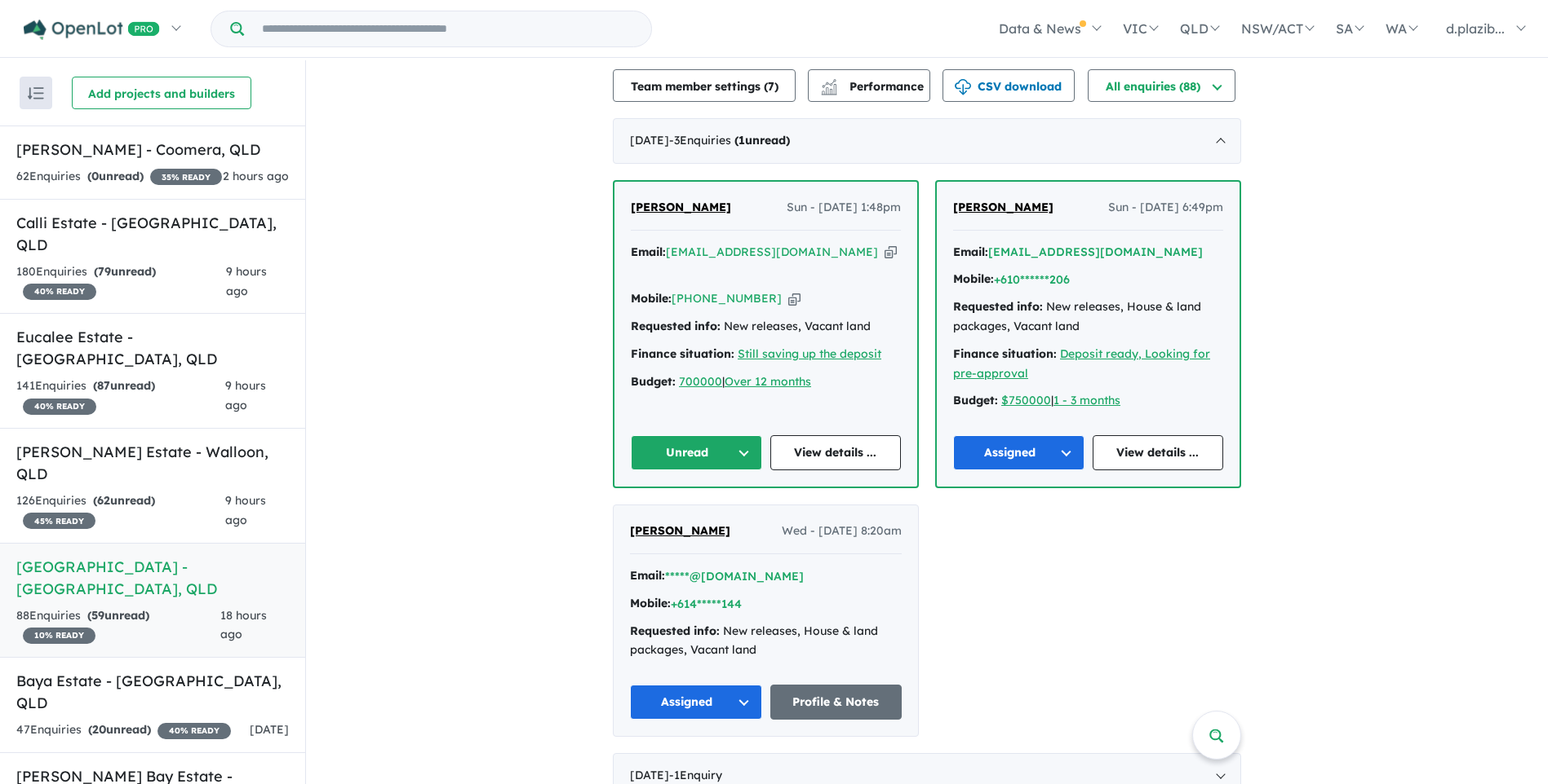
click at [673, 438] on button "Unread" at bounding box center [696, 452] width 132 height 35
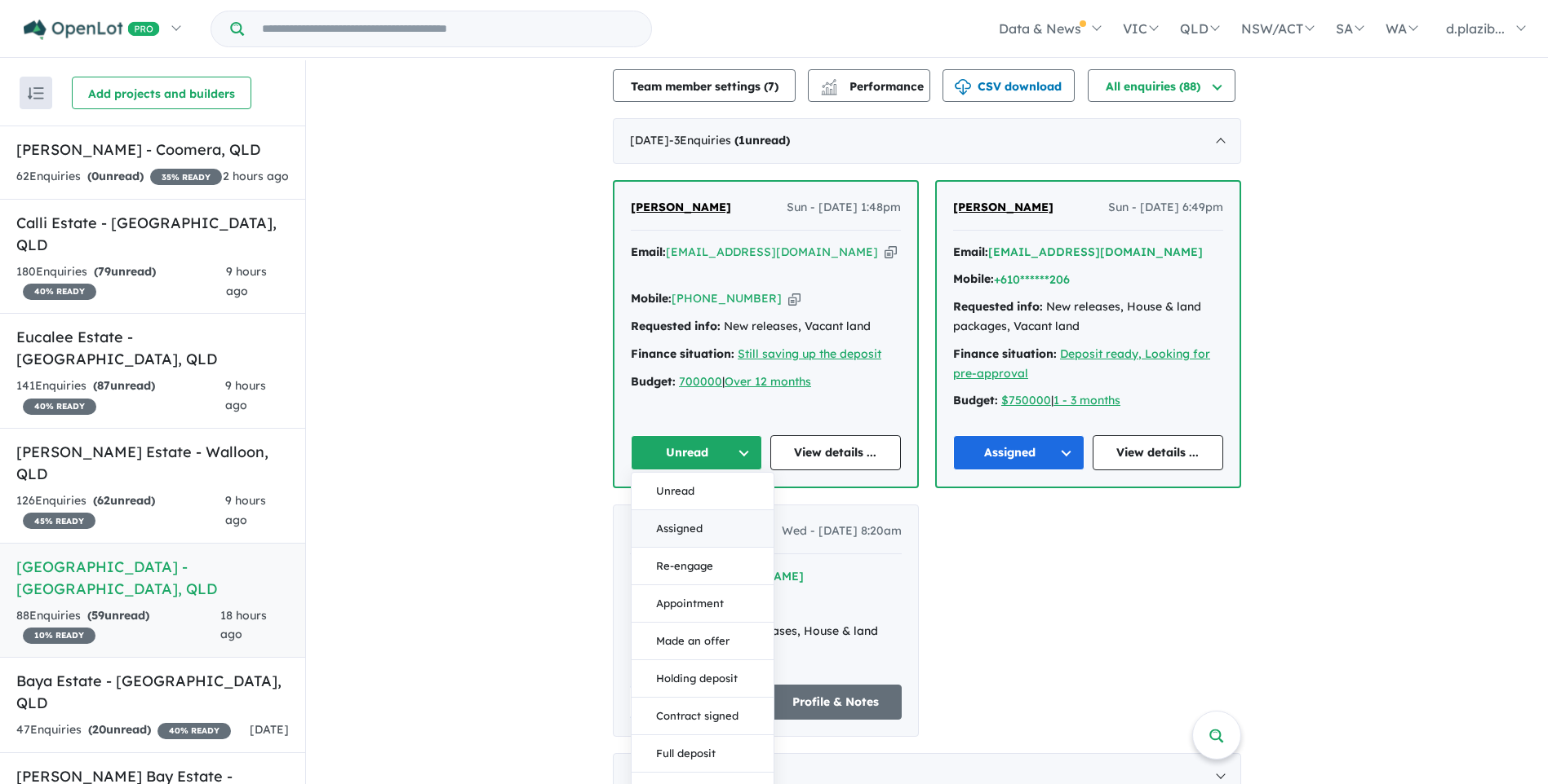
click at [695, 512] on button "Assigned" at bounding box center [702, 530] width 142 height 38
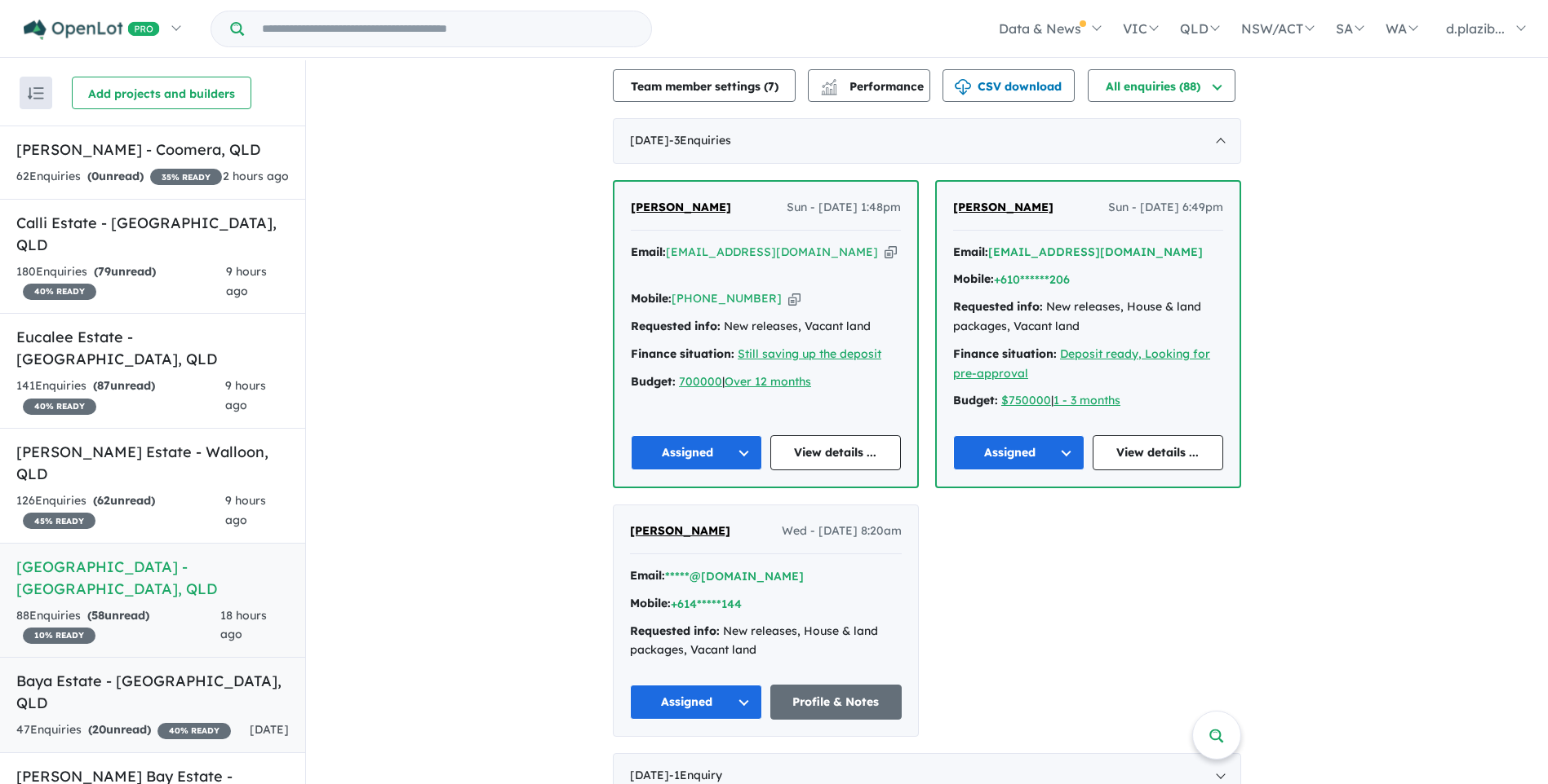
click at [172, 670] on h5 "Baya Estate - [GEOGRAPHIC_DATA] , [GEOGRAPHIC_DATA]" at bounding box center [152, 692] width 272 height 44
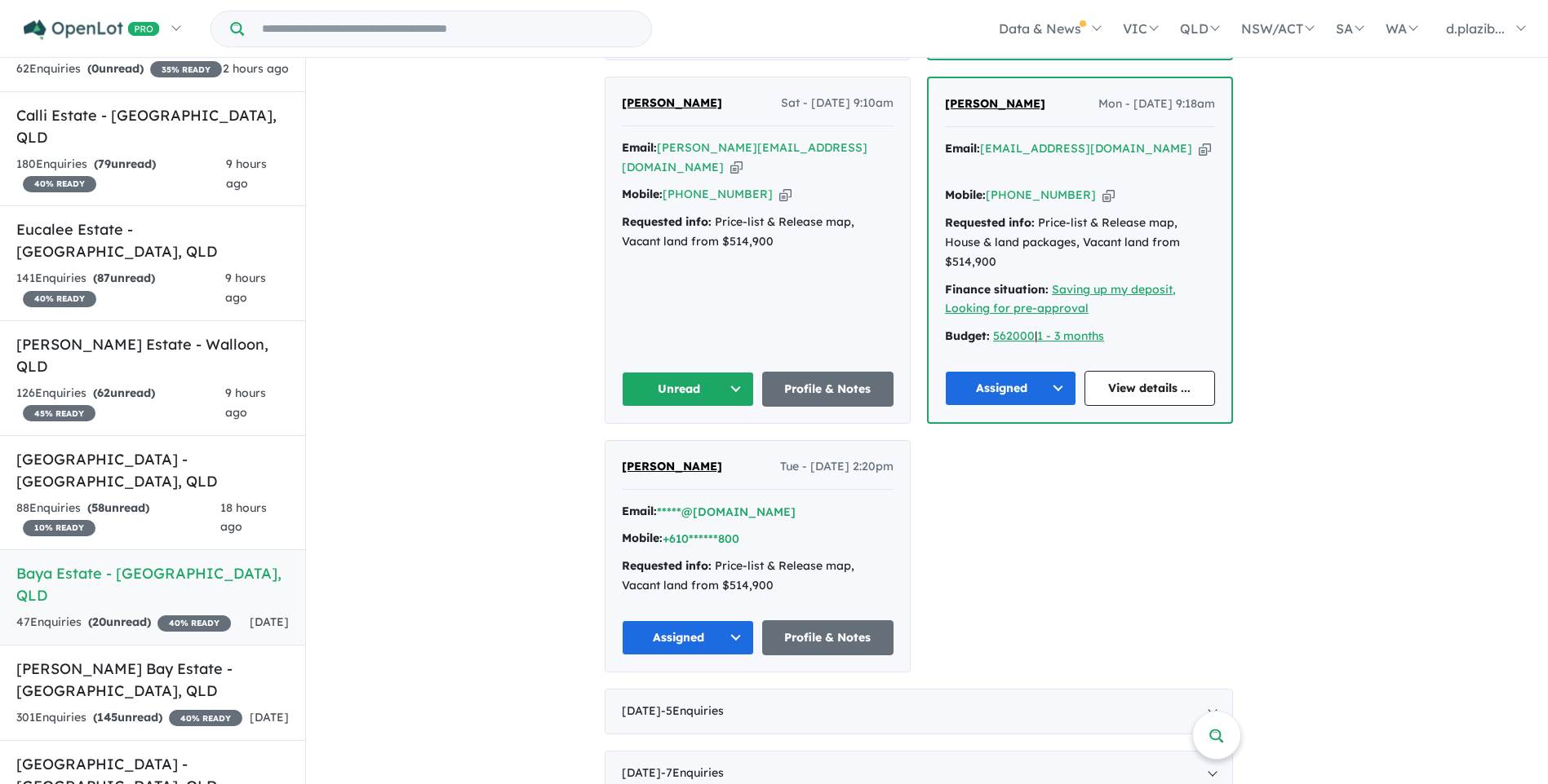
scroll to position [489, 0]
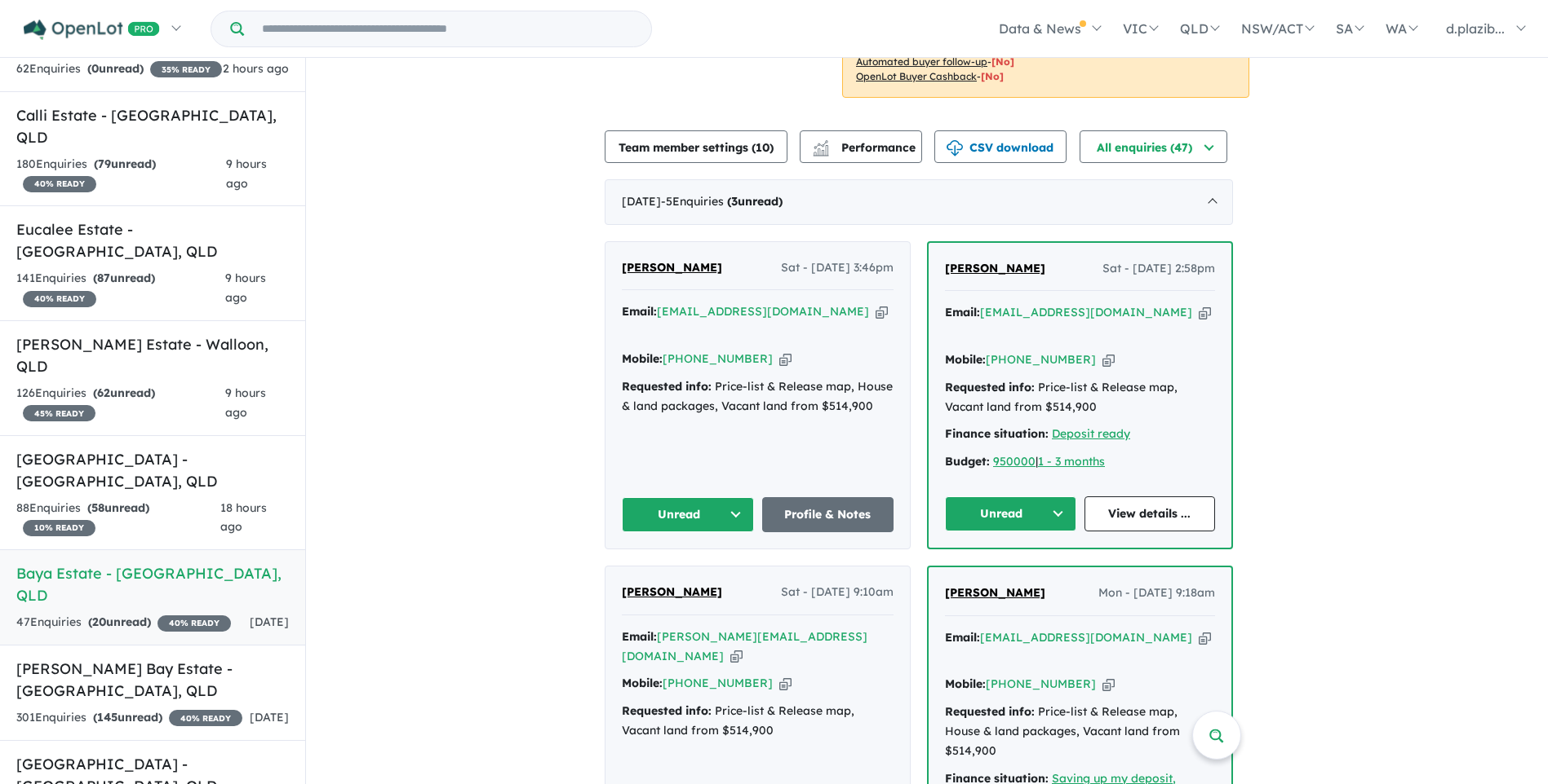
click at [876, 317] on icon "button" at bounding box center [881, 311] width 12 height 17
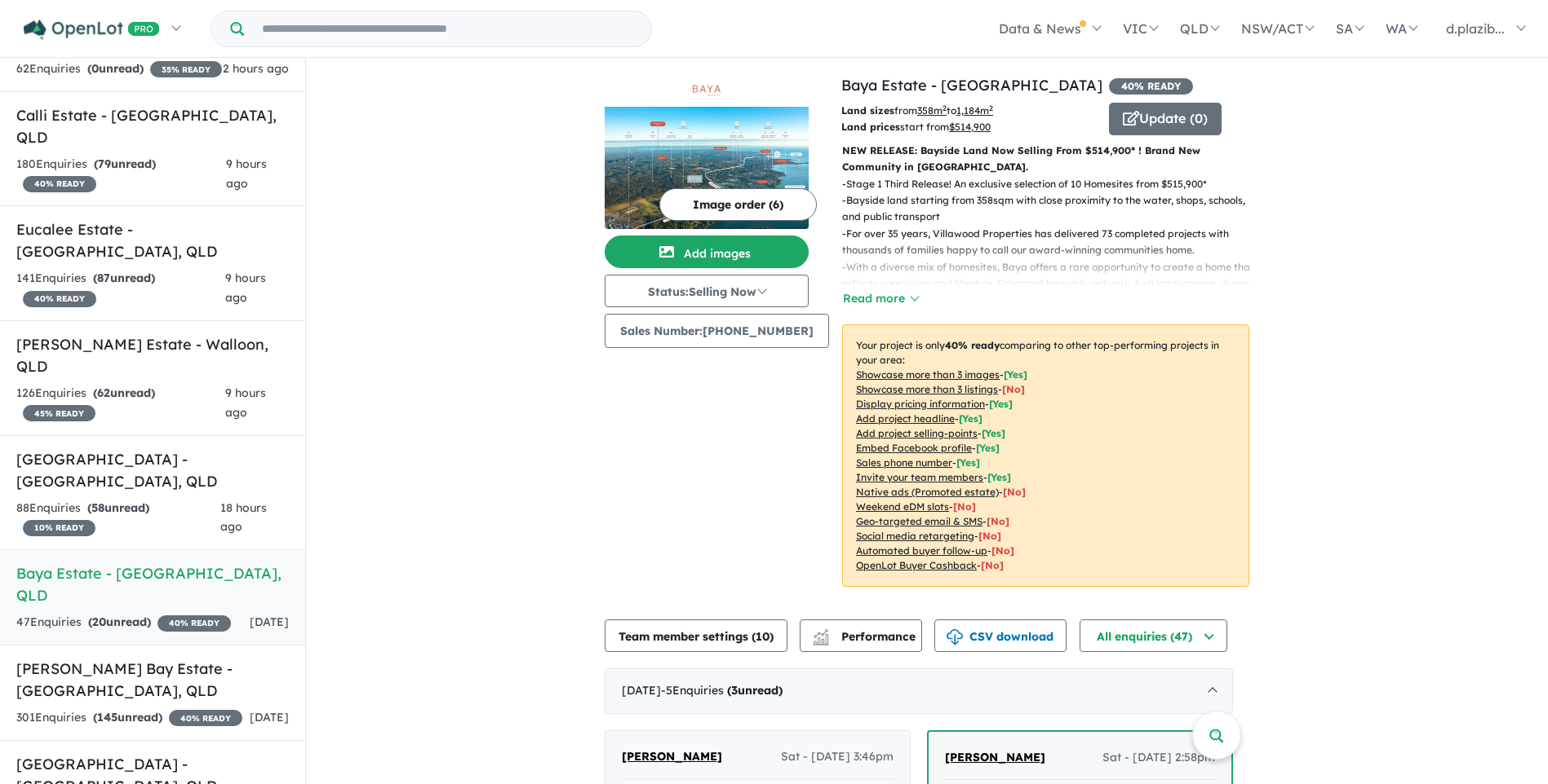
scroll to position [408, 0]
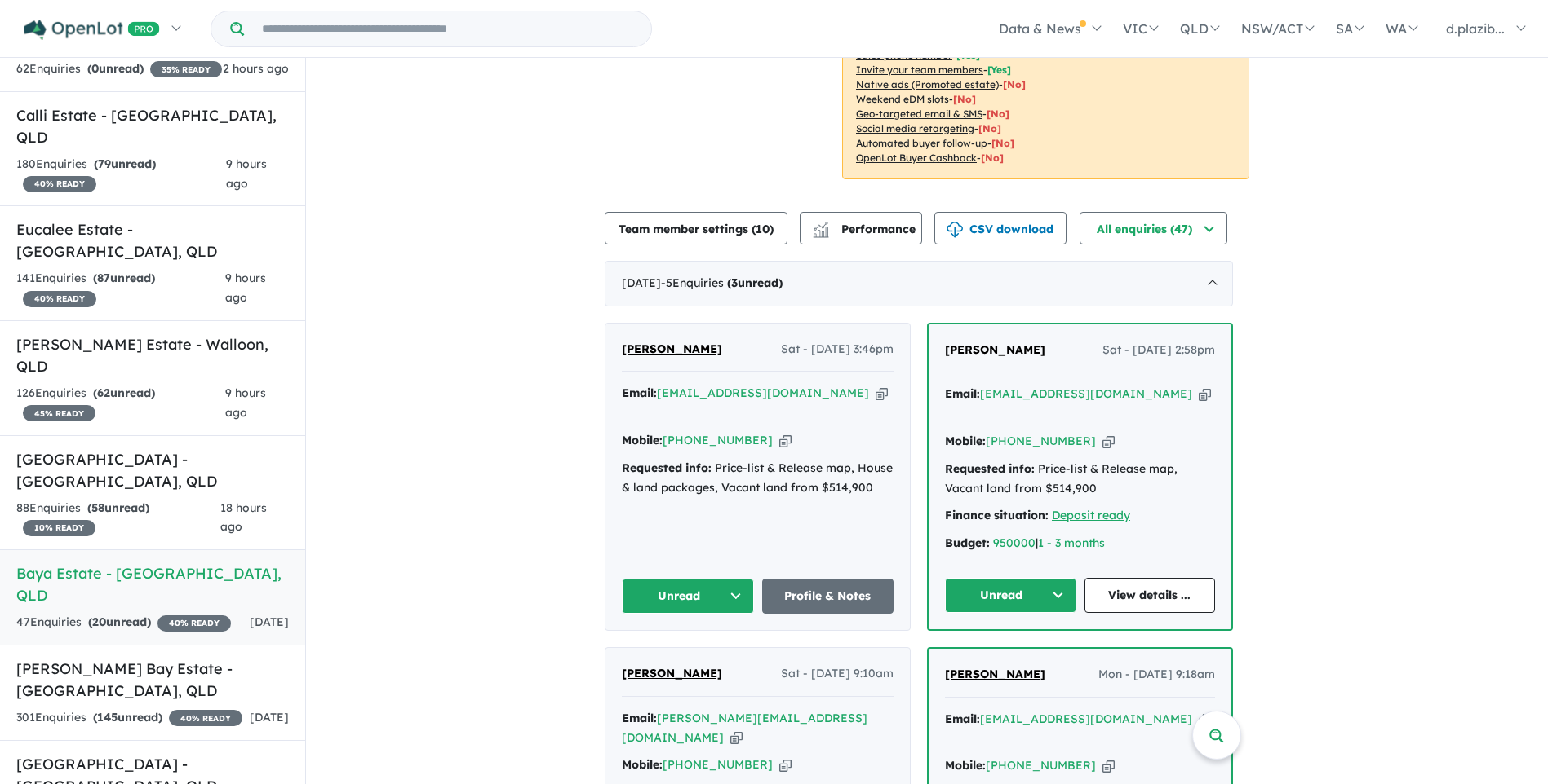
click at [660, 579] on button "Unread" at bounding box center [687, 596] width 132 height 35
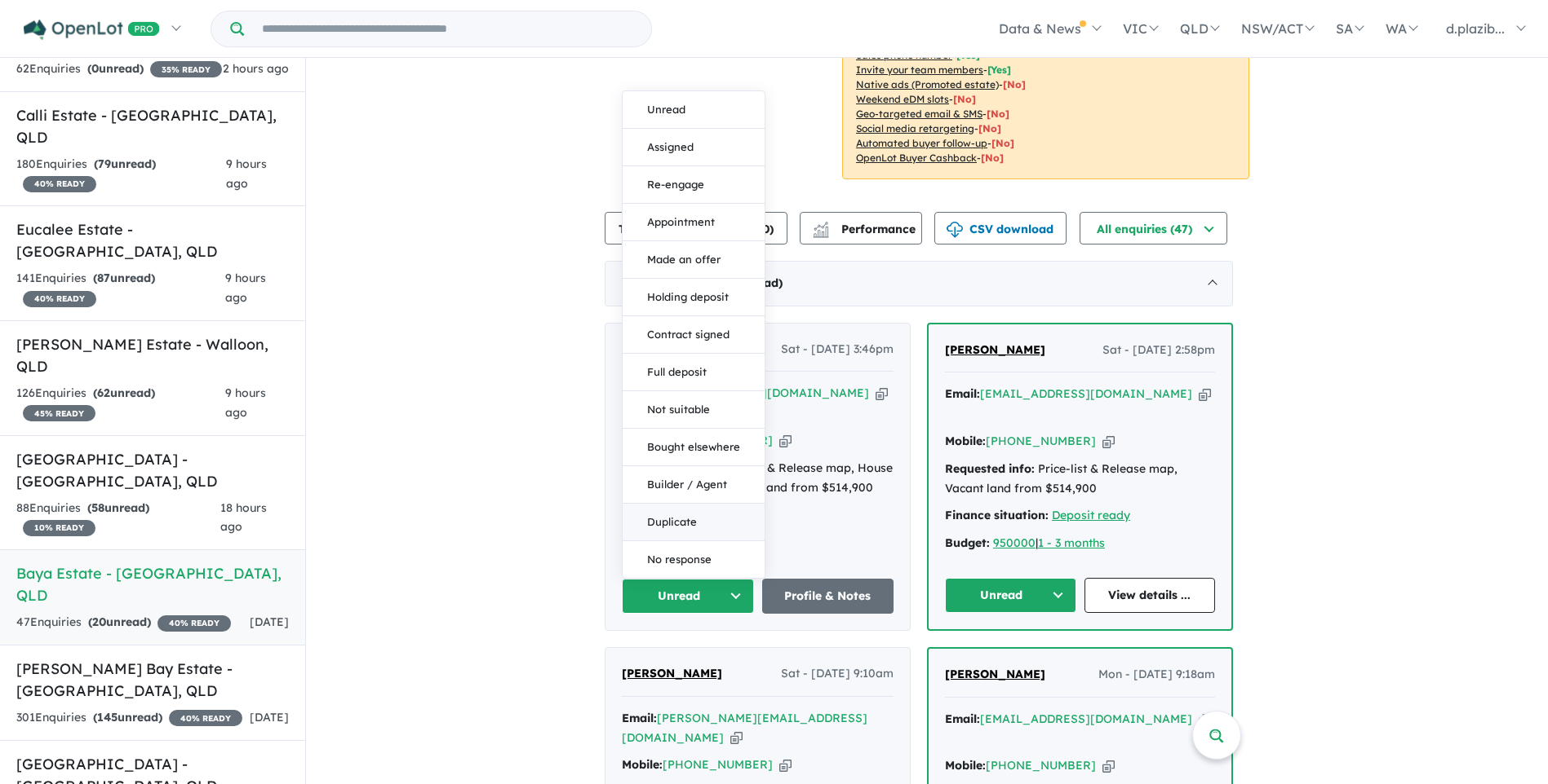
click at [694, 504] on button "Duplicate" at bounding box center [693, 523] width 142 height 38
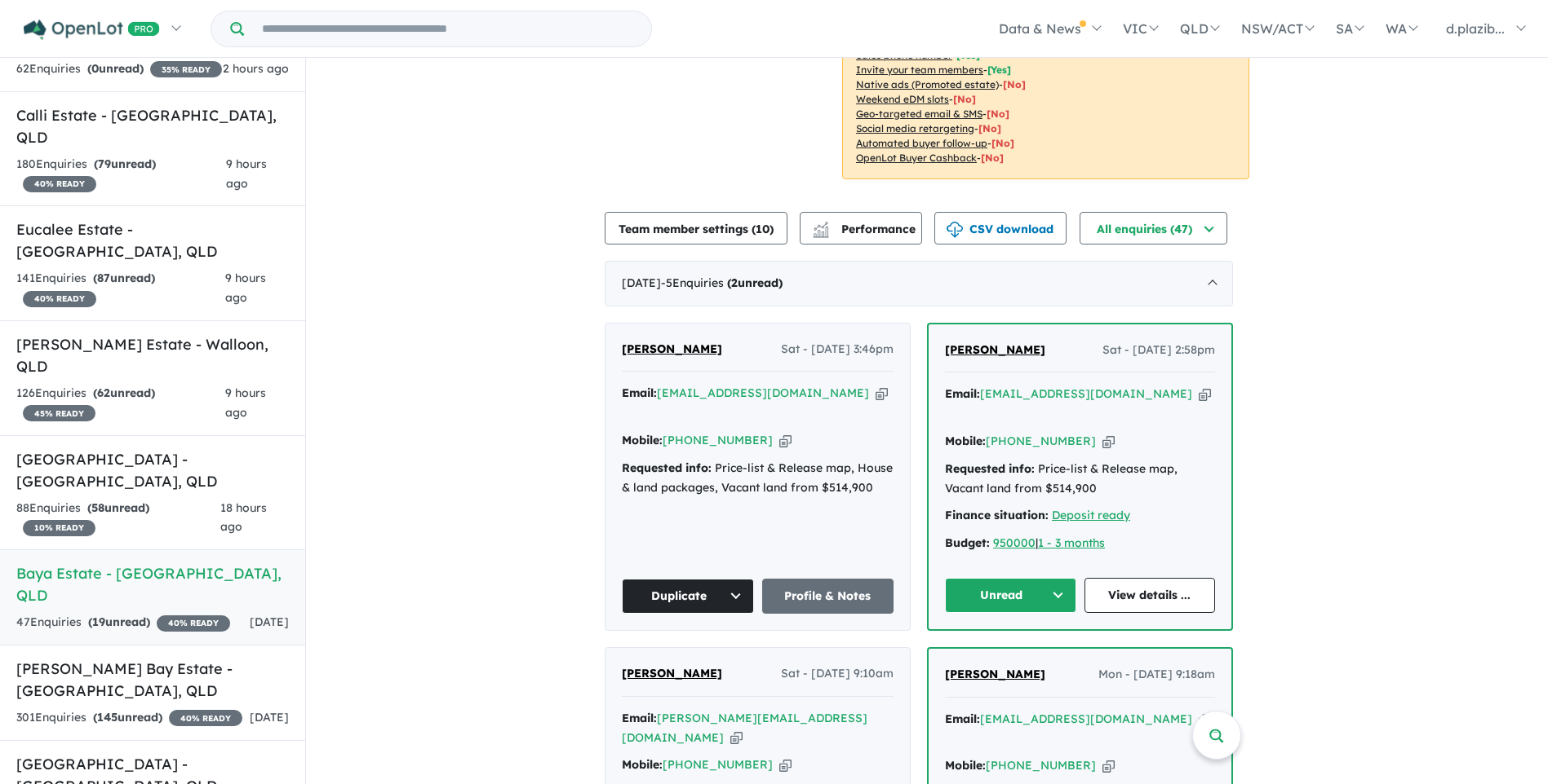
click at [1198, 394] on icon "button" at bounding box center [1204, 394] width 12 height 17
click at [1198, 397] on icon "button" at bounding box center [1204, 394] width 12 height 17
drag, startPoint x: 1094, startPoint y: 431, endPoint x: 384, endPoint y: 504, distance: 713.7
click at [1102, 433] on icon "button" at bounding box center [1108, 441] width 12 height 17
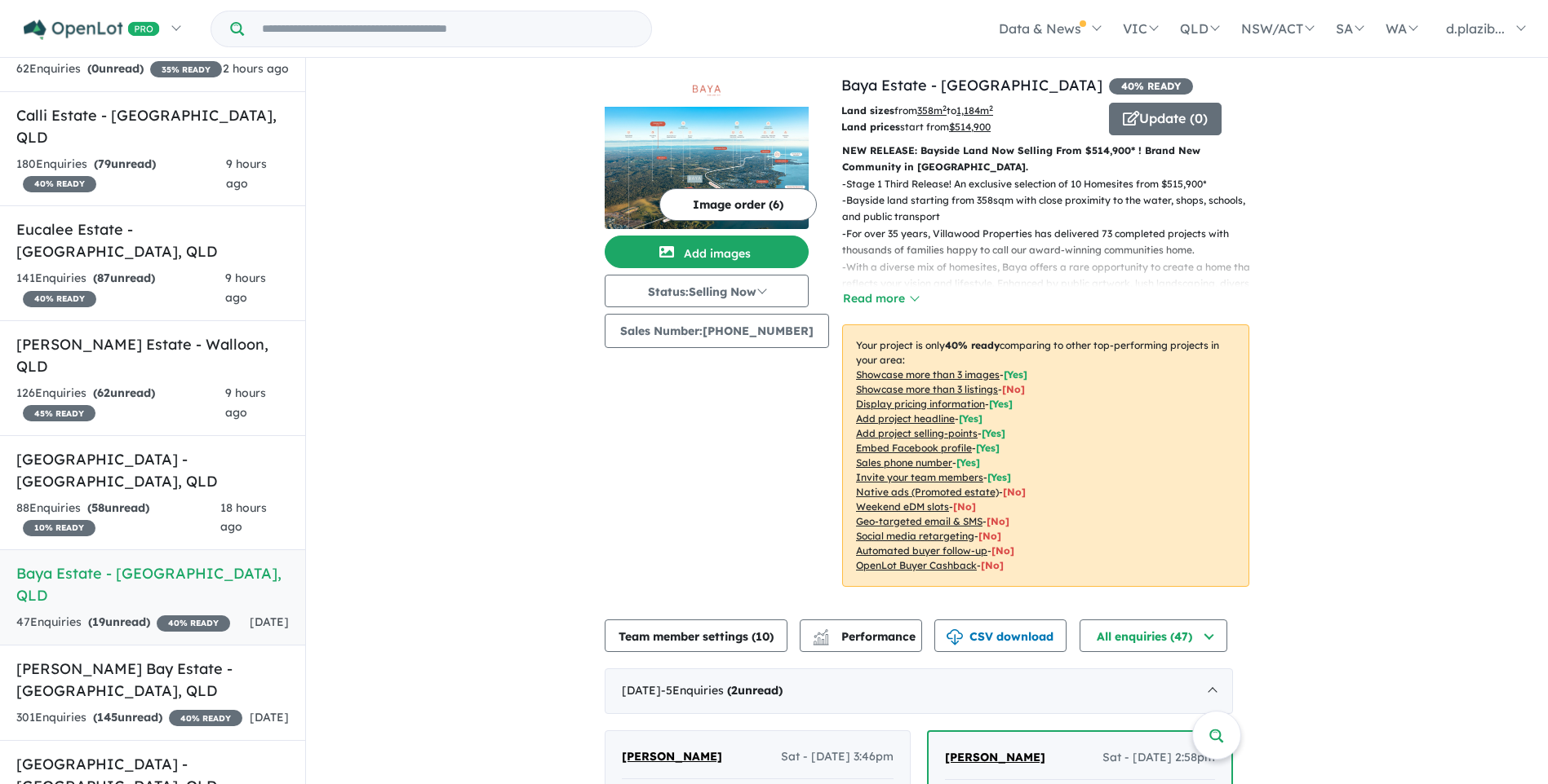
scroll to position [326, 0]
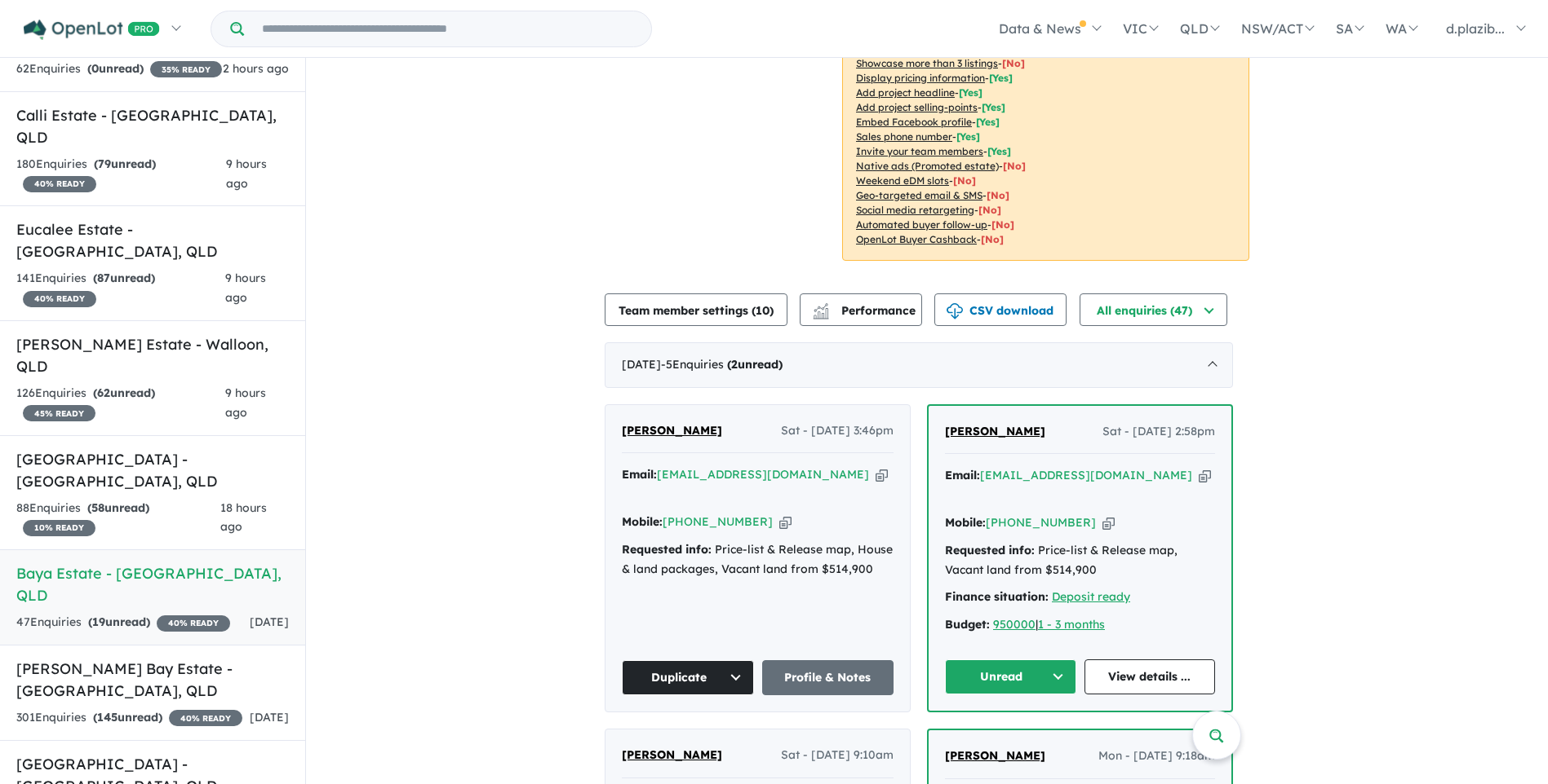
click at [1011, 660] on button "Unread" at bounding box center [1010, 676] width 132 height 35
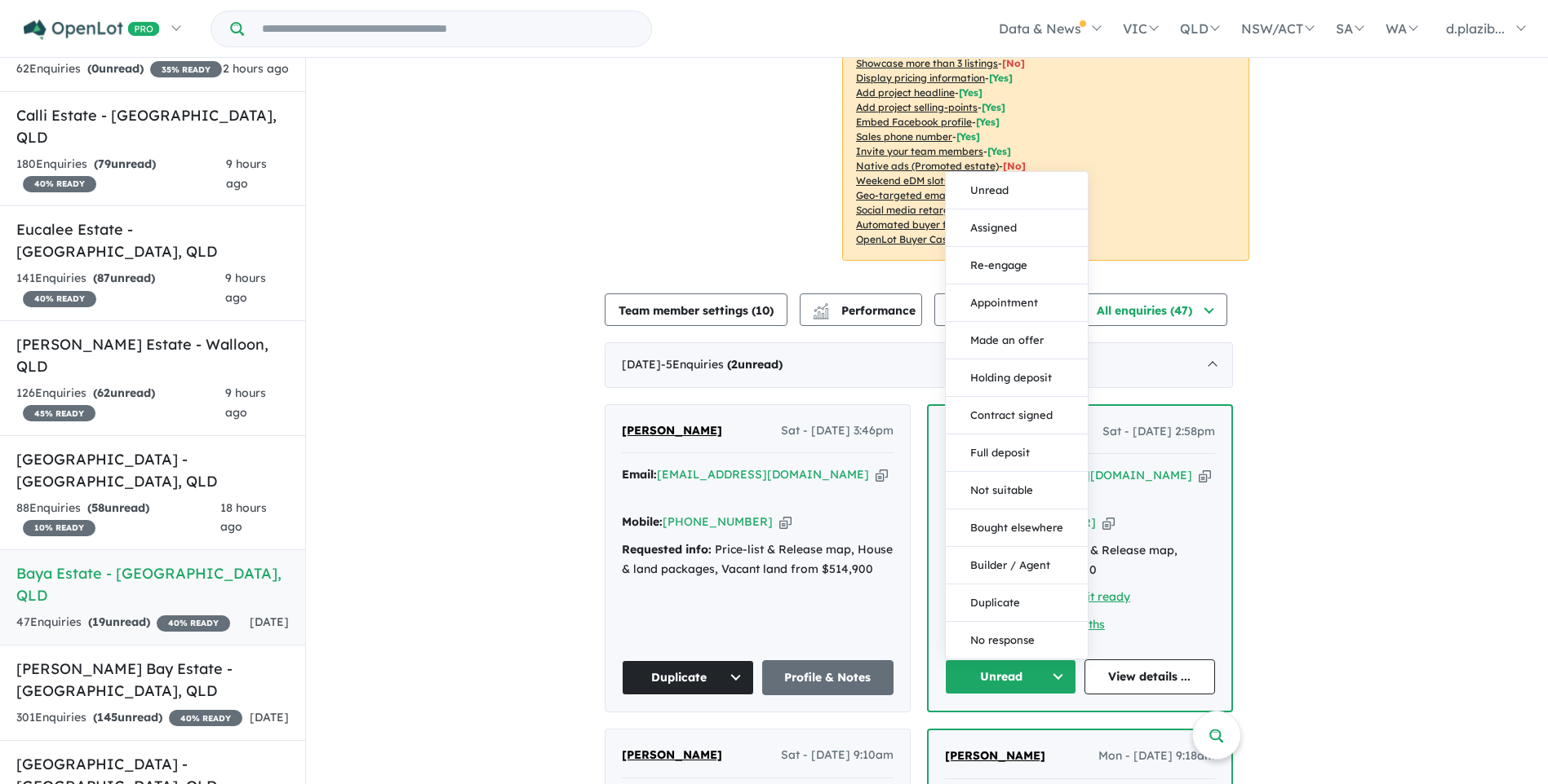
drag, startPoint x: 1034, startPoint y: 209, endPoint x: 1024, endPoint y: 206, distance: 10.4
click at [1031, 210] on button "Assigned" at bounding box center [1016, 229] width 142 height 38
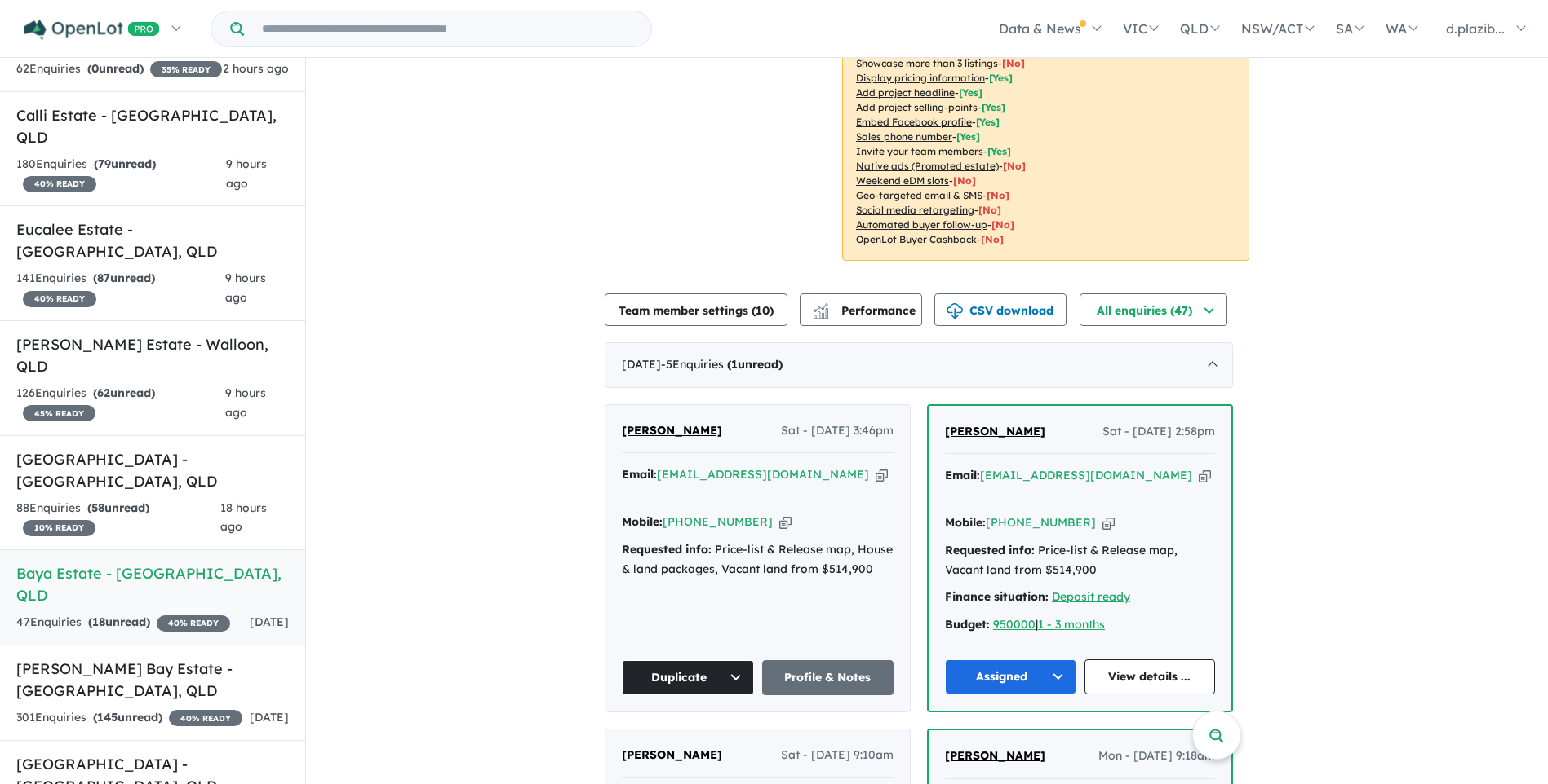
scroll to position [816, 0]
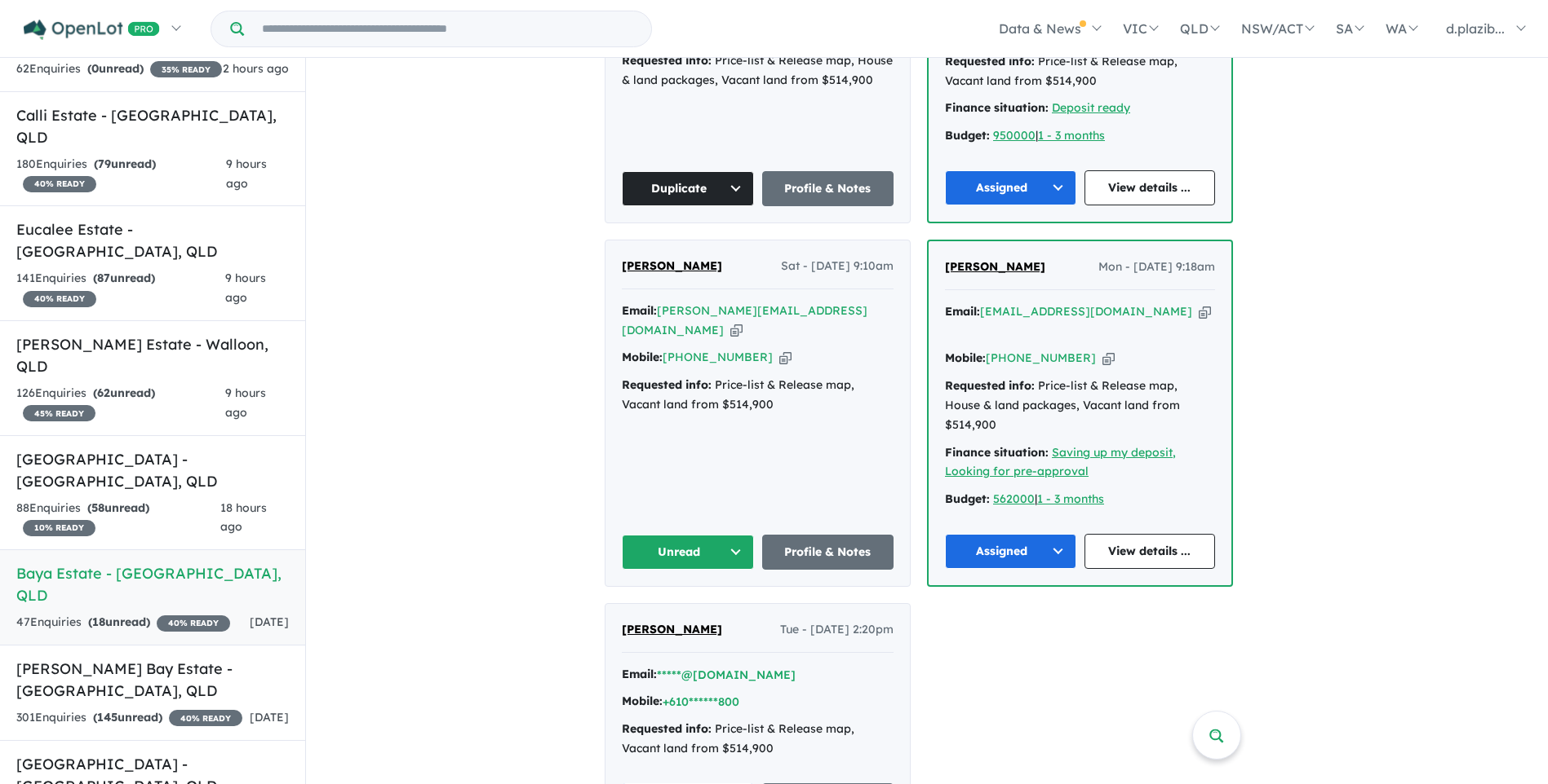
click at [845, 302] on div "Email: [PERSON_NAME][EMAIL_ADDRESS][DOMAIN_NAME] Copied!" at bounding box center [758, 322] width 271 height 40
click at [743, 322] on icon "button" at bounding box center [736, 330] width 12 height 17
click at [846, 302] on div "Email: [PERSON_NAME][EMAIL_ADDRESS][DOMAIN_NAME] Copied!" at bounding box center [758, 322] width 271 height 40
click at [743, 322] on icon "button" at bounding box center [736, 330] width 12 height 17
drag, startPoint x: 768, startPoint y: 336, endPoint x: 753, endPoint y: 336, distance: 15.0
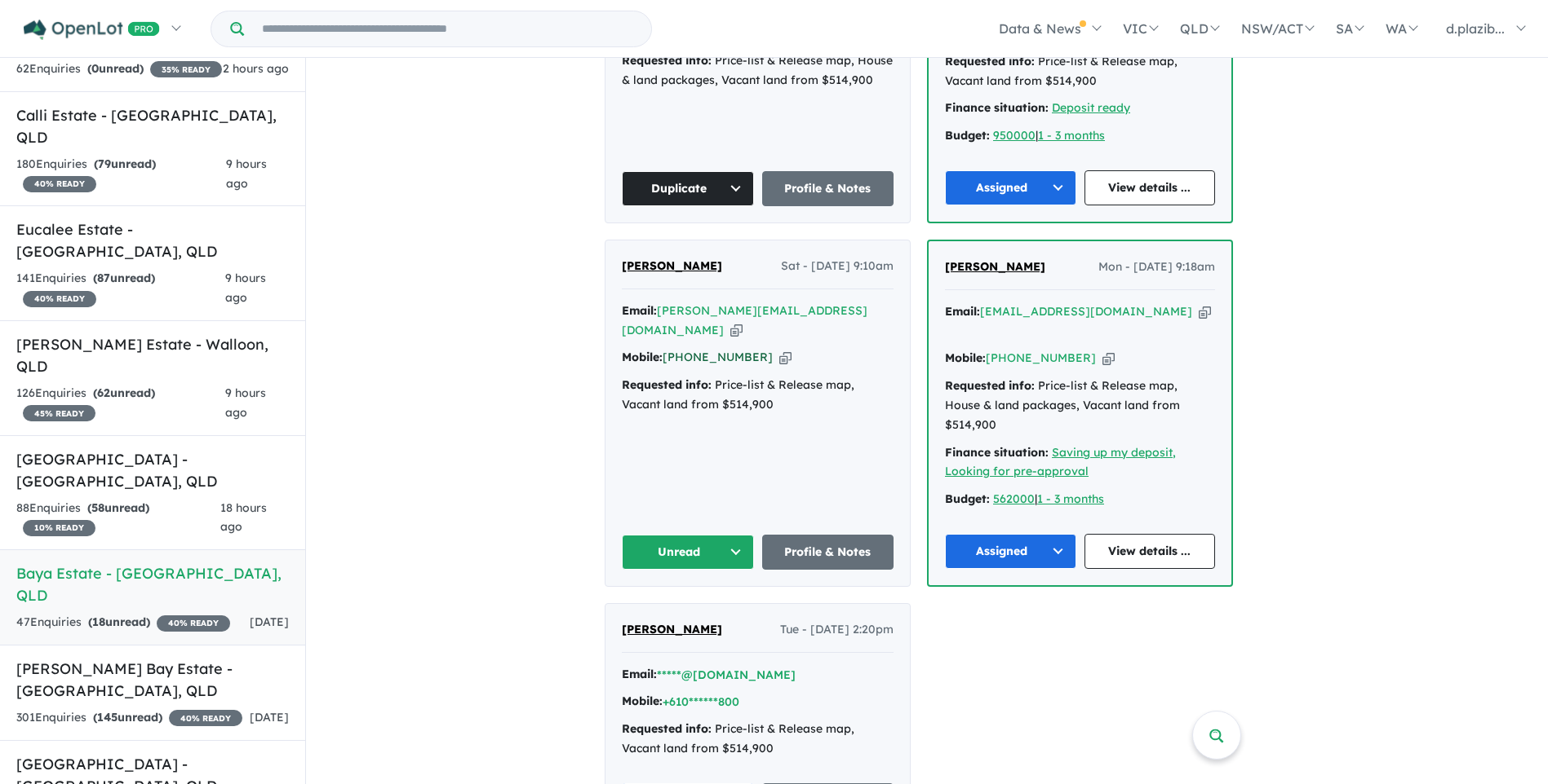
click at [779, 349] on icon "button" at bounding box center [785, 357] width 12 height 17
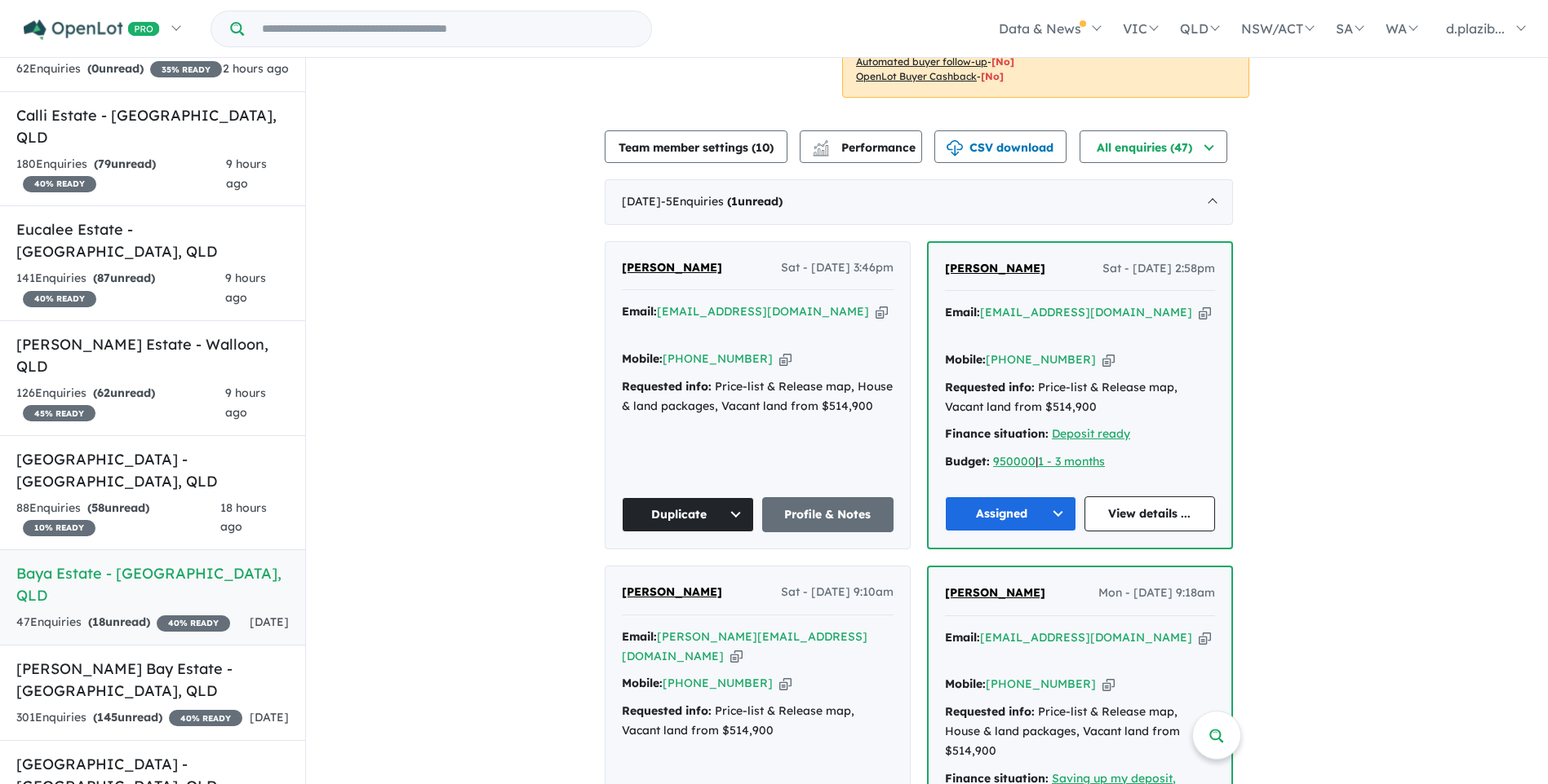
scroll to position [734, 0]
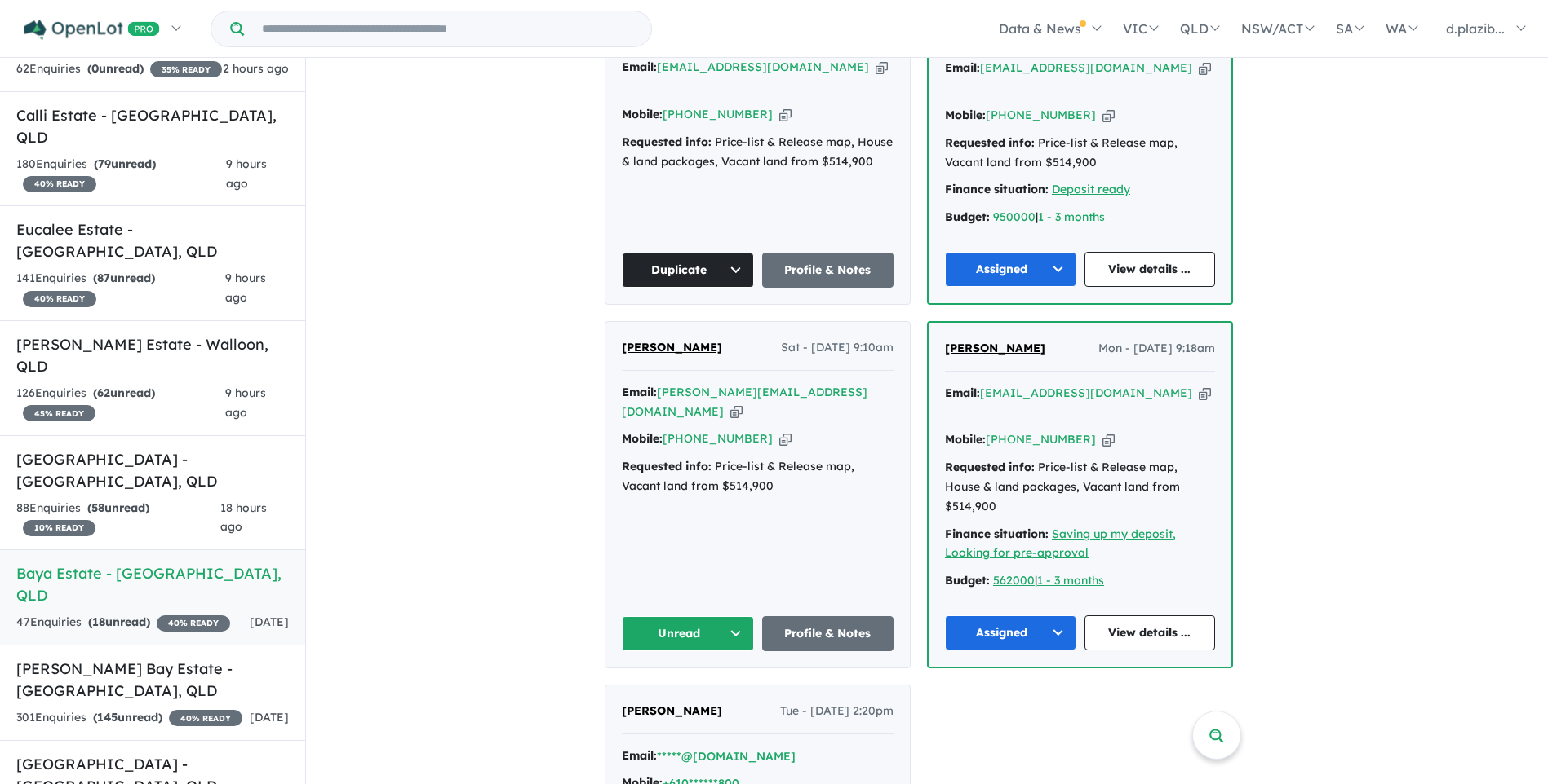
click at [641, 617] on button "Unread" at bounding box center [687, 634] width 132 height 35
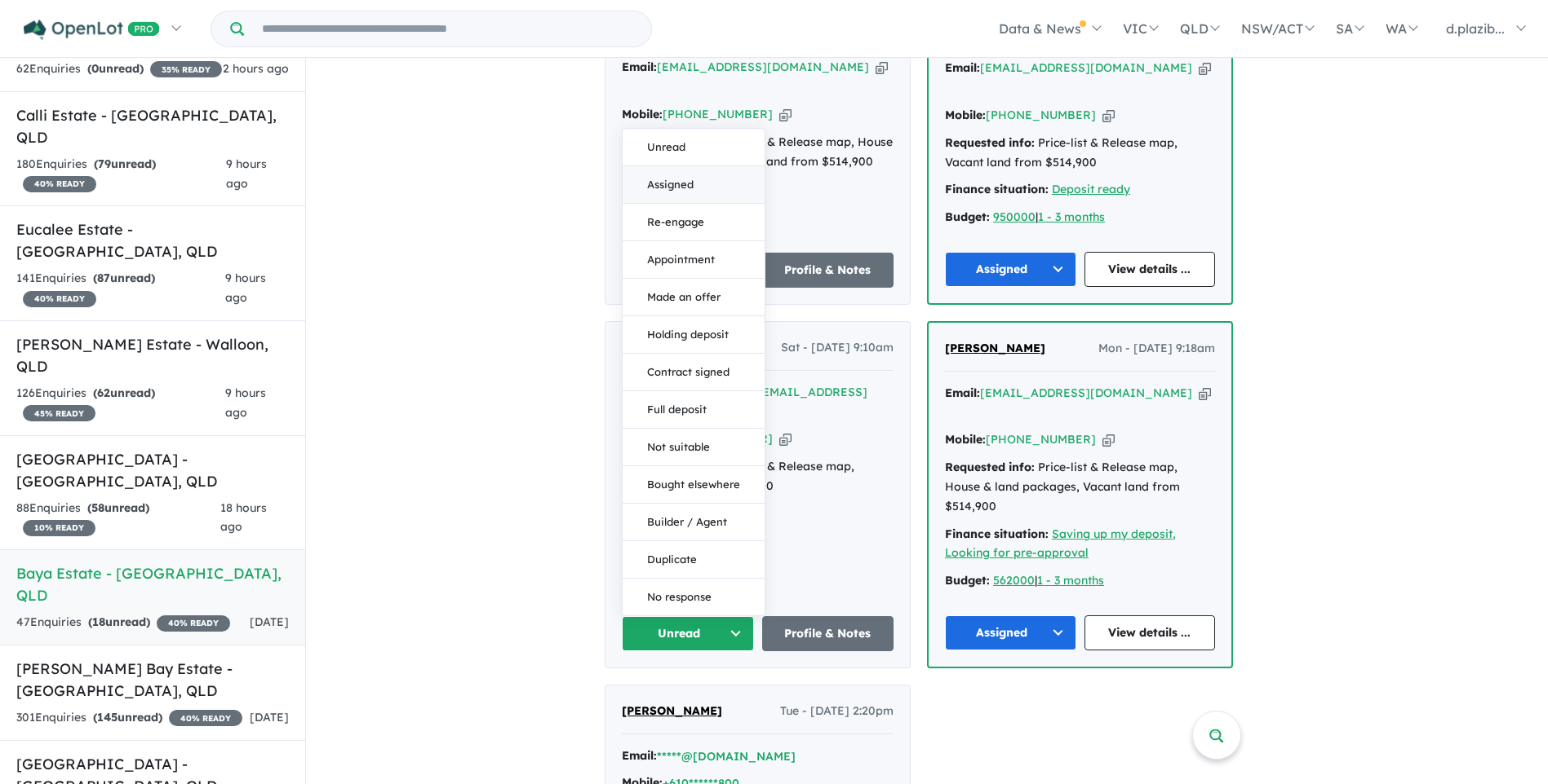
click at [697, 166] on button "Assigned" at bounding box center [693, 185] width 142 height 38
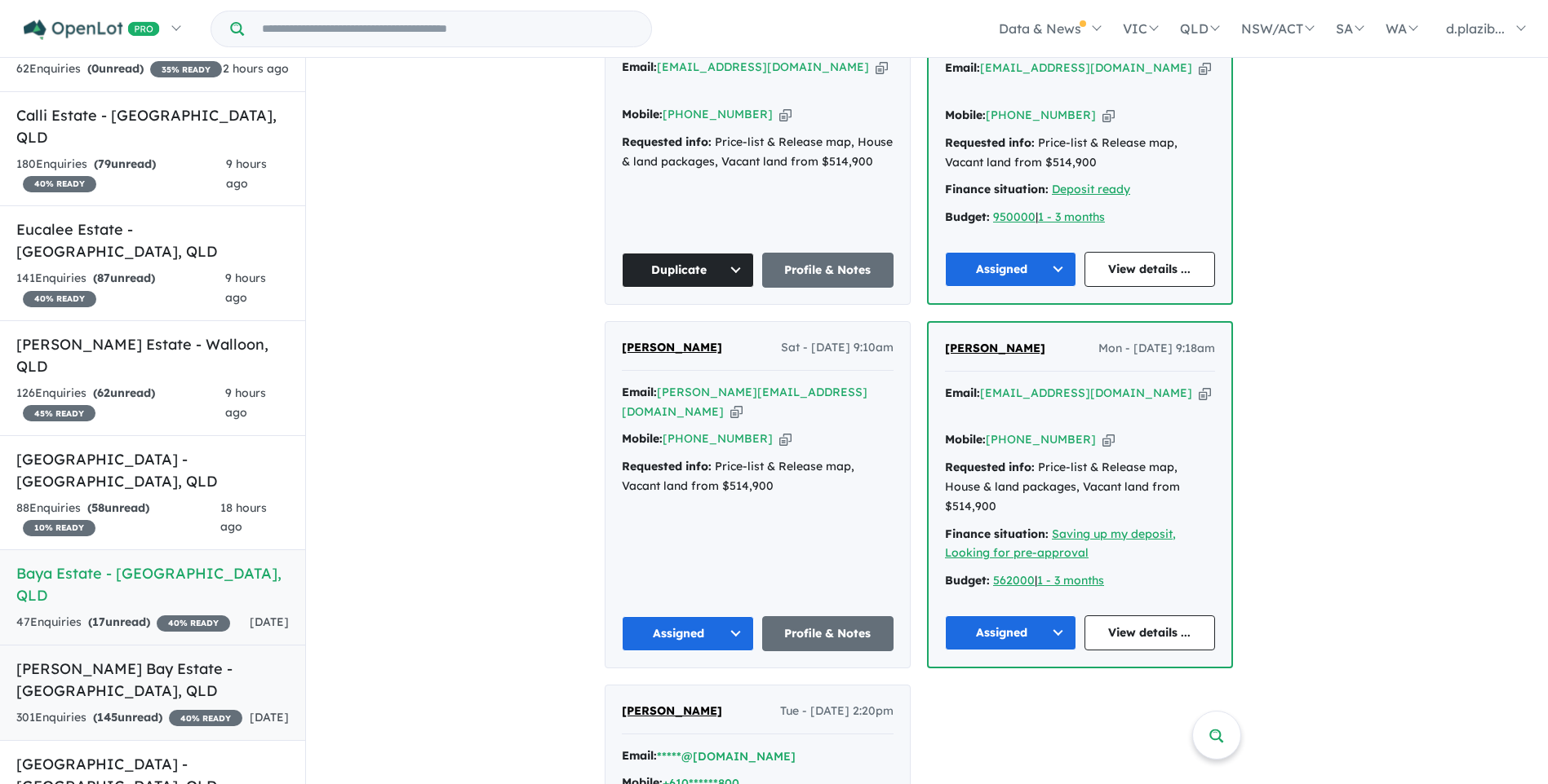
click at [184, 658] on h5 "[PERSON_NAME] Bay Estate - [GEOGRAPHIC_DATA] , [GEOGRAPHIC_DATA]" at bounding box center [152, 680] width 272 height 44
